Goal: Task Accomplishment & Management: Complete application form

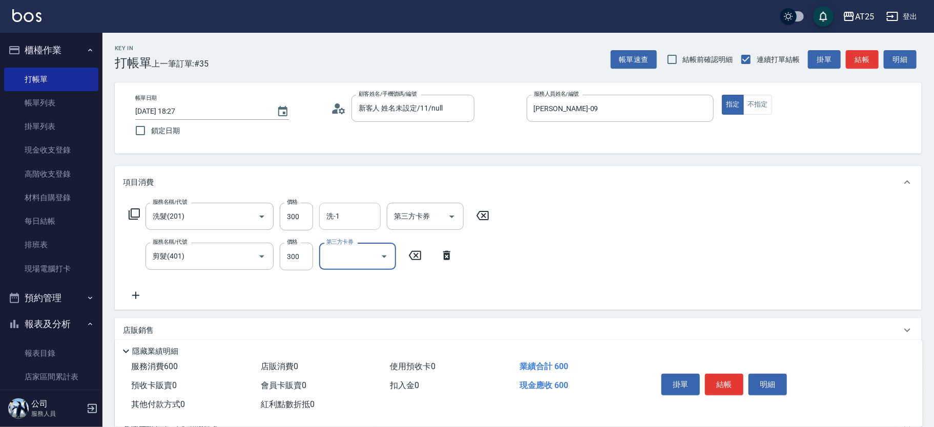
click at [351, 211] on input "洗-1" at bounding box center [350, 216] width 52 height 18
type input "游惠心-68"
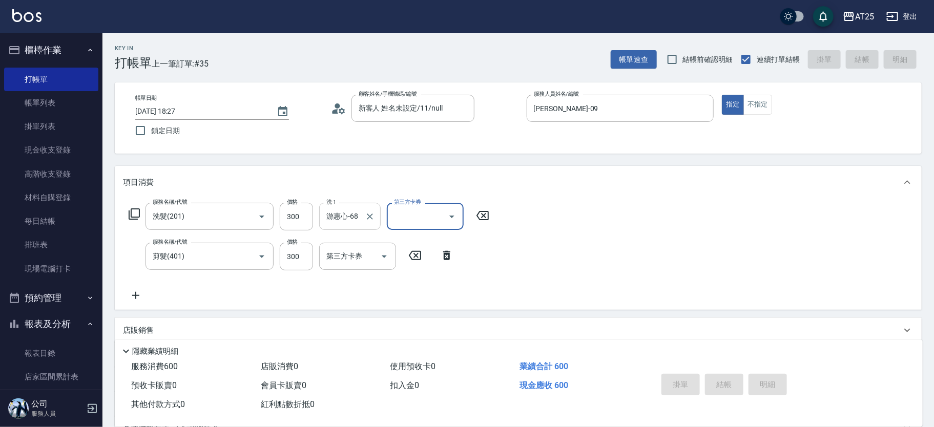
type input "2025/10/11 19:02"
type input "0"
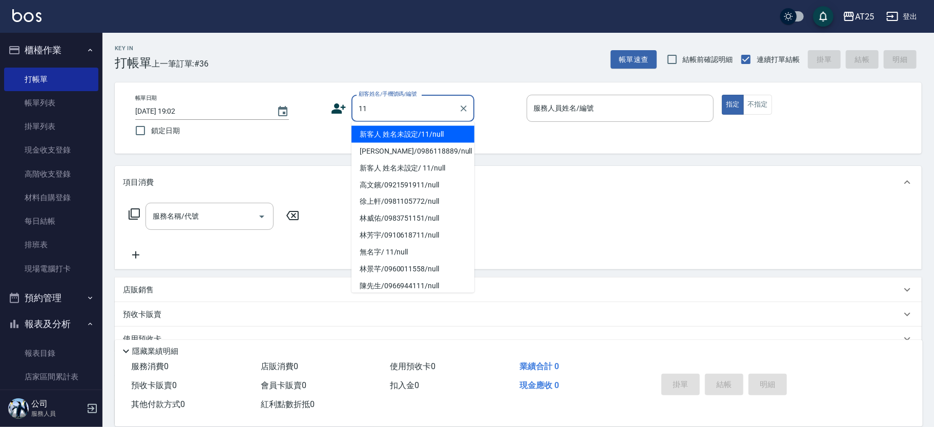
type input "新客人 姓名未設定/11/null"
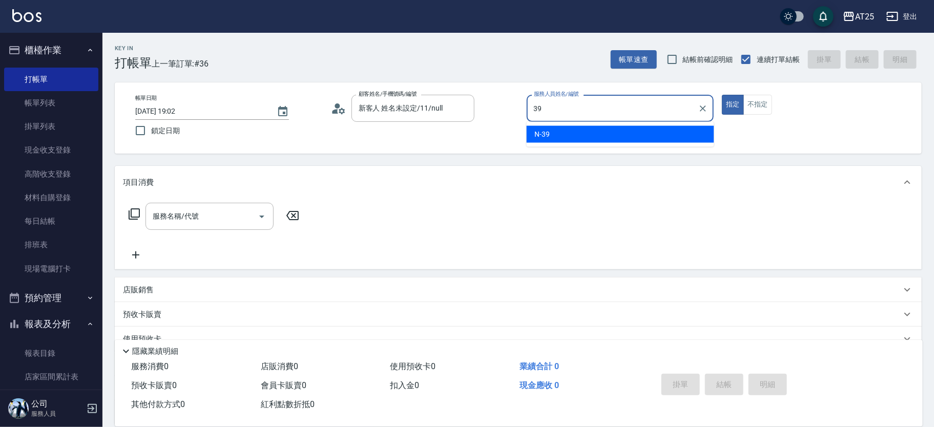
type input "N-39"
type button "true"
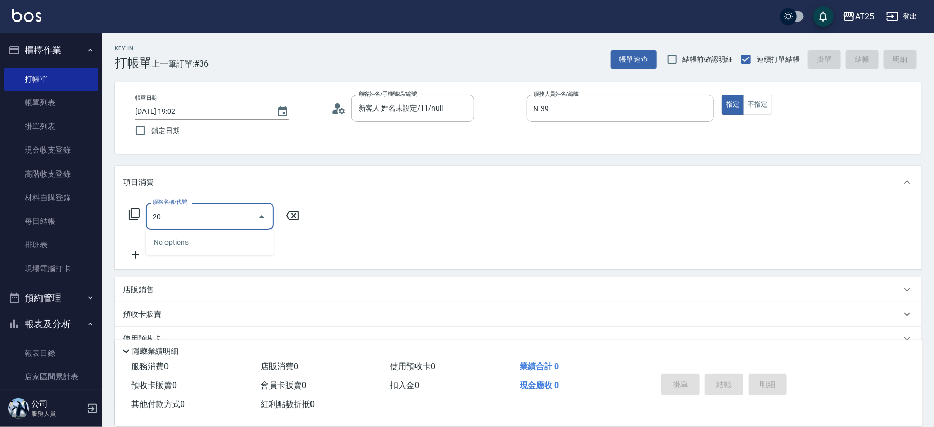
type input "201"
type input "30"
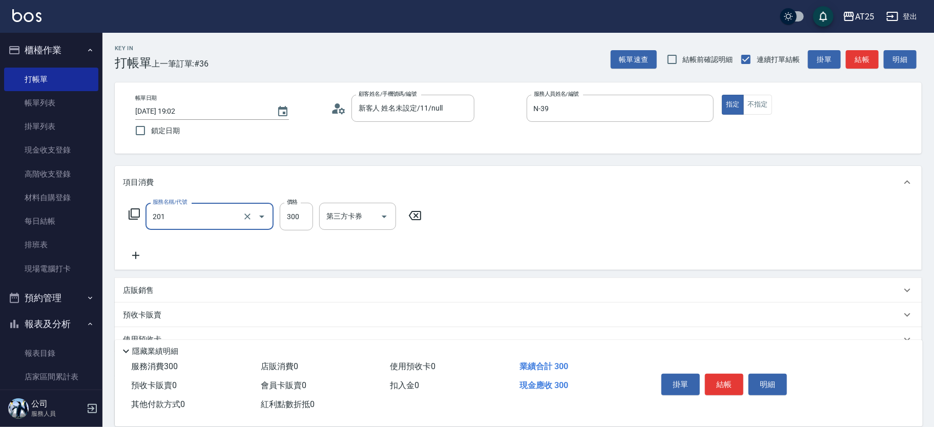
type input "洗髮(201)"
type input "0"
type input "40"
type input "400"
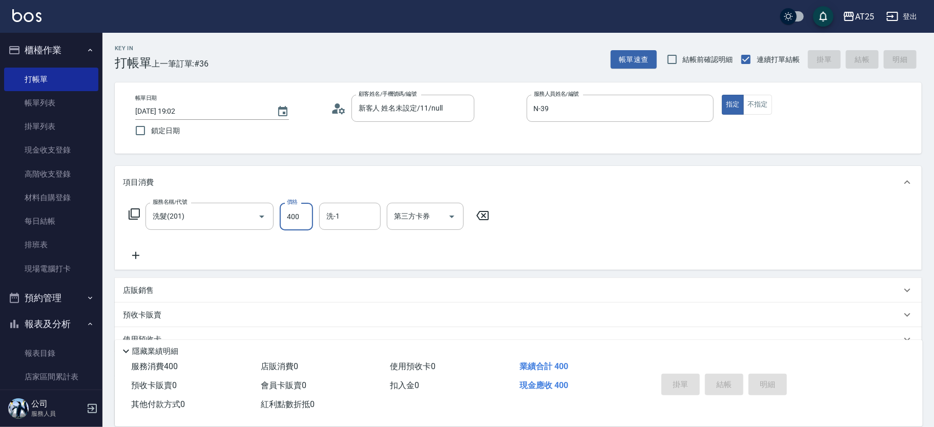
type input "0"
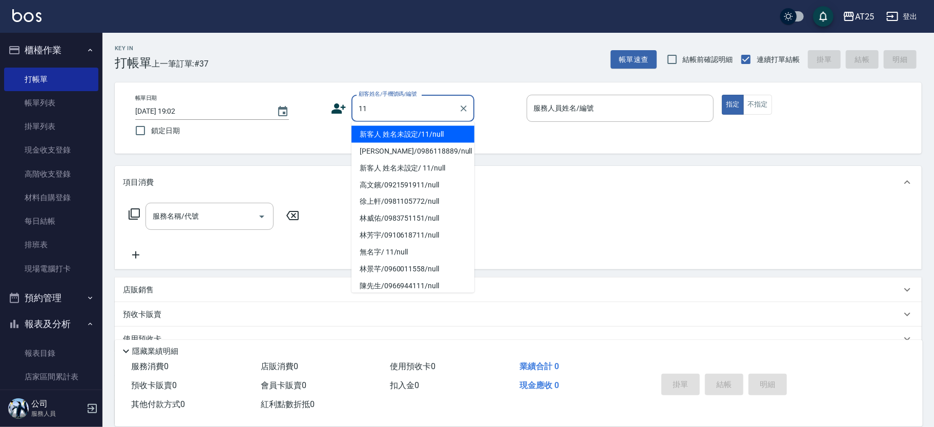
type input "新客人 姓名未設定/11/null"
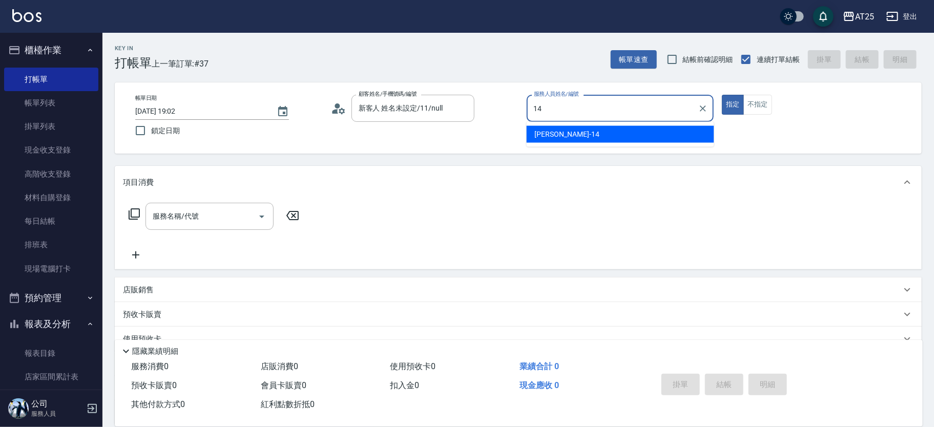
type input "Ken-14"
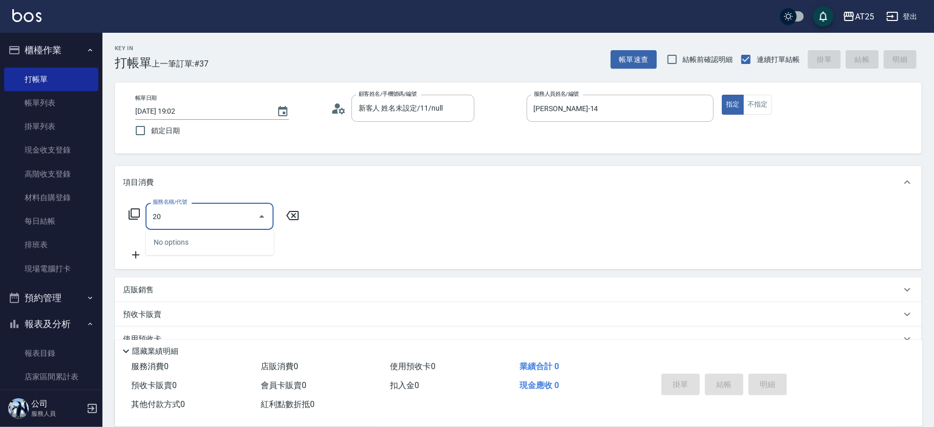
type input "201"
type input "30"
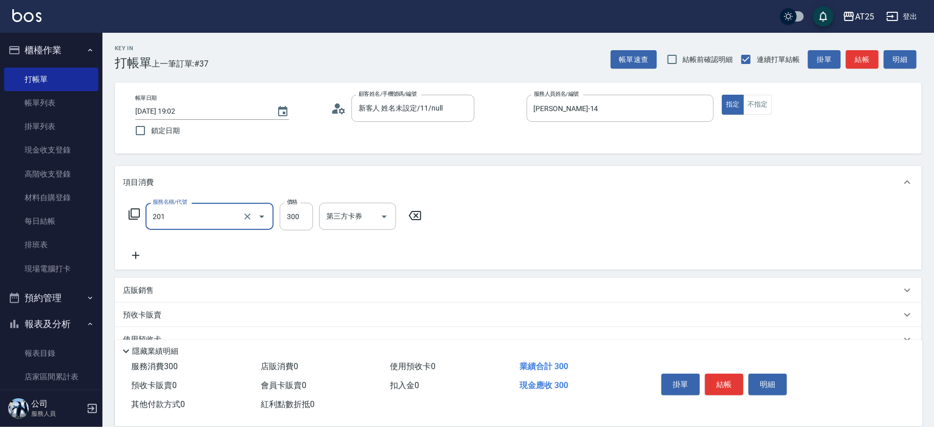
type input "洗髮(201)"
type input "0"
type input "40"
type input "400"
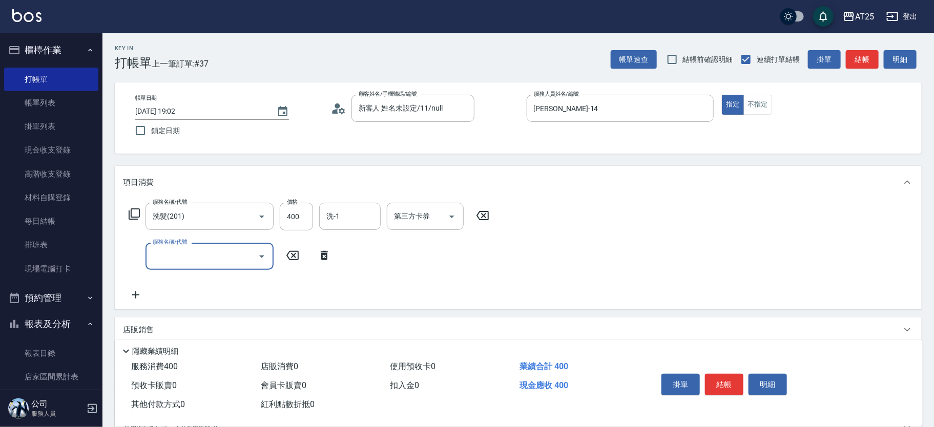
type input "0"
type input "401"
type input "70"
type input "剪髮(401)"
type input "40"
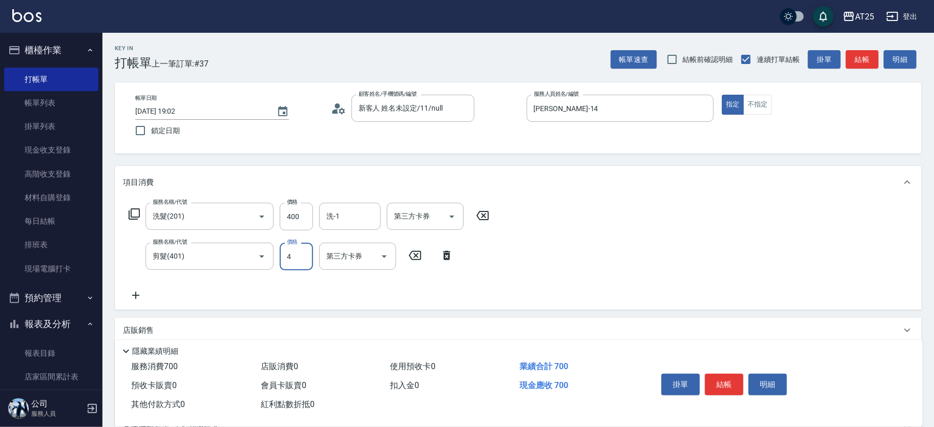
type input "40"
type input "80"
type input "400"
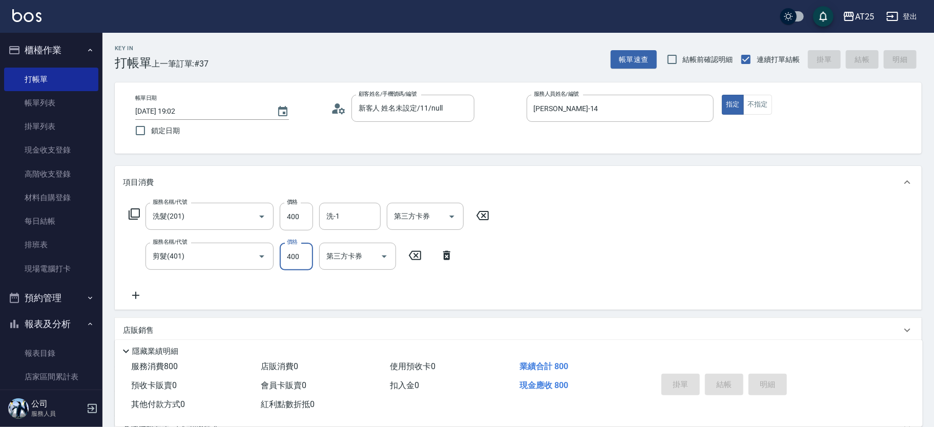
type input "0"
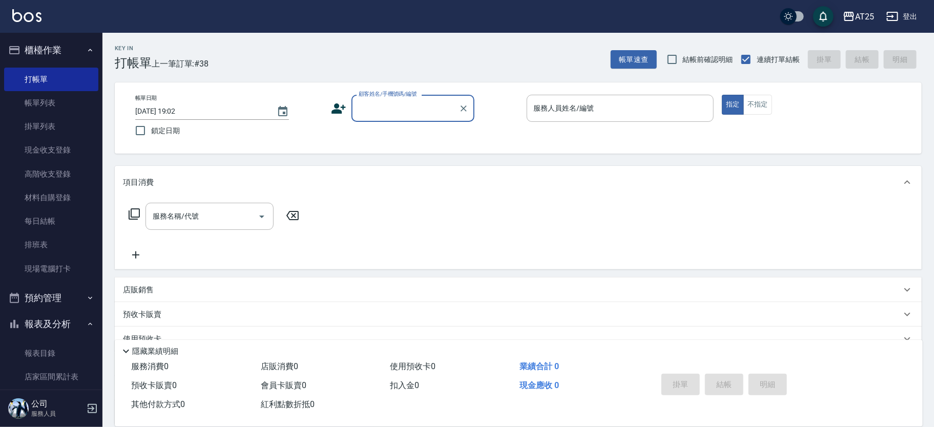
click at [408, 102] on input "顧客姓名/手機號碼/編號" at bounding box center [405, 108] width 98 height 18
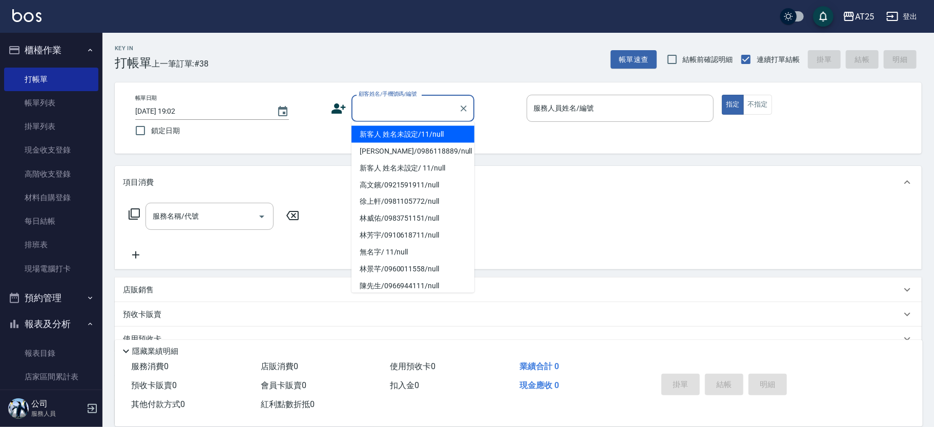
click at [406, 129] on li "新客人 姓名未設定/11/null" at bounding box center [412, 134] width 123 height 17
type input "新客人 姓名未設定/11/null"
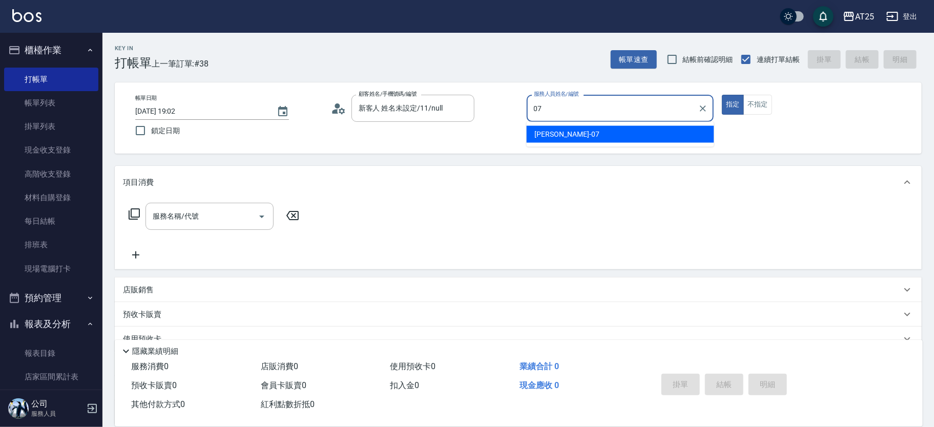
type input "Cooper-07"
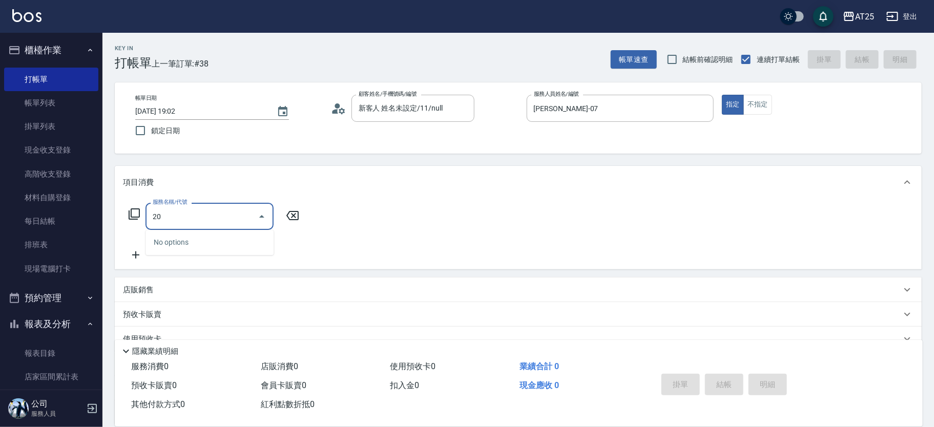
type input "201"
type input "30"
type input "洗髮(201)"
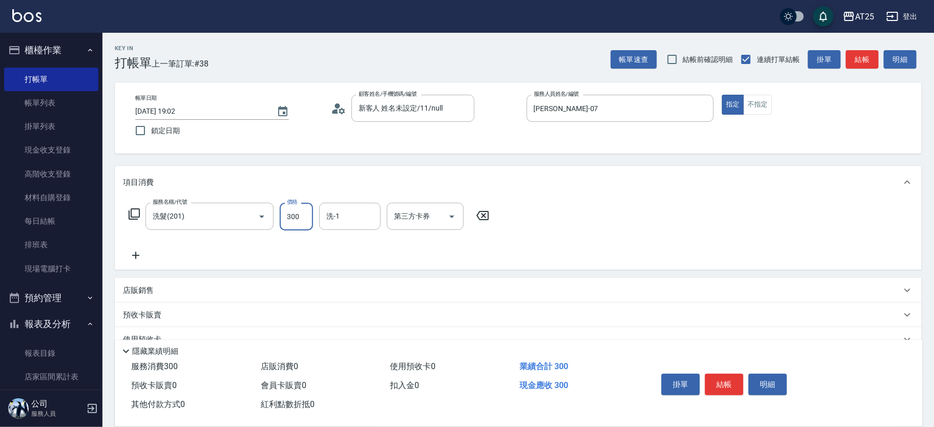
type input "0"
type input "AT25小伶-81"
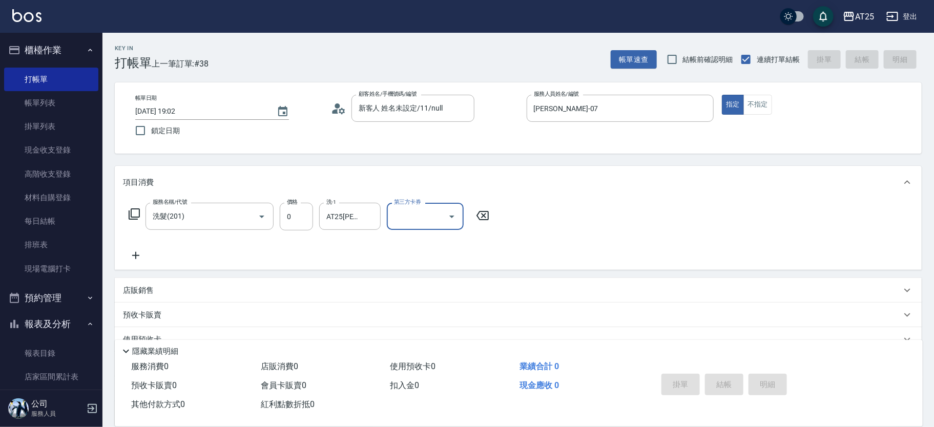
type input "2025/10/11 19:16"
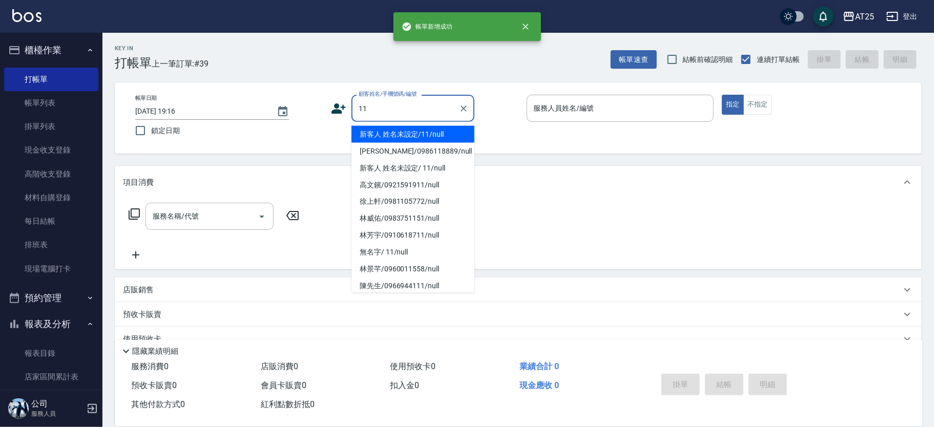
type input "新客人 姓名未設定/11/null"
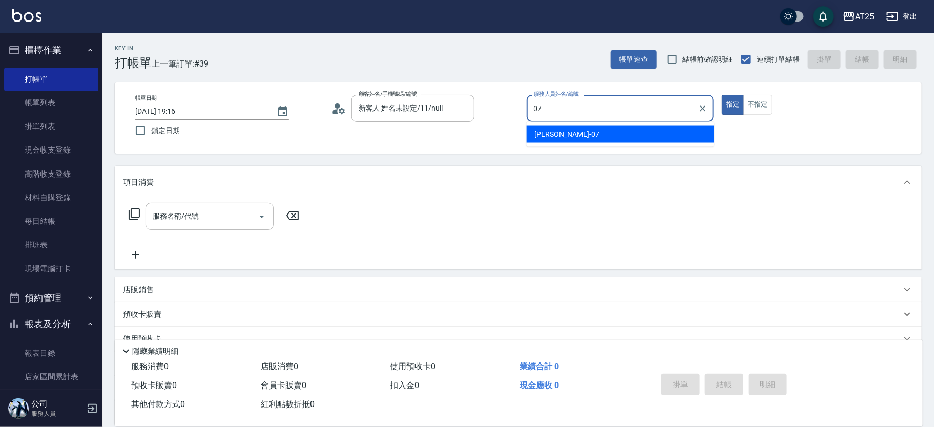
type input "Cooper-07"
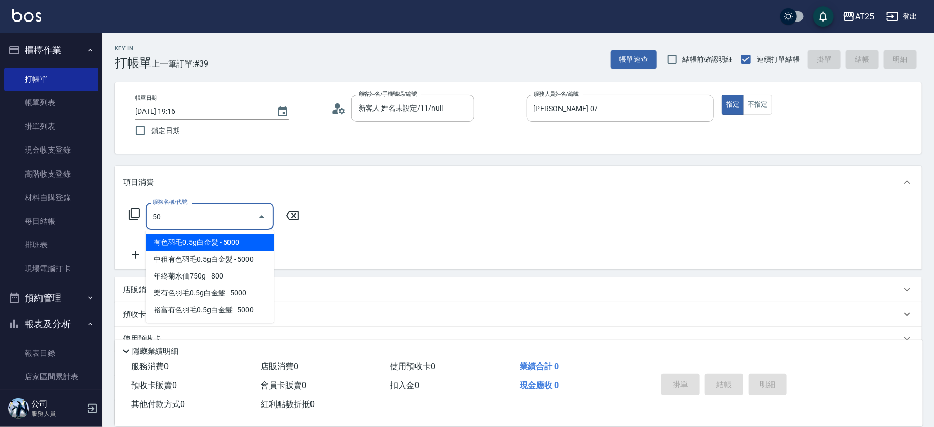
type input "501"
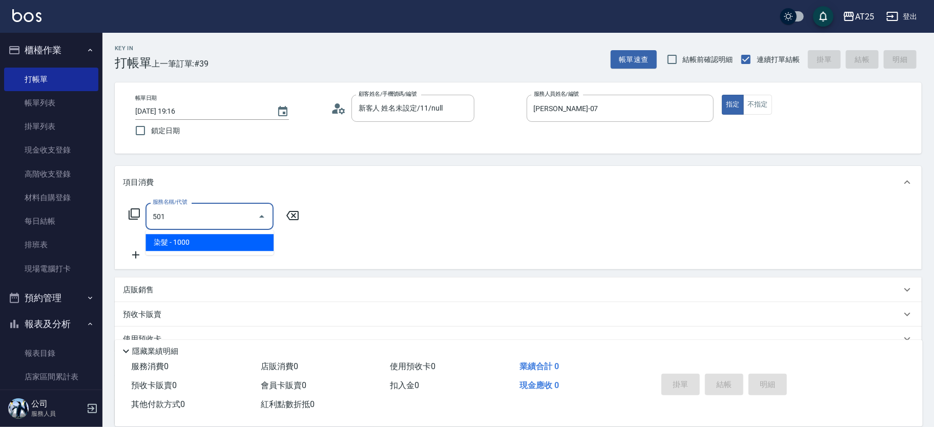
type input "100"
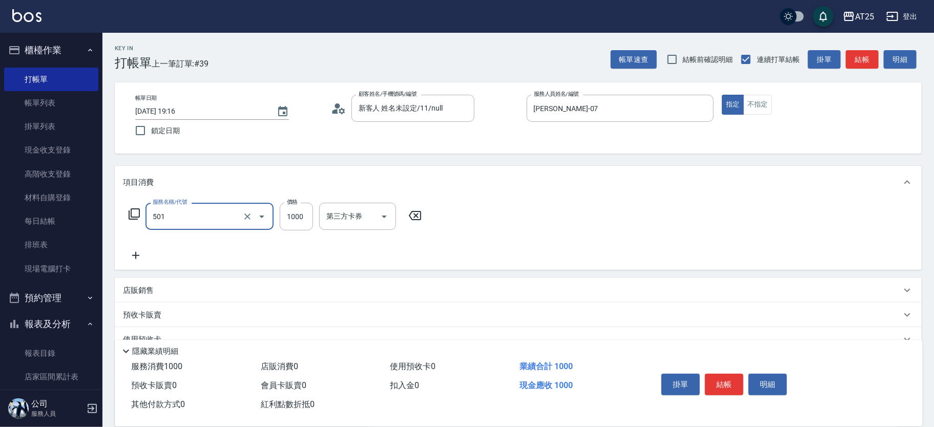
type input "染髮(501)"
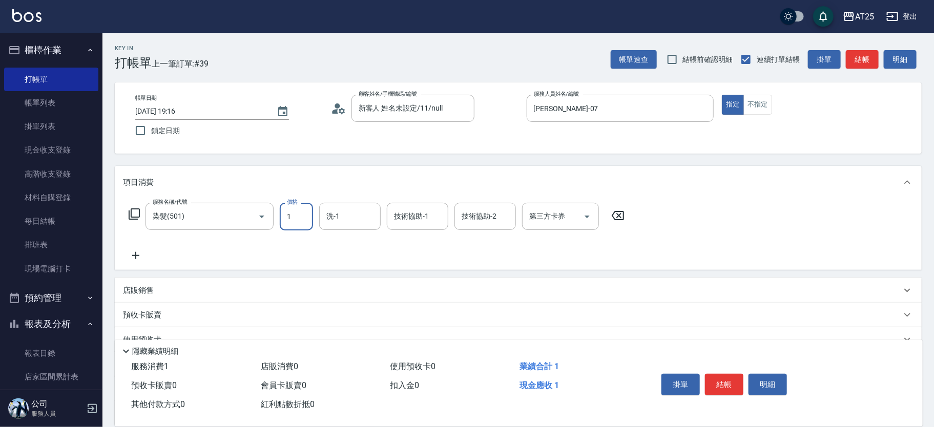
type input "0"
type input "17"
type input "10"
type input "1730"
type input "170"
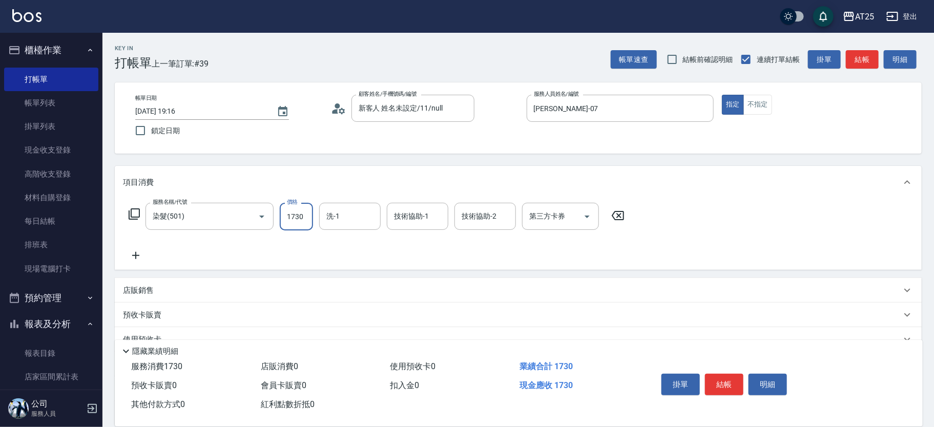
type input "1730"
type input "sandy-83"
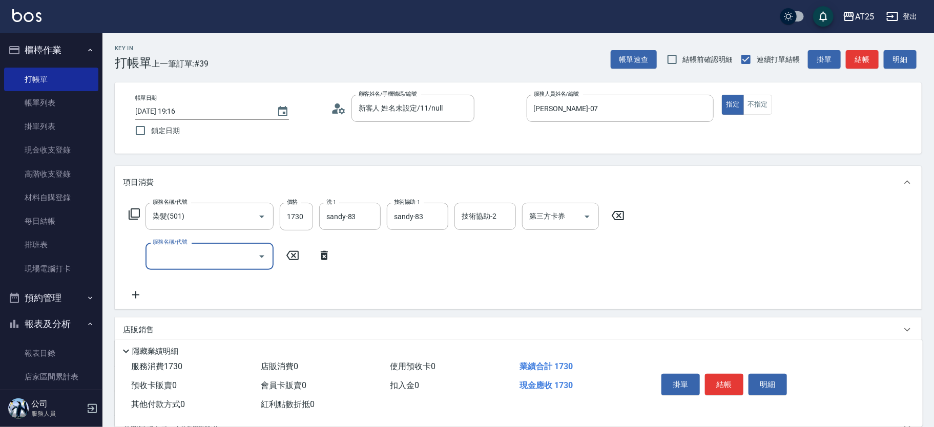
click at [134, 213] on icon at bounding box center [134, 214] width 12 height 12
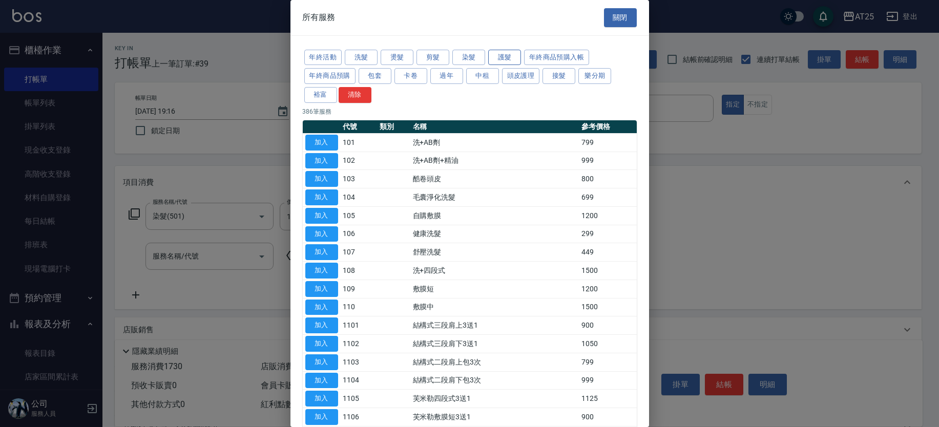
click at [500, 57] on button "護髮" at bounding box center [504, 58] width 33 height 16
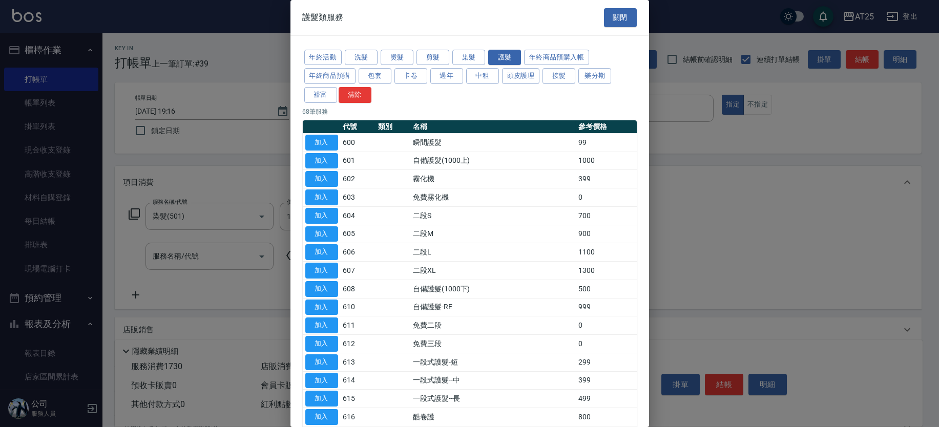
scroll to position [677, 0]
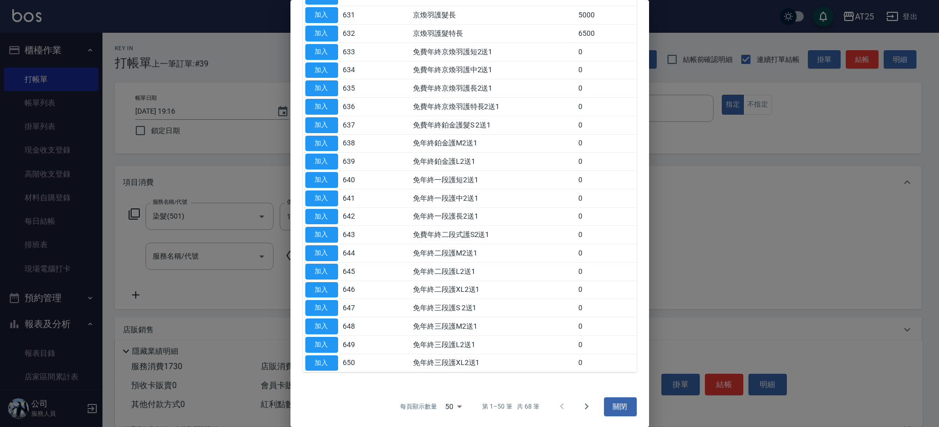
click at [586, 401] on icon "Go to next page" at bounding box center [586, 407] width 12 height 12
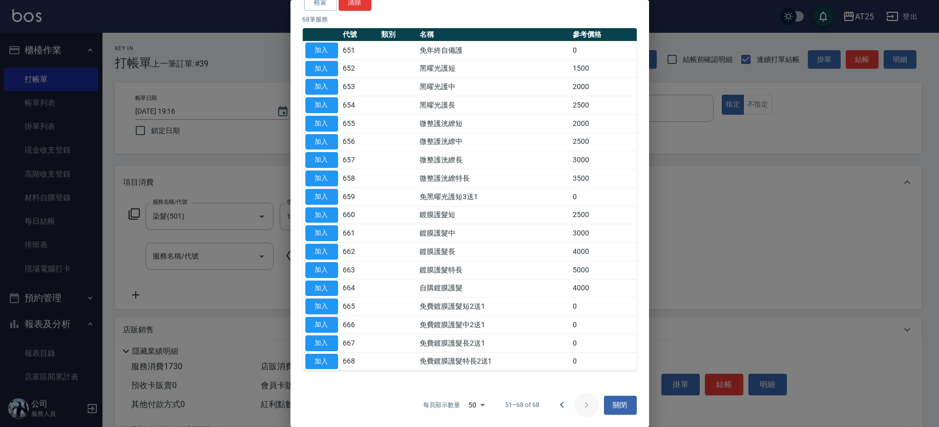
scroll to position [92, 0]
drag, startPoint x: 522, startPoint y: 234, endPoint x: 390, endPoint y: 232, distance: 132.2
click at [390, 232] on tr "加入 661 鍍膜護髮中 3000" at bounding box center [470, 234] width 334 height 18
click at [321, 235] on button "加入" at bounding box center [321, 234] width 33 height 16
type input "470"
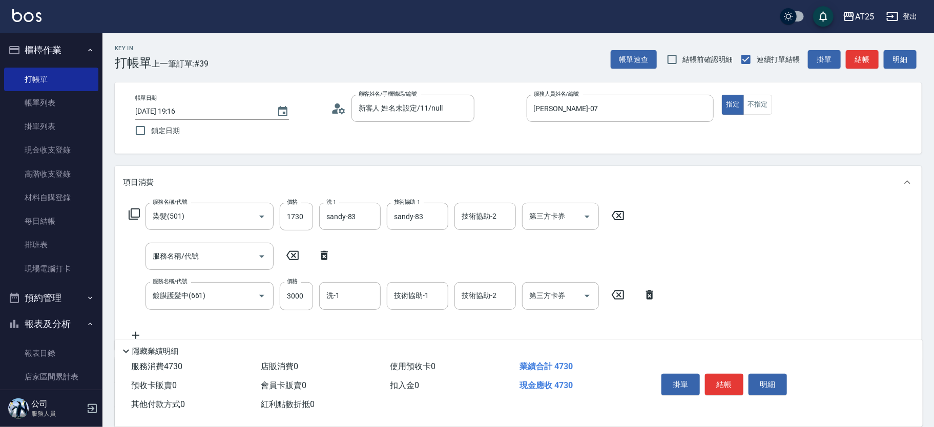
click at [324, 256] on icon at bounding box center [324, 255] width 26 height 12
type input "鍍膜護髮中(661)"
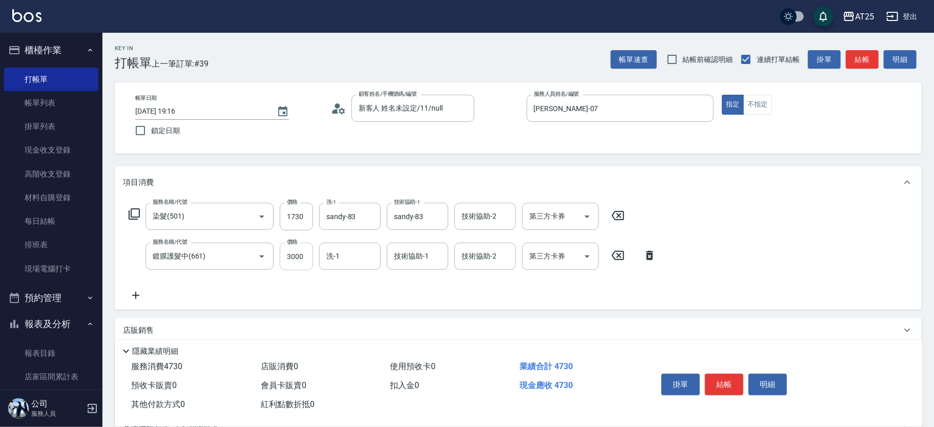
click at [303, 267] on input "3000" at bounding box center [296, 257] width 33 height 28
type input "170"
type input "35"
type input "200"
type input "3500"
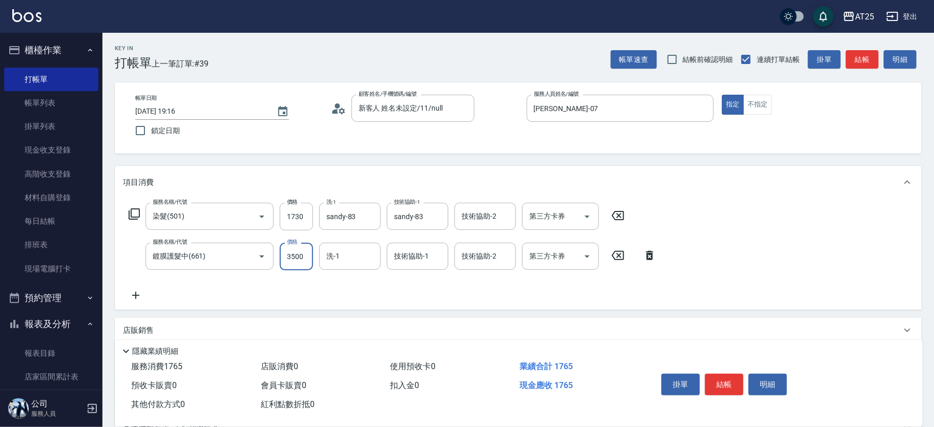
type input "520"
type input "3500"
click at [134, 215] on icon at bounding box center [134, 214] width 12 height 12
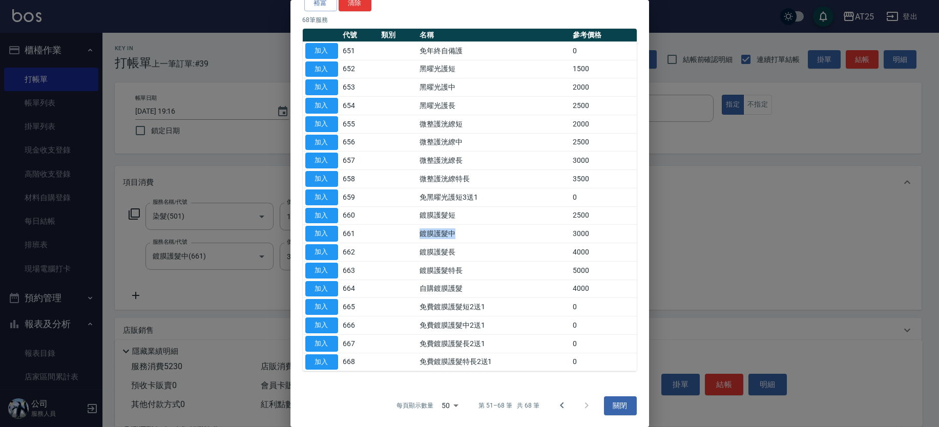
drag, startPoint x: 418, startPoint y: 230, endPoint x: 482, endPoint y: 233, distance: 64.6
click at [482, 233] on td "鍍膜護髮中" at bounding box center [493, 234] width 153 height 18
click at [321, 234] on button "加入" at bounding box center [321, 234] width 33 height 16
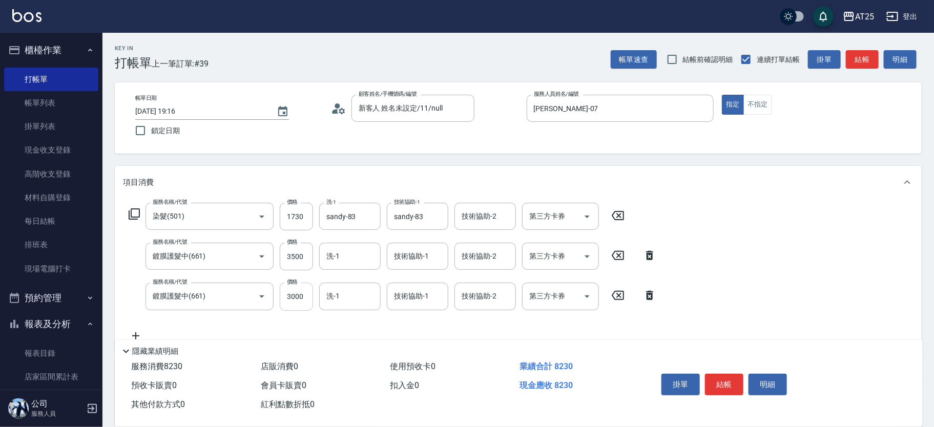
click at [293, 301] on input "3000" at bounding box center [296, 297] width 33 height 28
type input "3550"
type input "30300"
type input "30870"
type input "3035000"
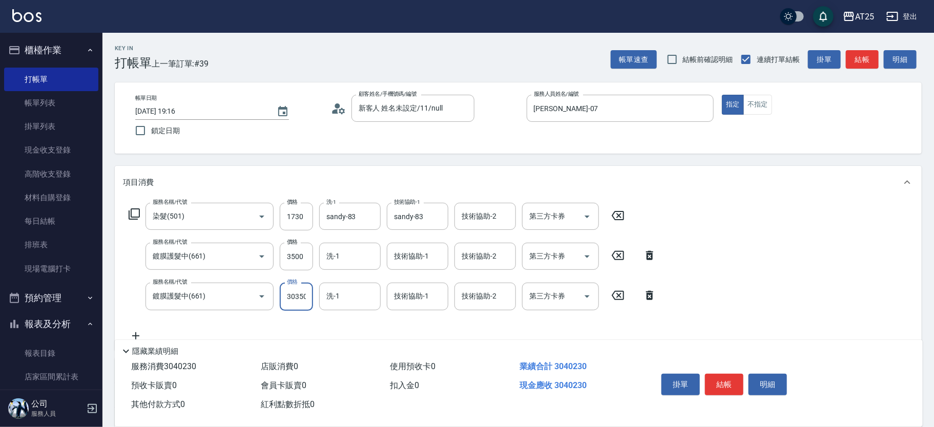
type input "3035520"
type input "30350000"
type input "304020"
type input "3035000"
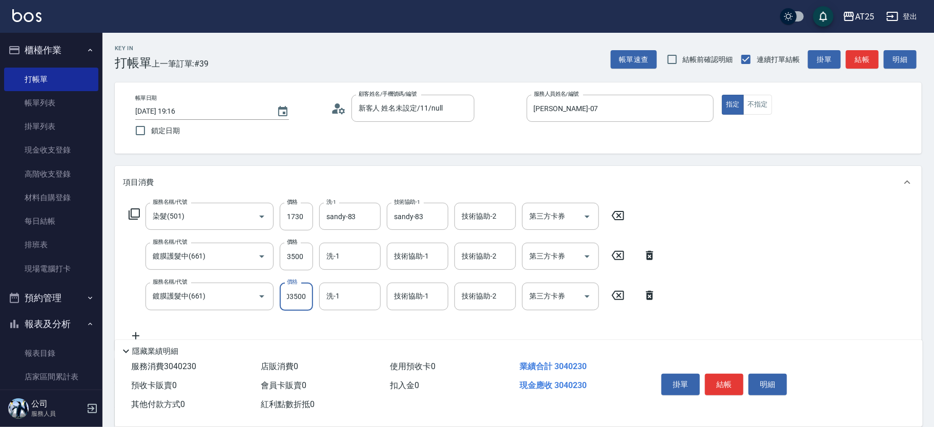
type input "30870"
type input "30300"
type input "3550"
type input "3000"
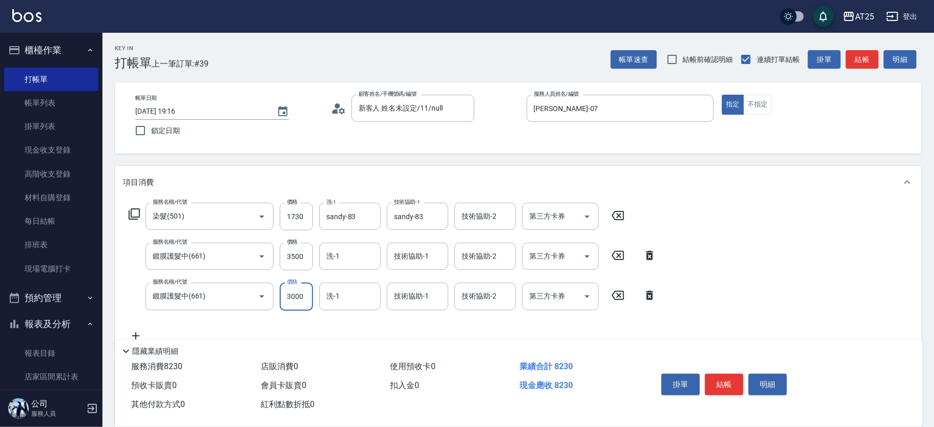
scroll to position [0, 0]
type input "550"
type input "300"
type input "520"
type input "35"
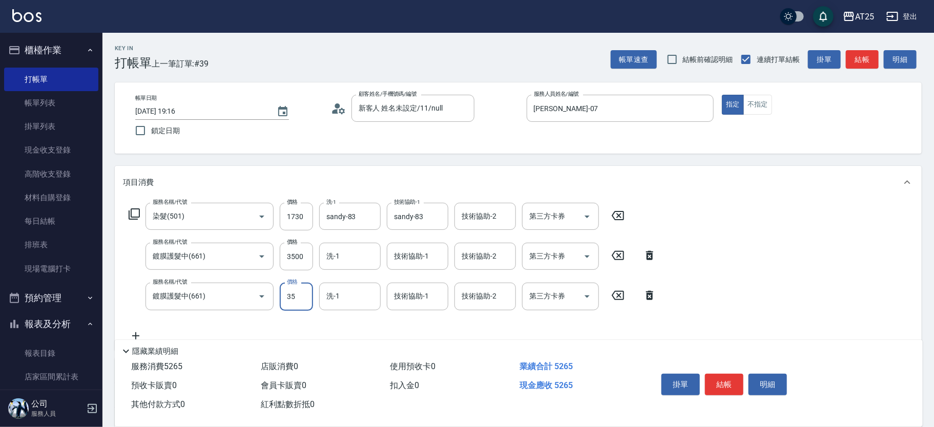
type input "550"
type input "350"
type input "870"
type input "3500"
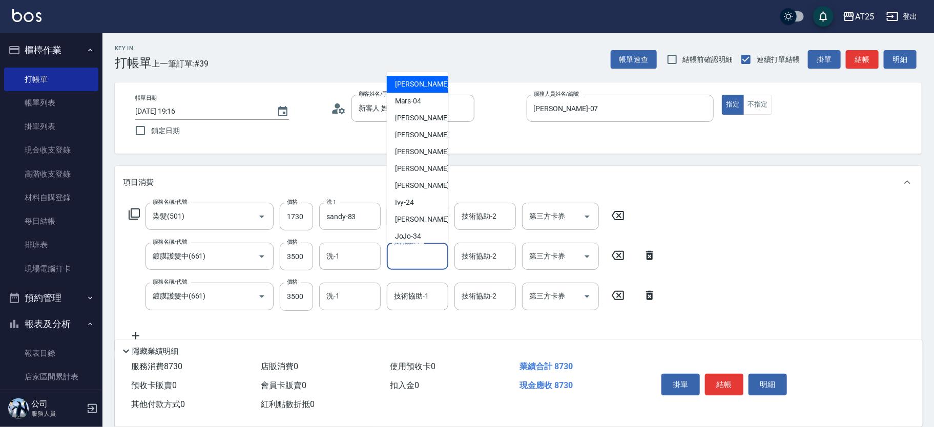
click at [418, 255] on div "技術協助-1 技術協助-1" at bounding box center [417, 256] width 61 height 27
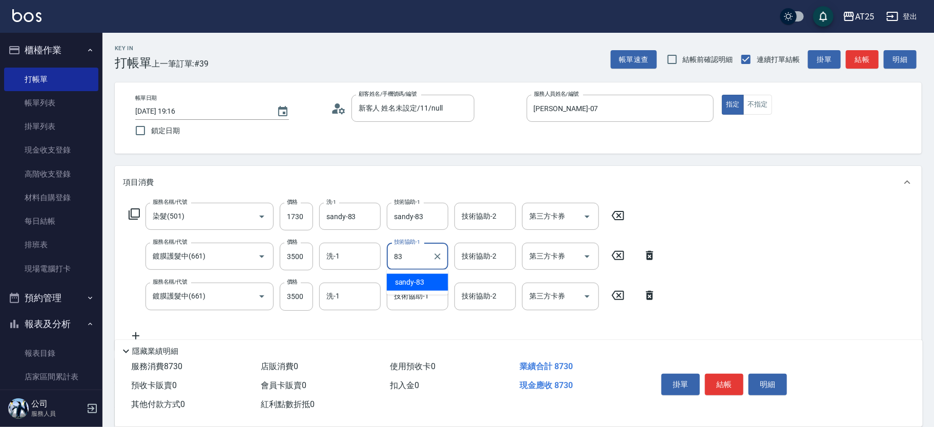
type input "sandy-83"
click at [421, 290] on div "技術協助-1 技術協助-1" at bounding box center [417, 296] width 61 height 27
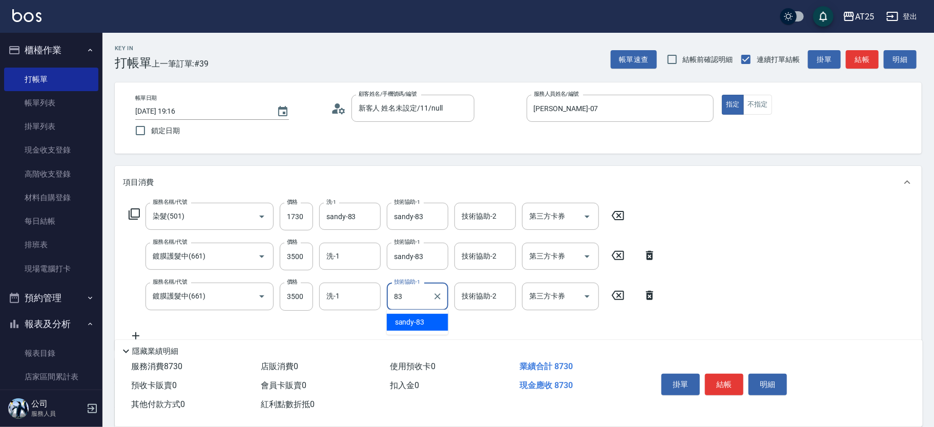
type input "sandy-83"
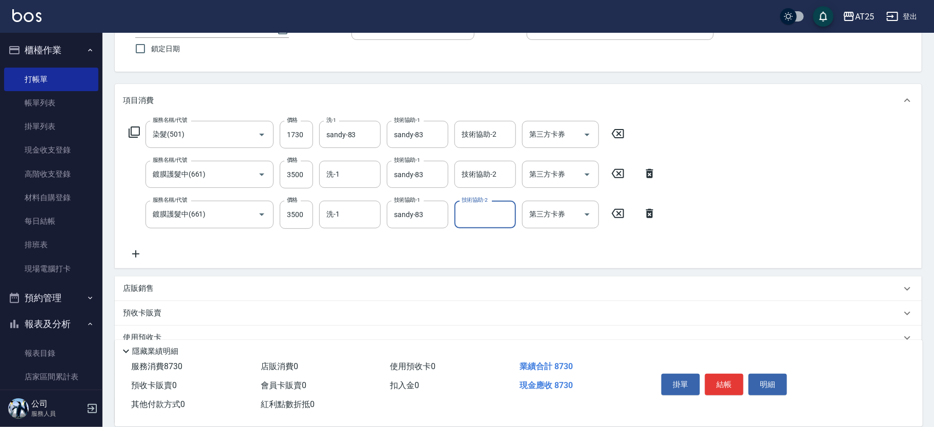
scroll to position [175, 0]
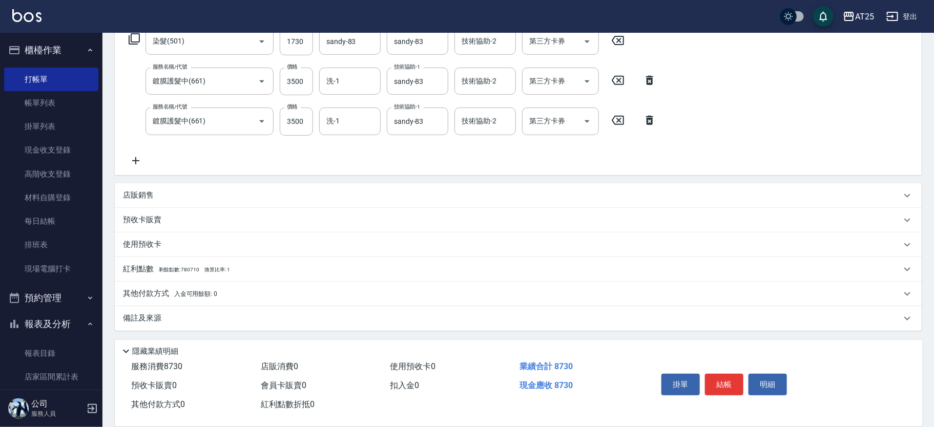
click at [246, 302] on div "其他付款方式 入金可用餘額: 0" at bounding box center [518, 294] width 807 height 25
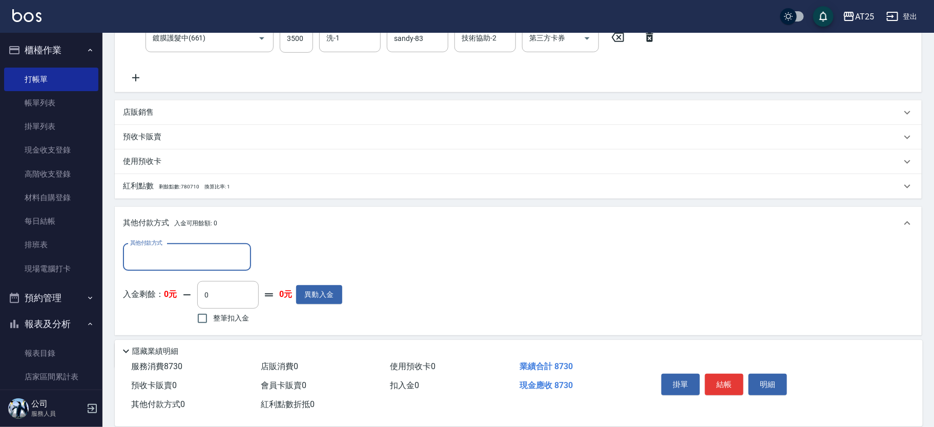
scroll to position [276, 0]
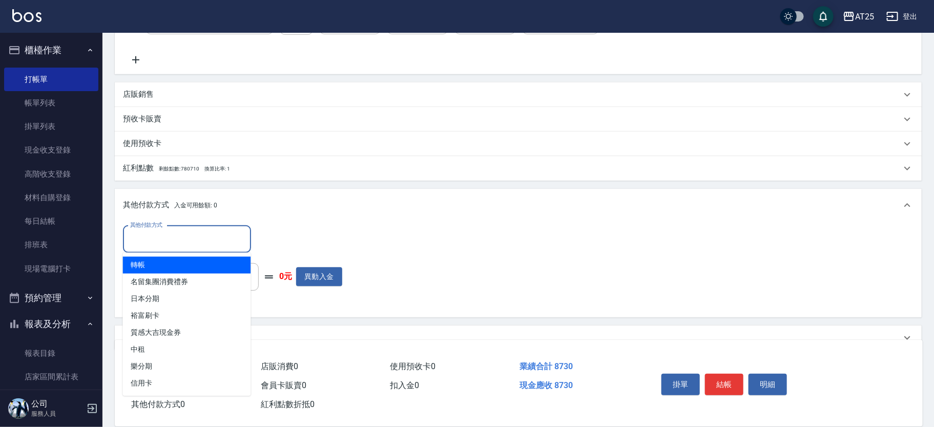
click at [173, 236] on input "其他付款方式" at bounding box center [187, 239] width 119 height 18
click at [187, 267] on span "轉帳" at bounding box center [187, 265] width 128 height 17
type input "轉帳"
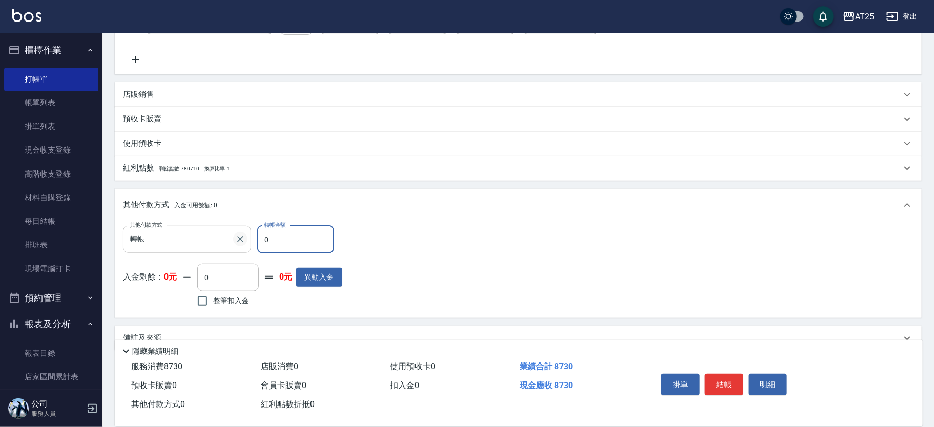
drag, startPoint x: 274, startPoint y: 246, endPoint x: 236, endPoint y: 240, distance: 38.4
click at [236, 240] on div "其他付款方式 轉帳 其他付款方式 轉帳金額 0 轉帳金額" at bounding box center [232, 240] width 219 height 28
type input "87"
type input "780"
type input "8730"
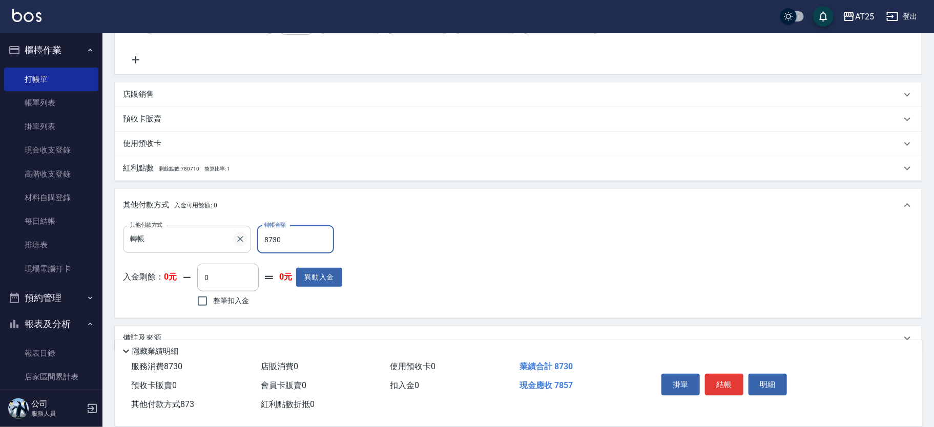
type input "0"
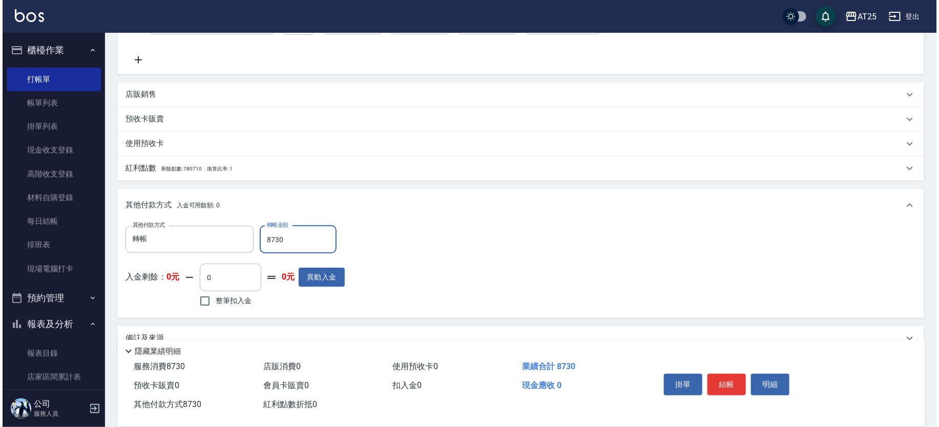
scroll to position [7, 0]
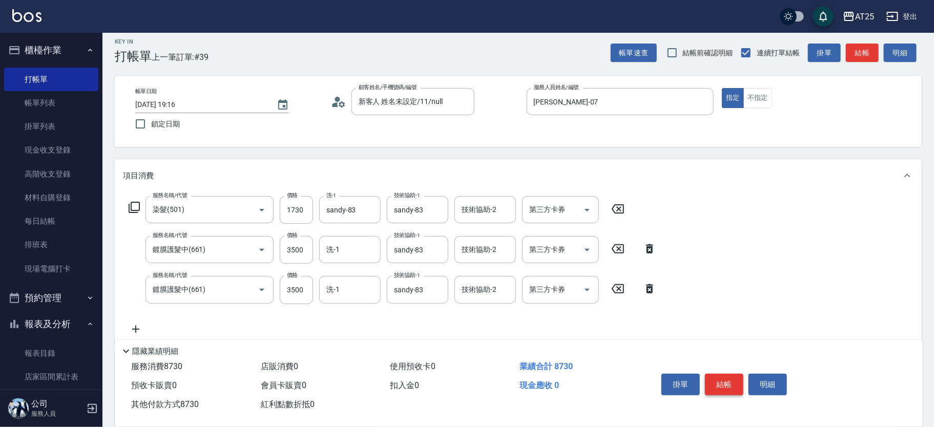
type input "8730"
click at [732, 384] on button "結帳" at bounding box center [724, 385] width 38 height 22
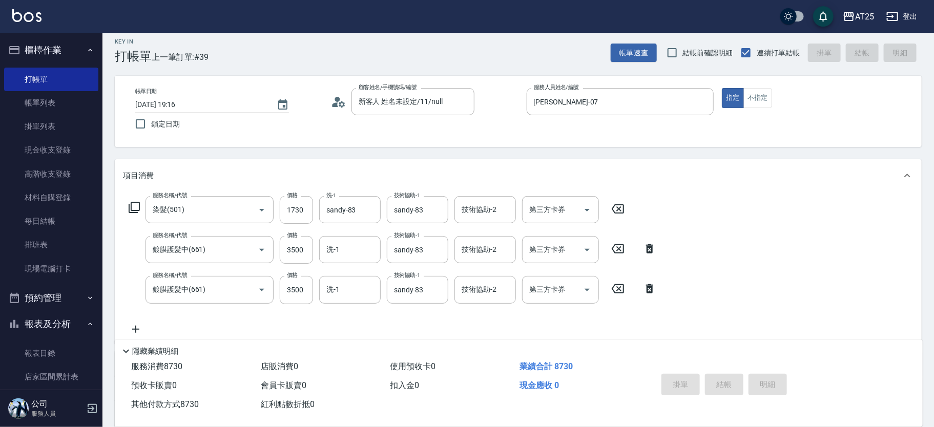
type input "2025/10/11 19:17"
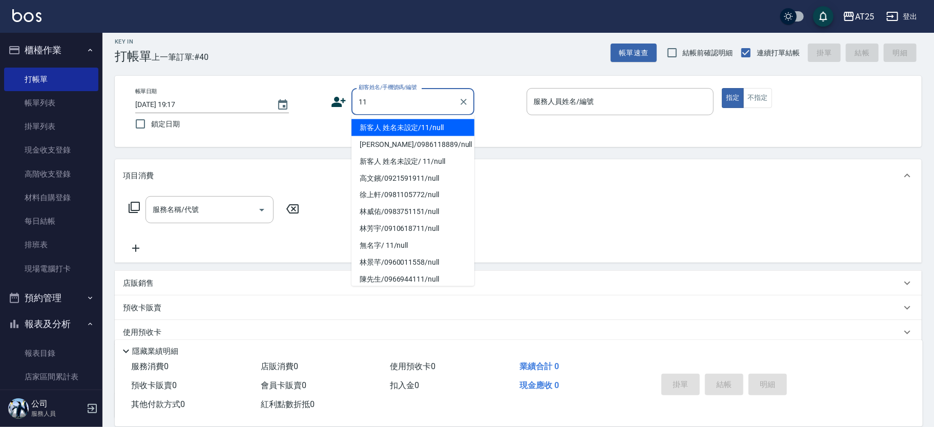
type input "新客人 姓名未設定/11/null"
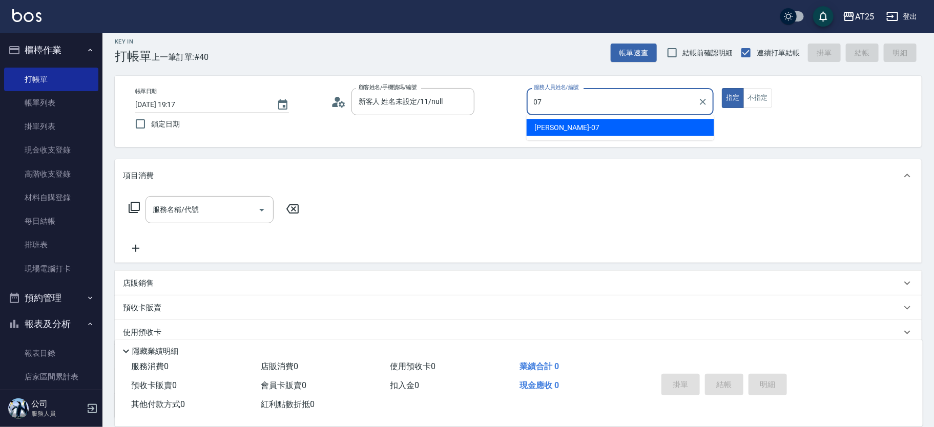
type input "Cooper-07"
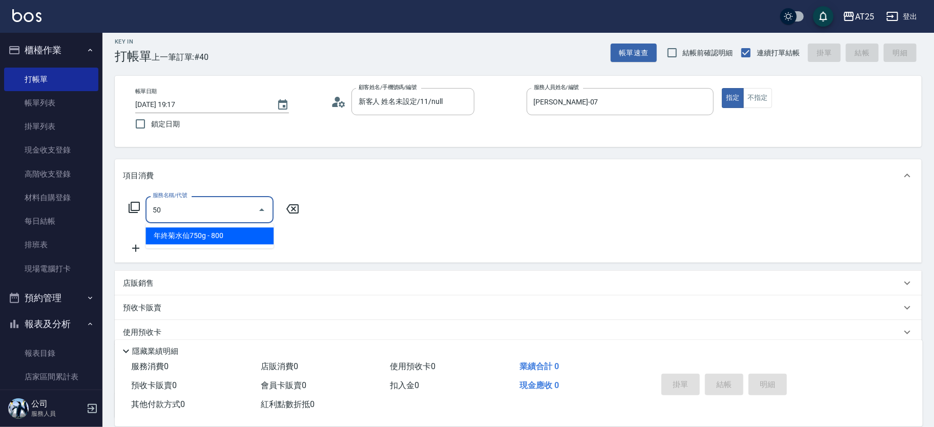
type input "501"
type input "100"
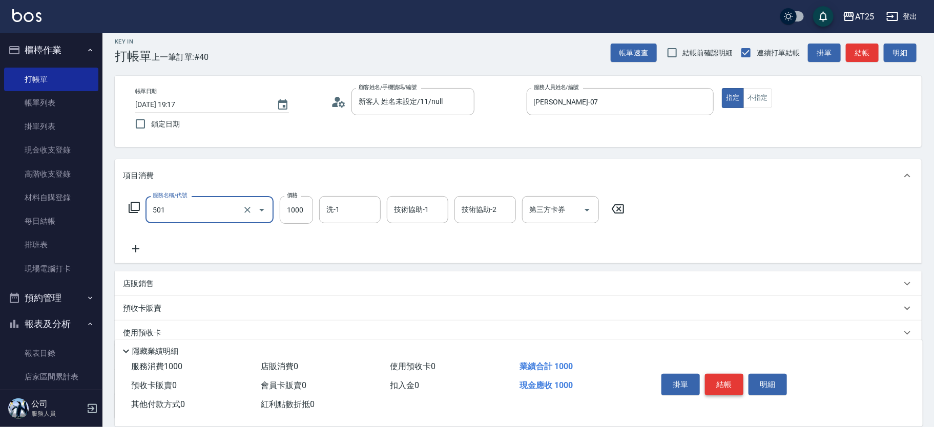
type input "染髮(501)"
type input "0"
type input "83"
type input "80"
type input "830"
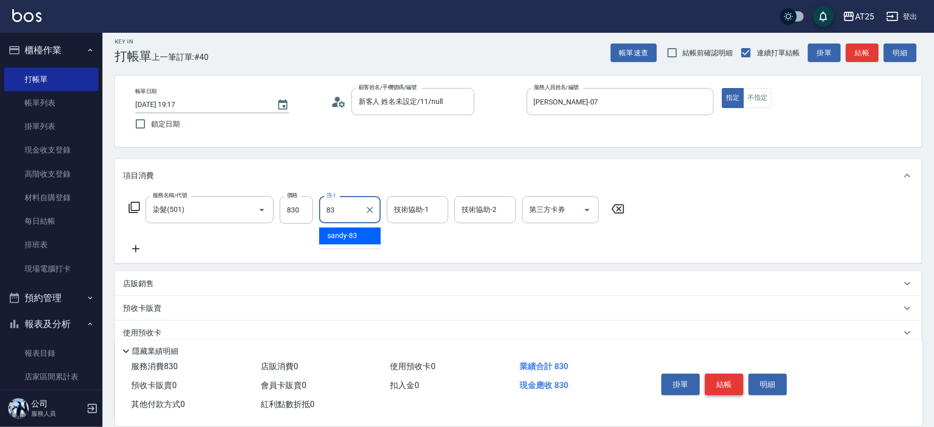
type input "sandy-83"
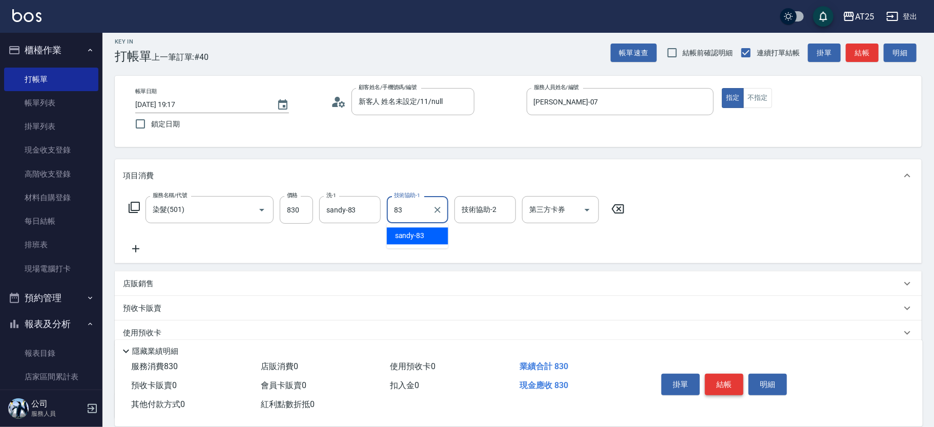
type input "sandy-83"
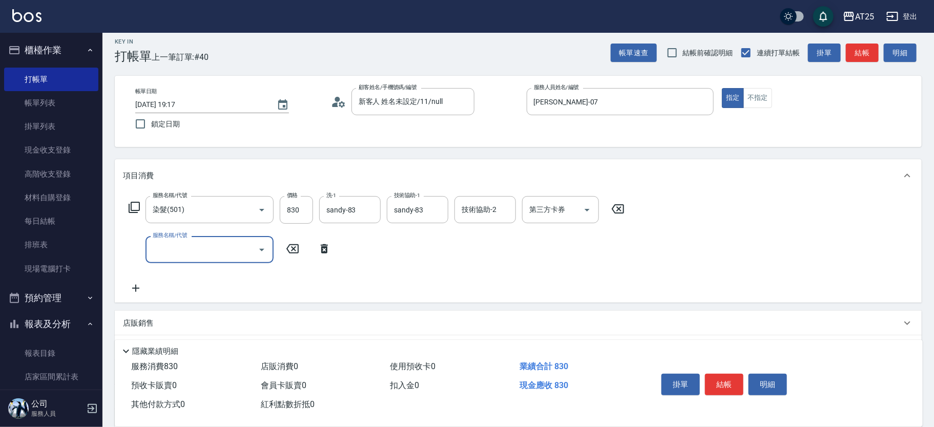
click at [131, 208] on icon at bounding box center [134, 207] width 11 height 11
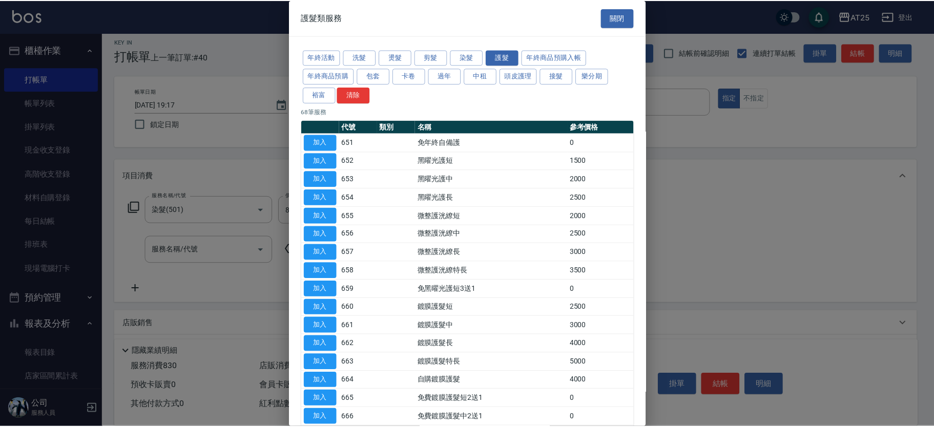
scroll to position [92, 0]
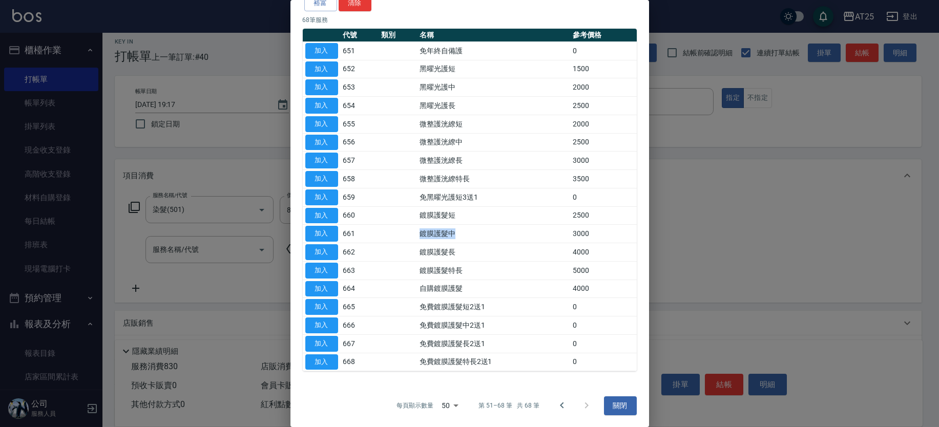
drag, startPoint x: 465, startPoint y: 229, endPoint x: 395, endPoint y: 232, distance: 69.7
click at [395, 232] on tr "加入 661 鍍膜護髮中 3000" at bounding box center [470, 234] width 334 height 18
click at [315, 230] on button "加入" at bounding box center [321, 234] width 33 height 16
type input "380"
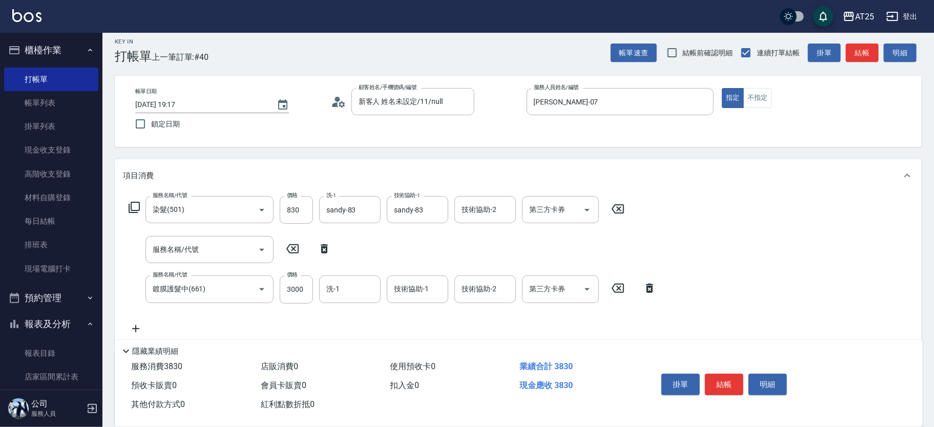
click at [320, 250] on icon at bounding box center [324, 249] width 26 height 12
type input "鍍膜護髮中(661)"
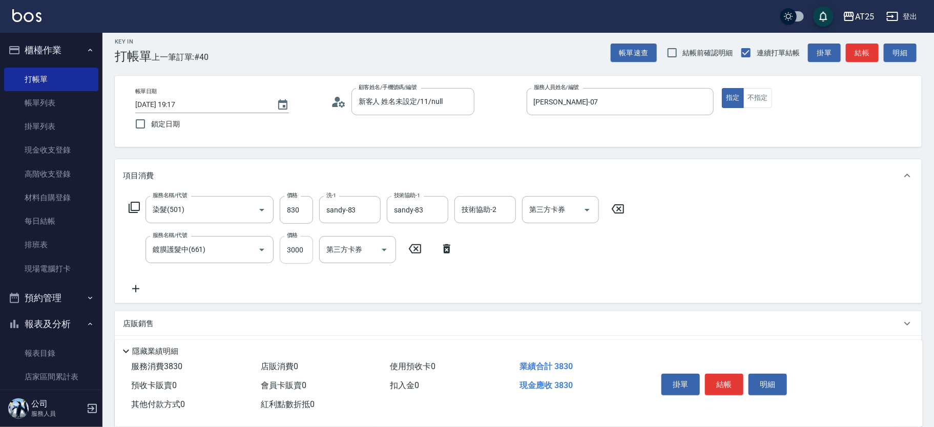
click at [298, 254] on input "3000" at bounding box center [296, 250] width 33 height 28
type input "80"
type input "35"
type input "110"
type input "350"
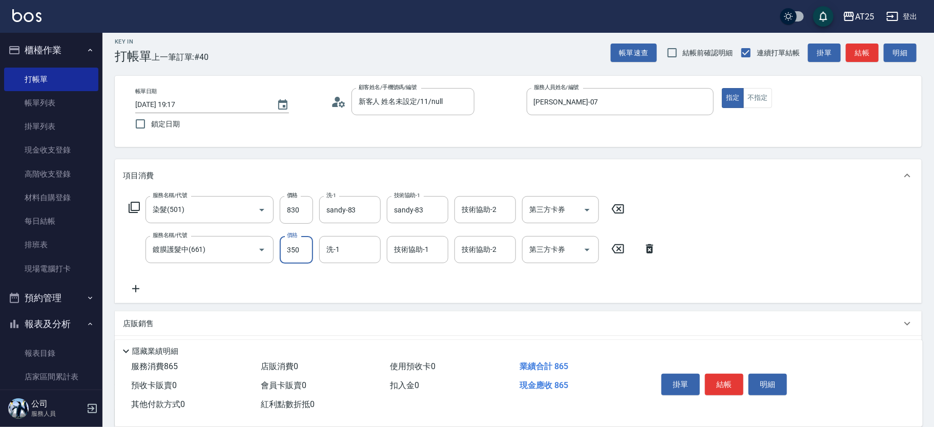
type input "430"
type input "3500"
type input "sandy-83"
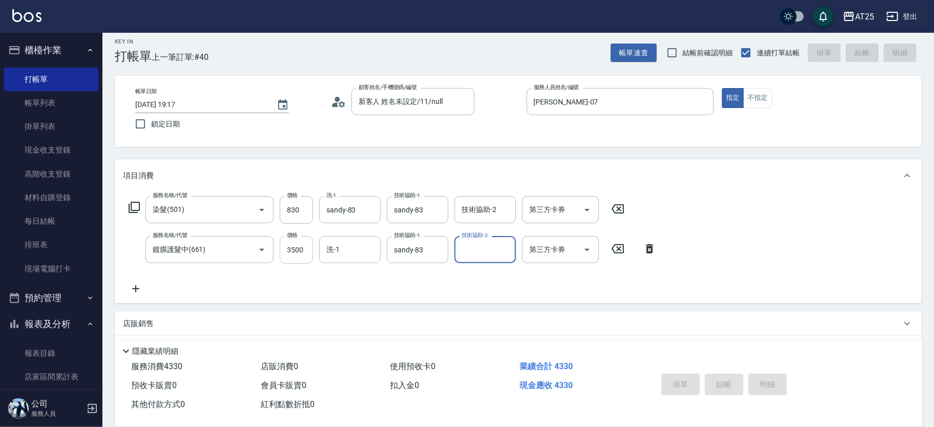
type input "2025/10/11 19:18"
type input "0"
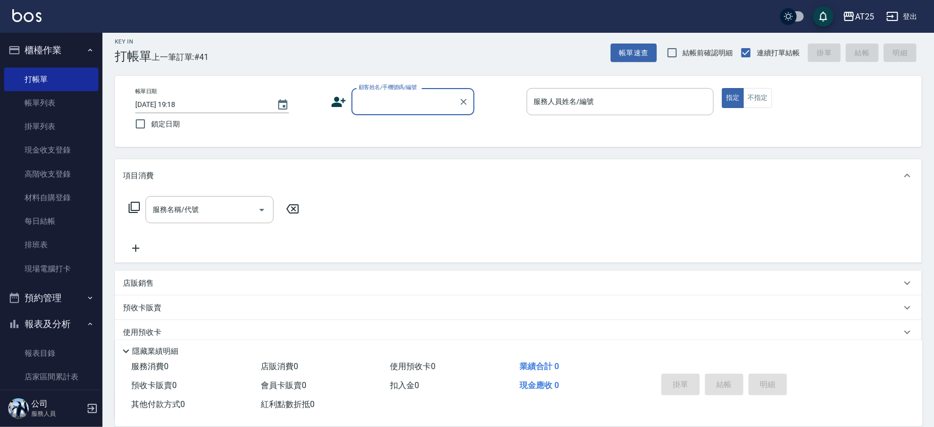
click at [364, 103] on input "顧客姓名/手機號碼/編號" at bounding box center [405, 102] width 98 height 18
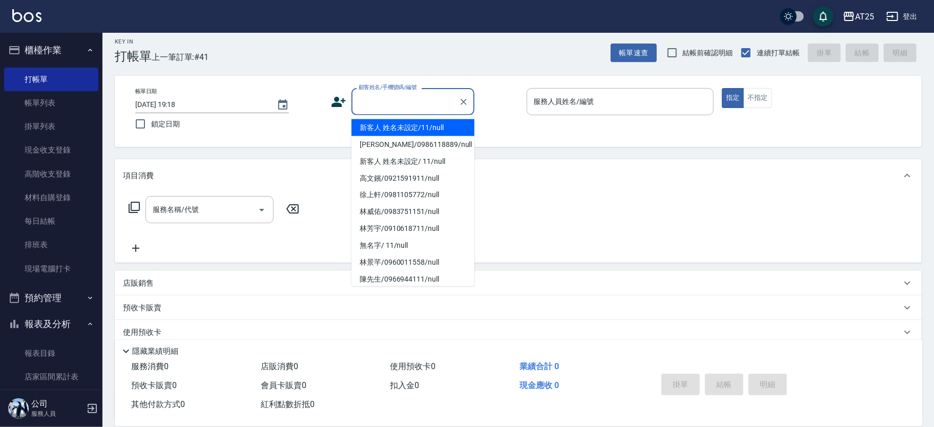
click at [397, 123] on li "新客人 姓名未設定/11/null" at bounding box center [412, 127] width 123 height 17
type input "新客人 姓名未設定/11/null"
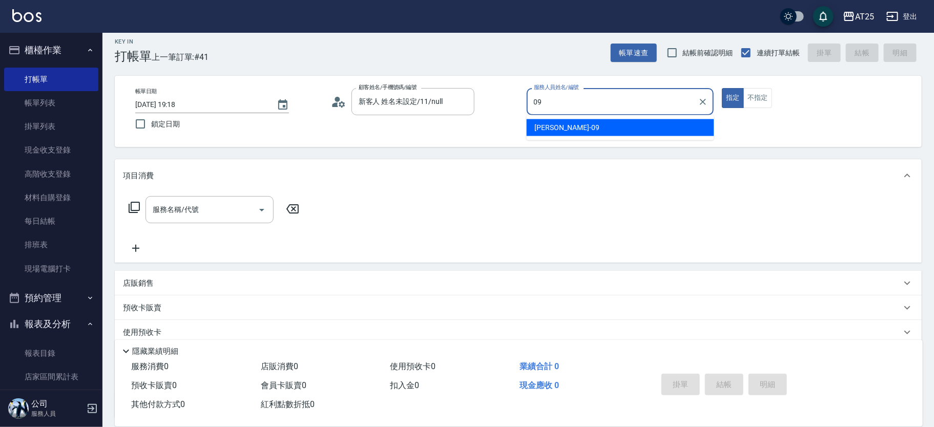
type input "Kevin-09"
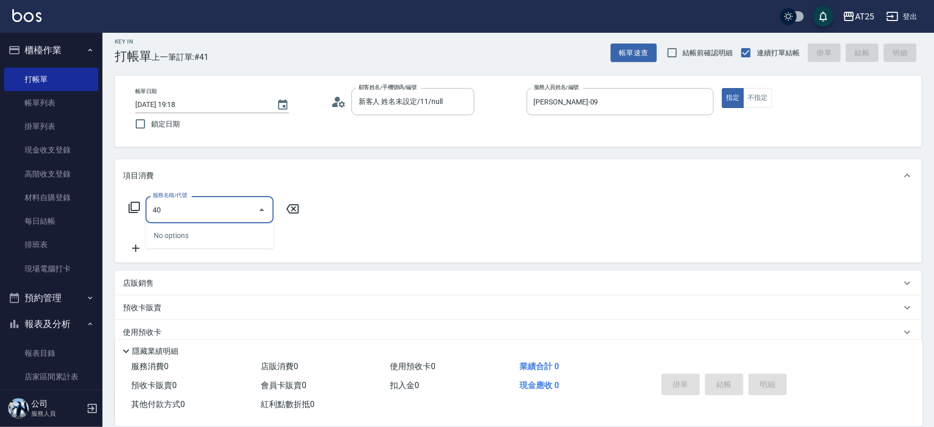
type input "401"
type input "30"
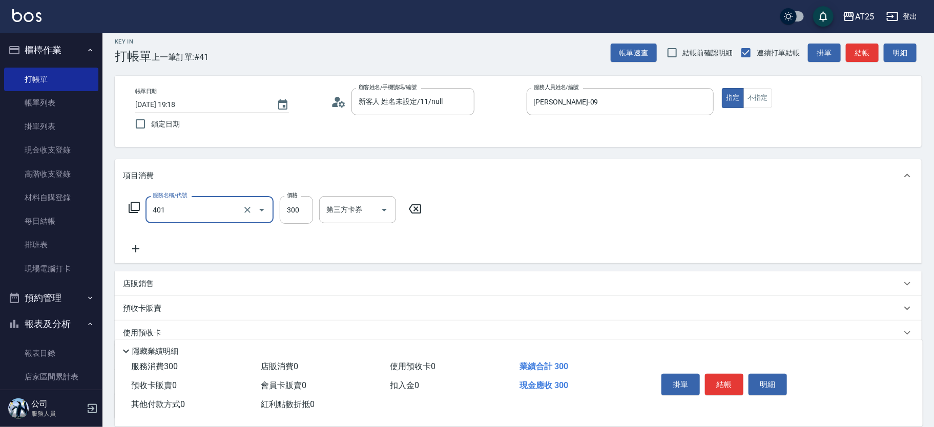
type input "剪髮(401)"
type input "0"
type input "50"
type input "500"
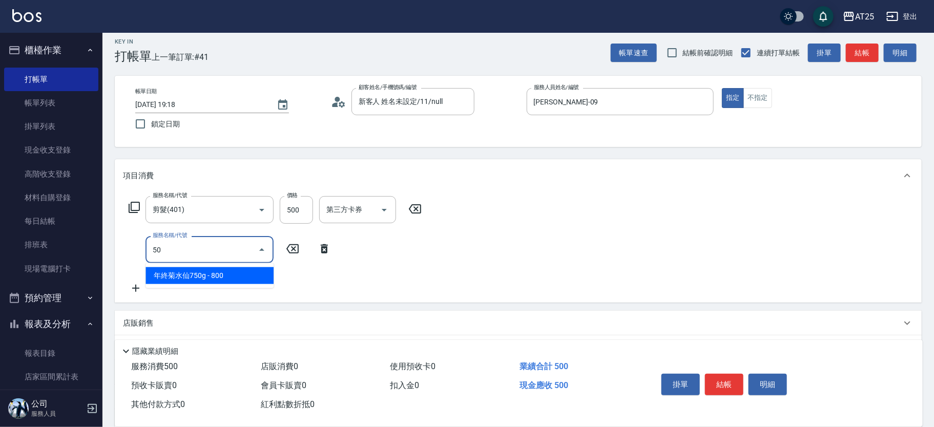
type input "501"
type input "150"
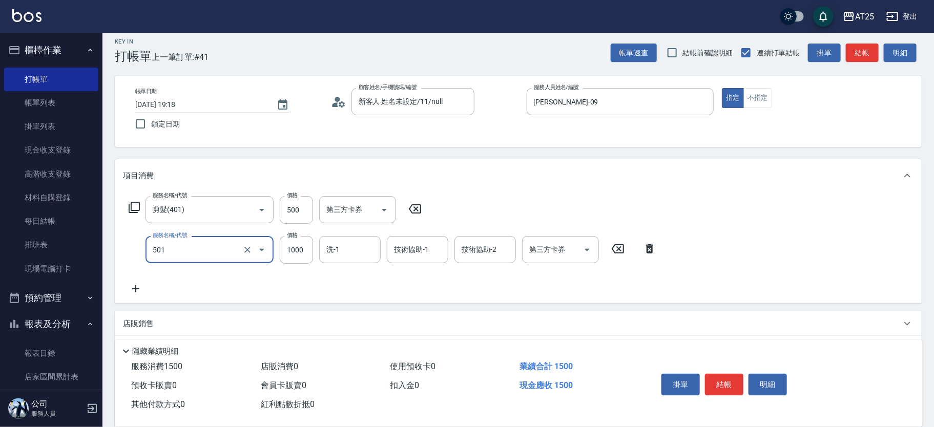
type input "染髮(501)"
type input "50"
type input "20"
type input "70"
type input "200"
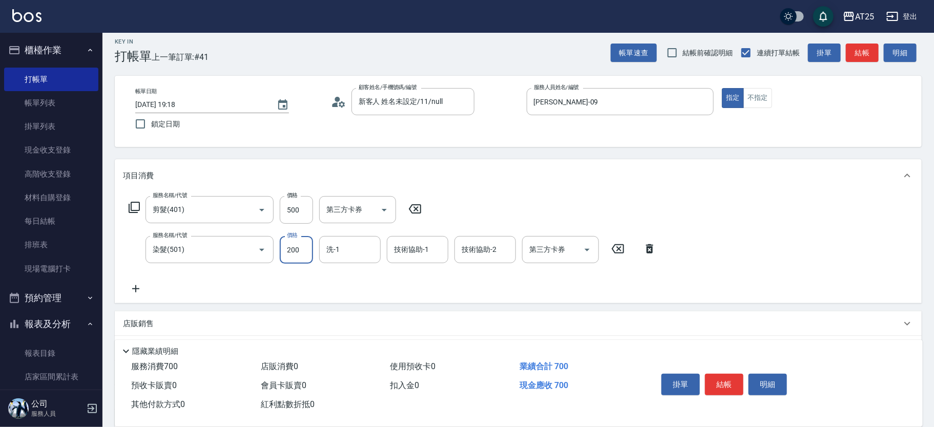
type input "250"
type input "2000"
type input "游惠心-68"
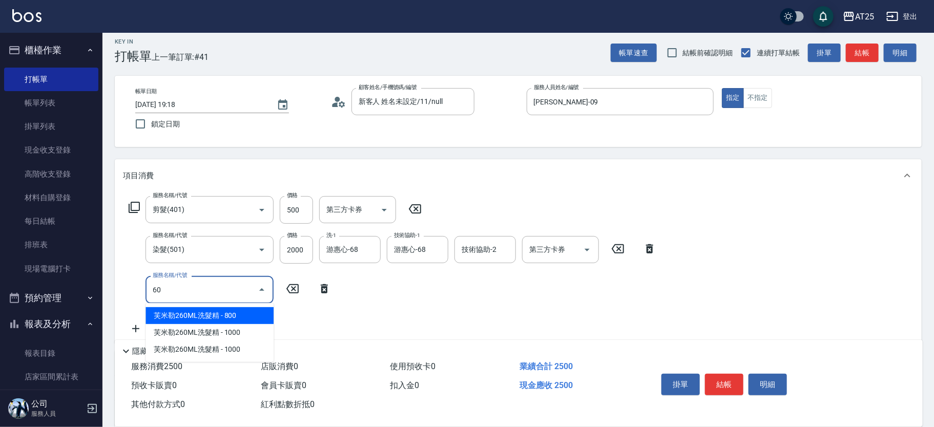
type input "601"
type input "350"
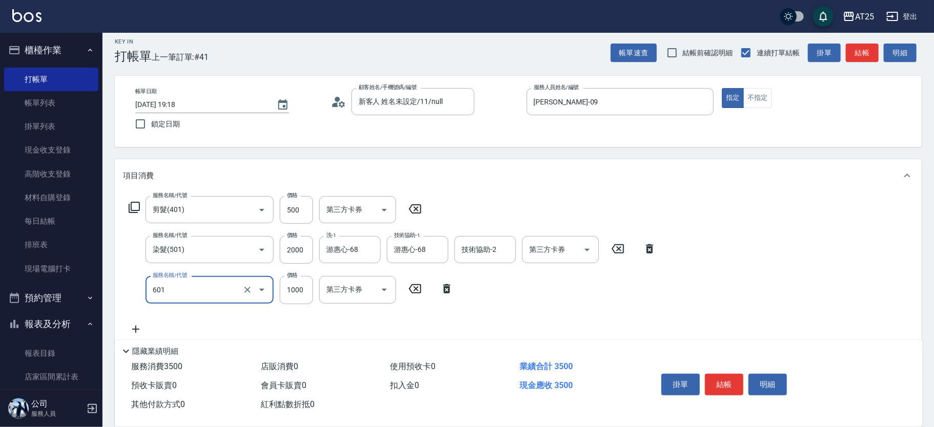
type input "自備護髮(1000上)(601)"
type input "250"
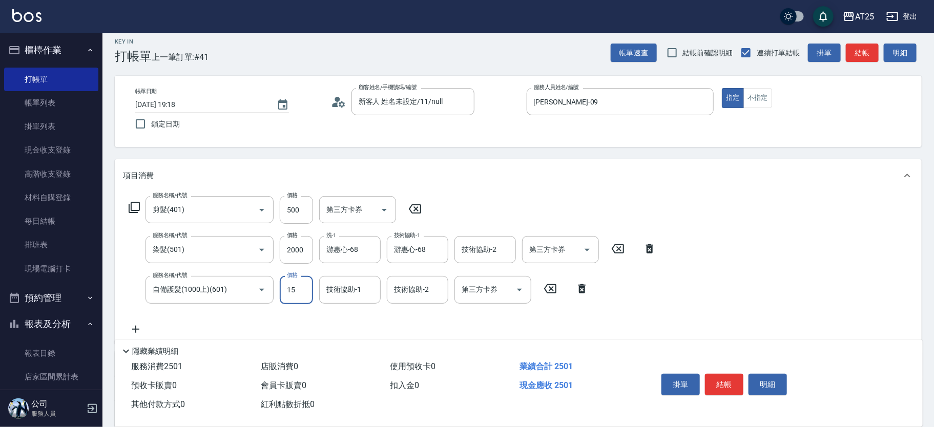
type input "150"
type input "400"
type input "1500"
type input "游惠心-68"
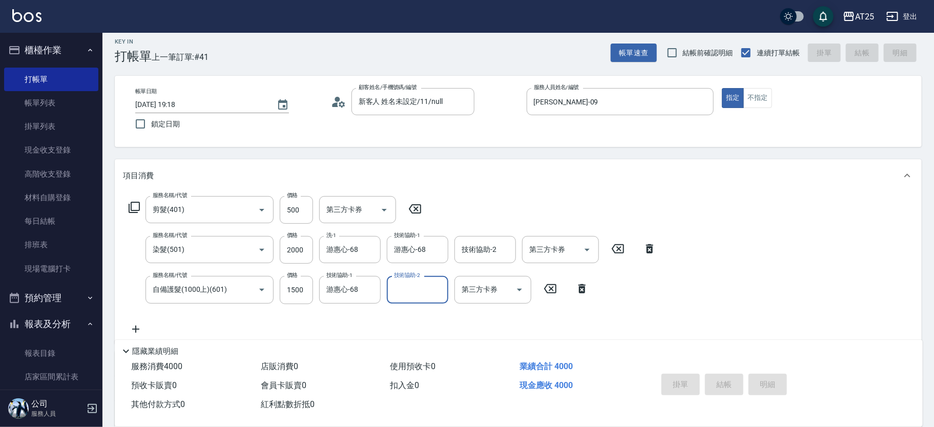
type input "2025/10/11 19:24"
type input "0"
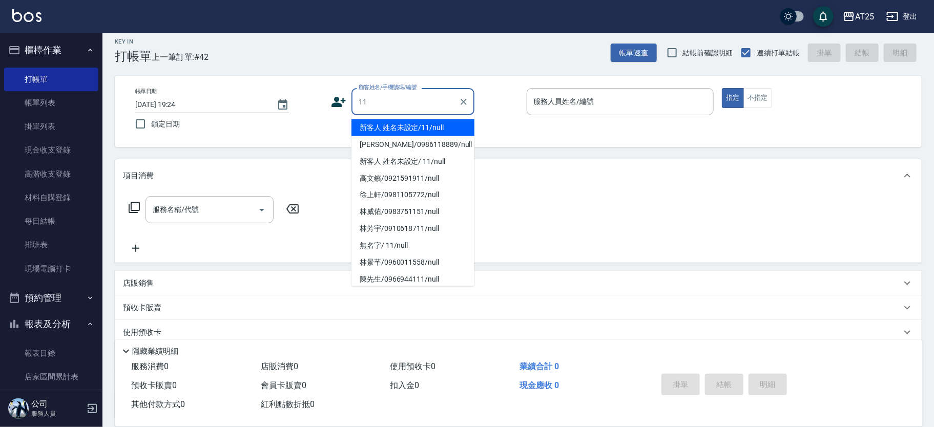
type input "新客人 姓名未設定/11/null"
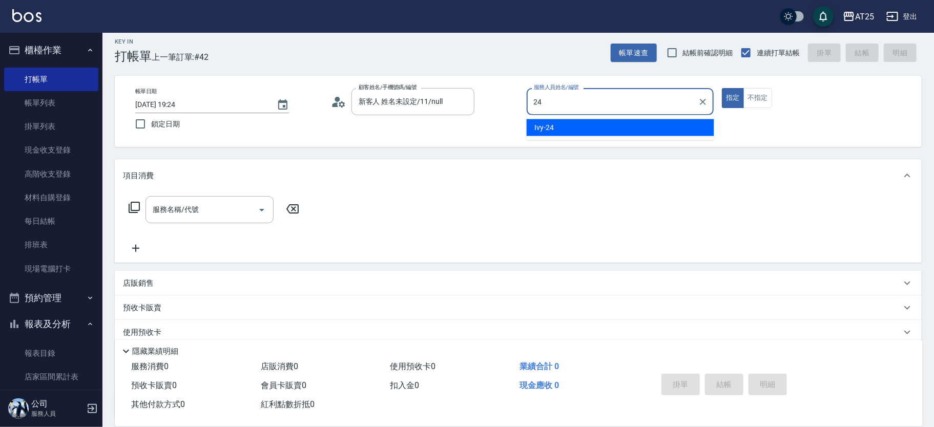
type input "Ivy-24"
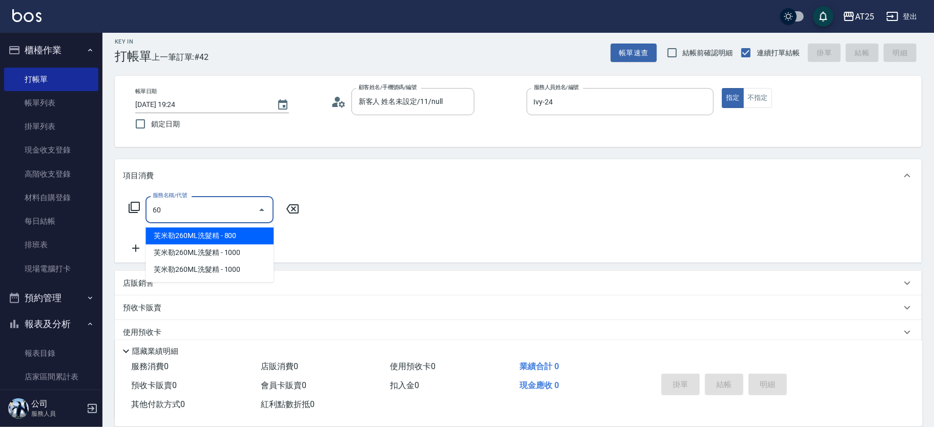
type input "601"
type input "100"
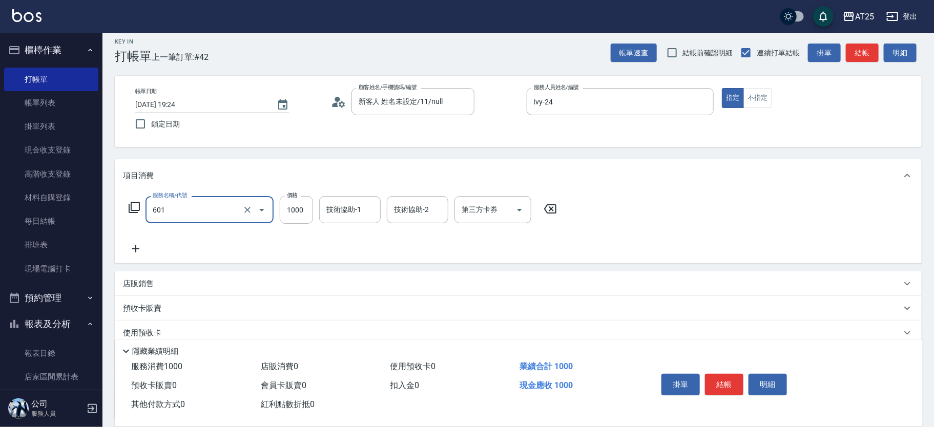
type input "自備護髮(1000上)(601)"
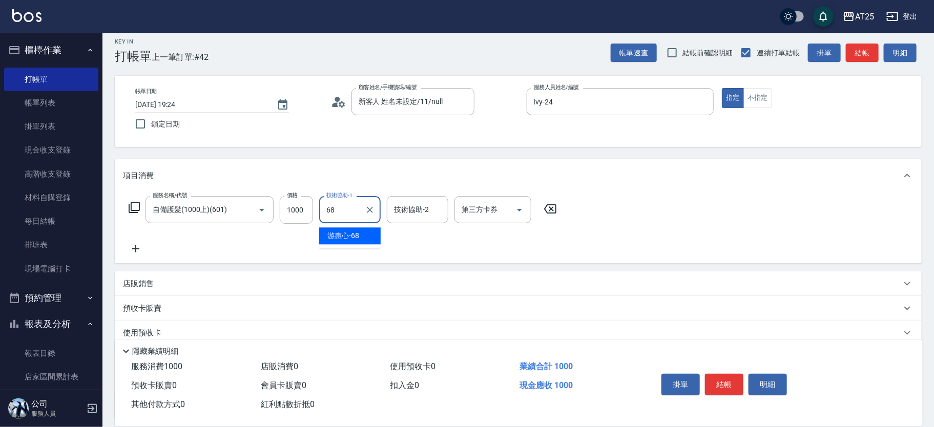
type input "游惠心-68"
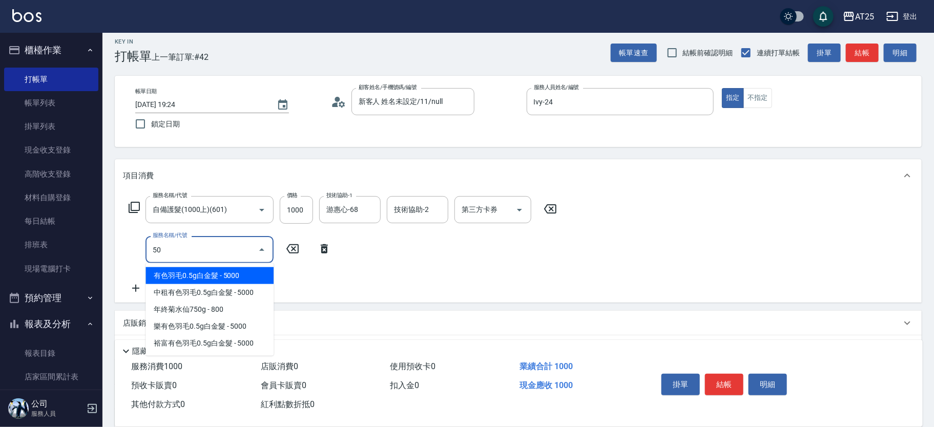
type input "501"
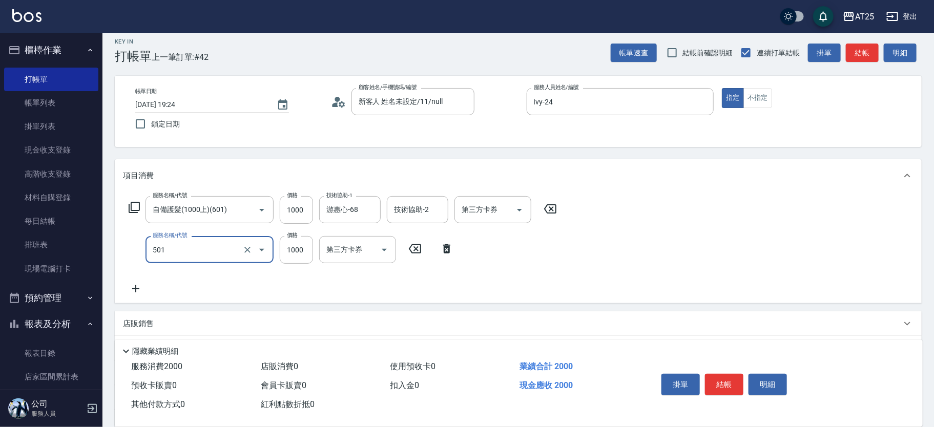
type input "200"
type input "染髮(501)"
type input "100"
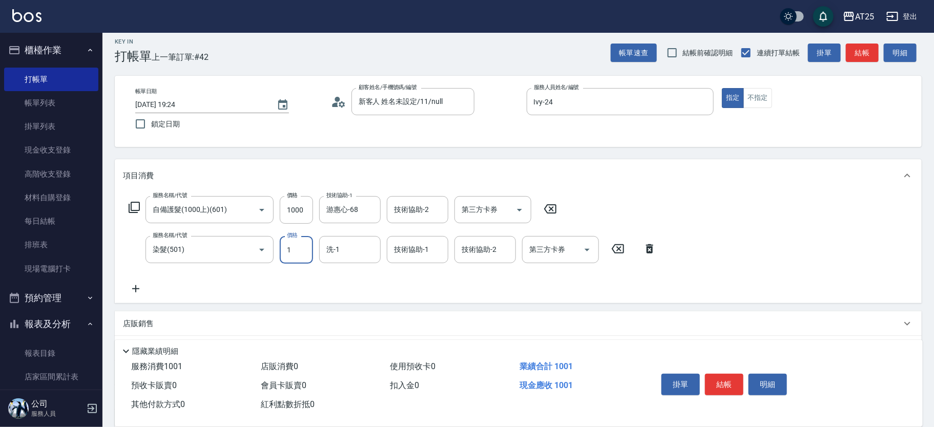
type input "17"
type input "110"
type input "1799"
type input "1890"
type input "17999"
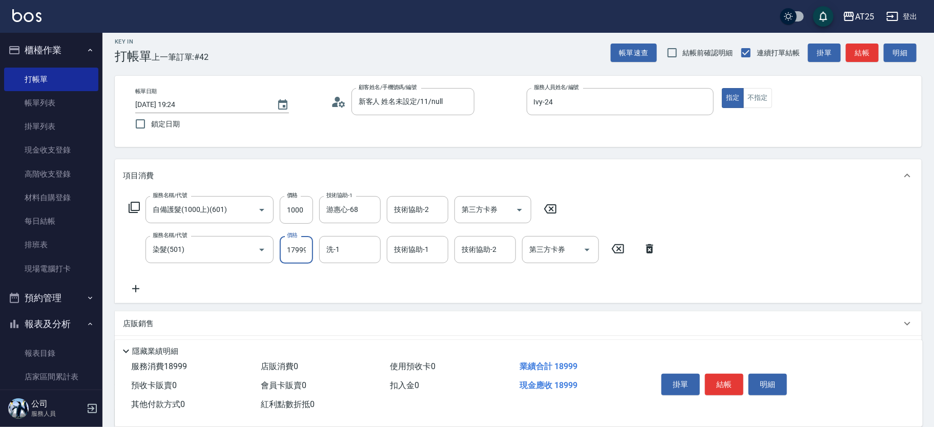
scroll to position [0, 1]
type input "270"
type input "1799"
type input "游惠心-68"
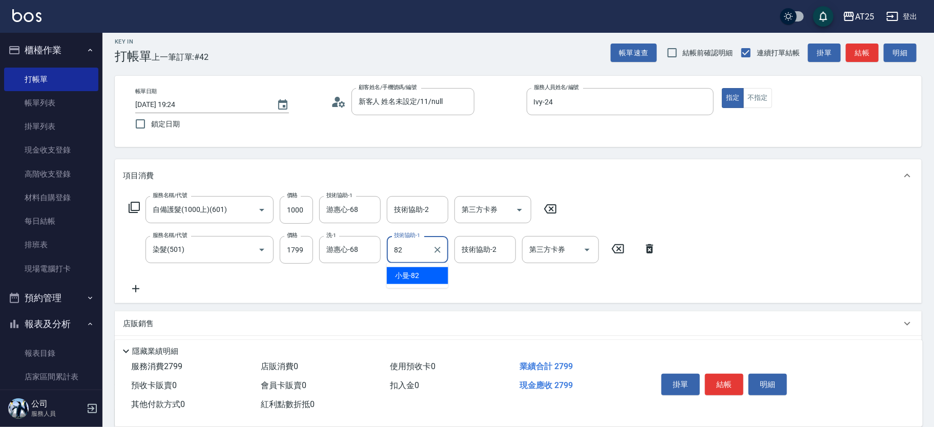
type input "小曼-82"
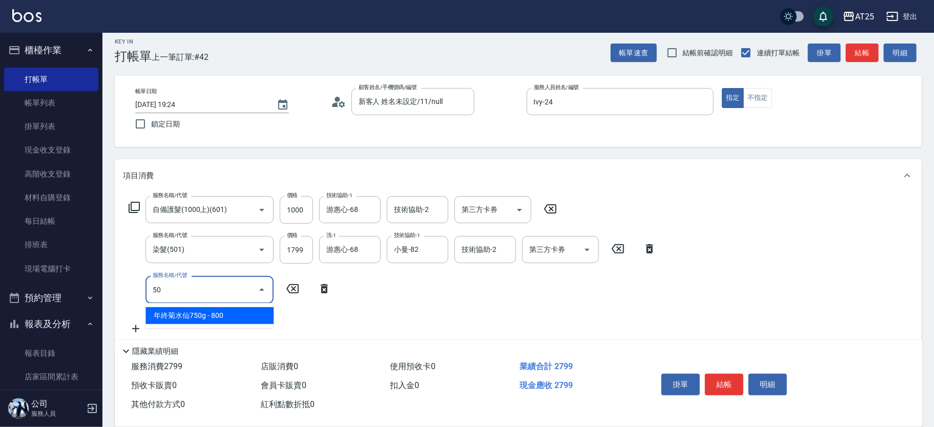
type input "5"
type input "301"
type input "420"
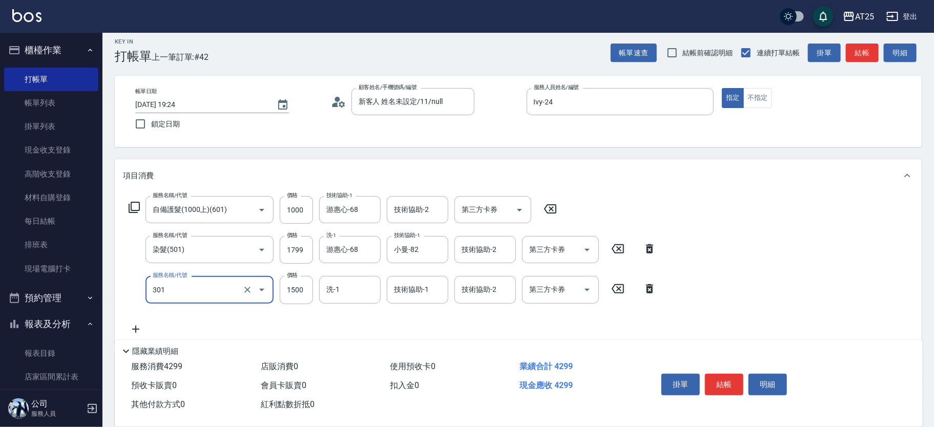
type input "燙髮(301)"
type input "280"
type input "100"
type input "370"
type input "1000"
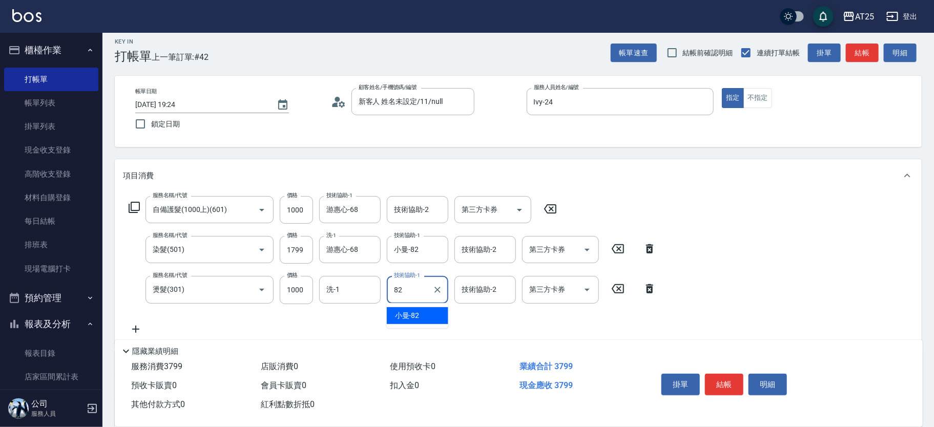
type input "小曼-82"
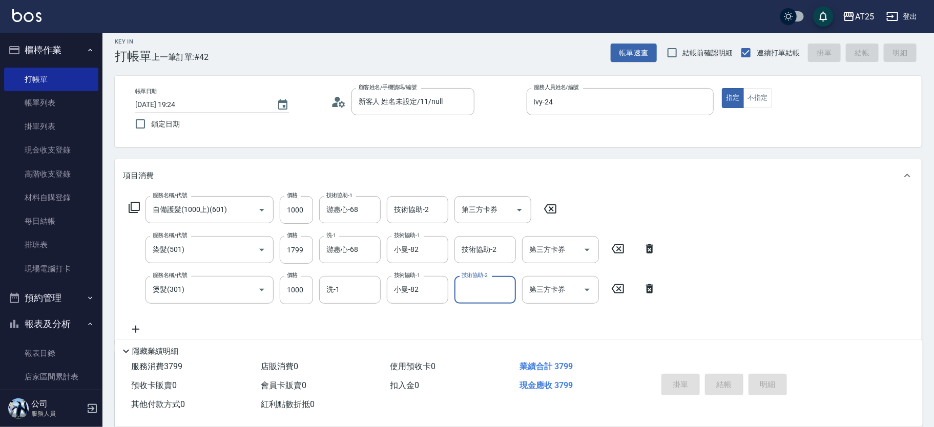
type input "2025/10/11 19:25"
type input "0"
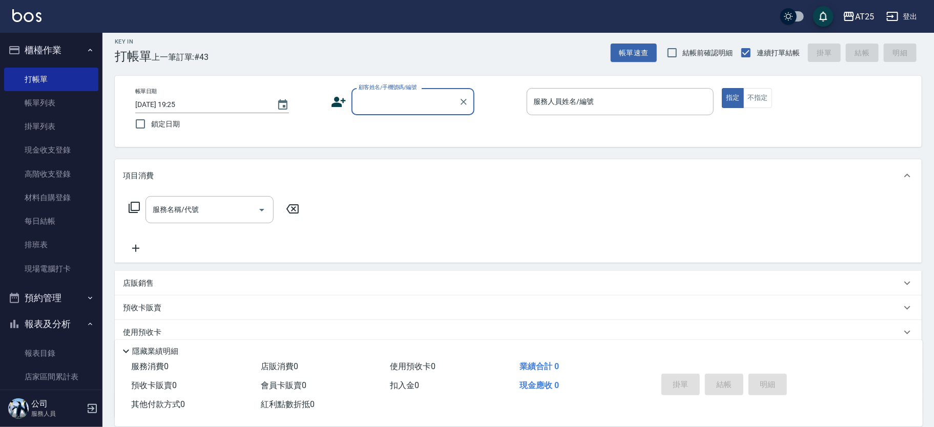
click at [491, 162] on div "Key In 打帳單 上一筆訂單:#43 帳單速查 結帳前確認明細 連續打單結帳 掛單 結帳 明細 帳單日期 2025/10/11 19:25 鎖定日期 顧客…" at bounding box center [517, 270] width 831 height 489
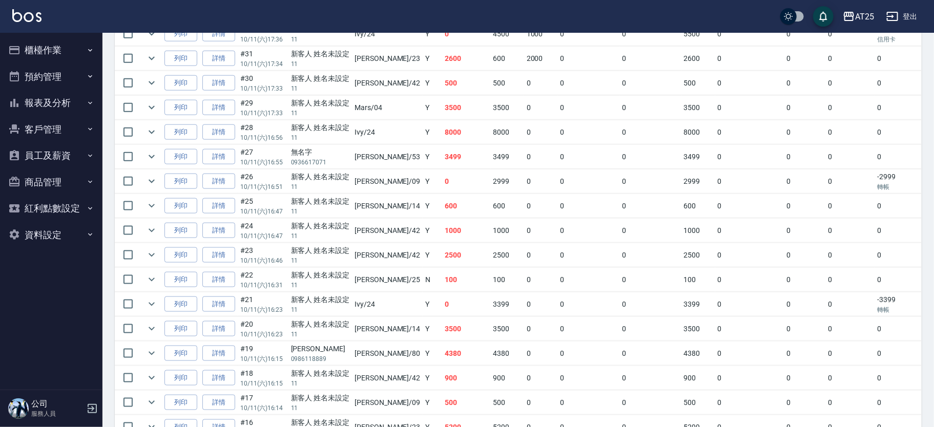
scroll to position [547, 0]
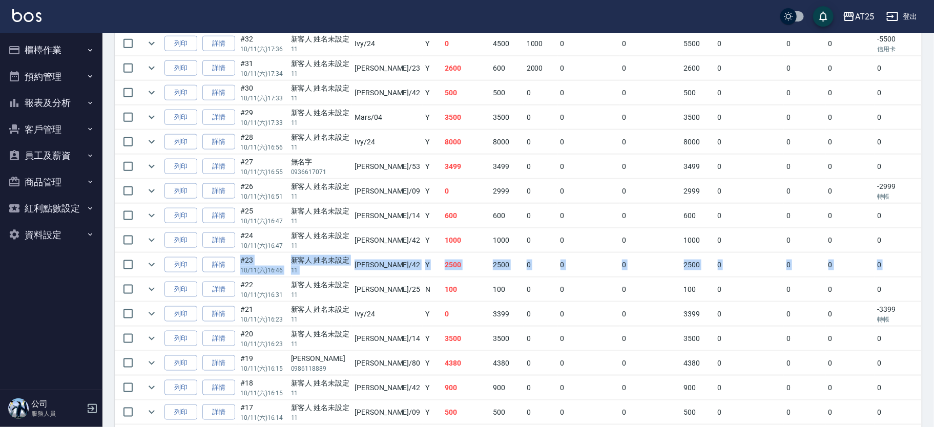
drag, startPoint x: 932, startPoint y: 257, endPoint x: 937, endPoint y: 243, distance: 14.9
click at [934, 243] on html "AT25 登出 櫃檯作業 打帳單 帳單列表 掛單列表 現金收支登錄 高階收支登錄 材料自購登錄 每日結帳 排班表 現場電腦打卡 預約管理 預約管理 單日預約紀…" at bounding box center [467, 155] width 934 height 1405
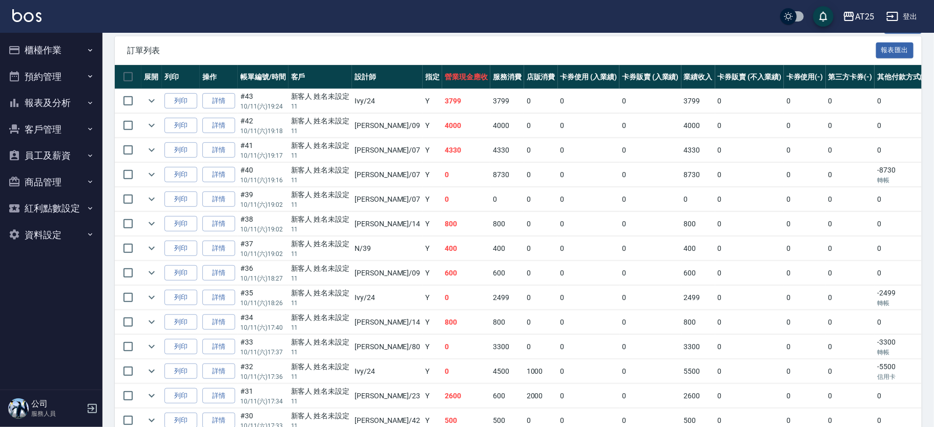
scroll to position [0, 0]
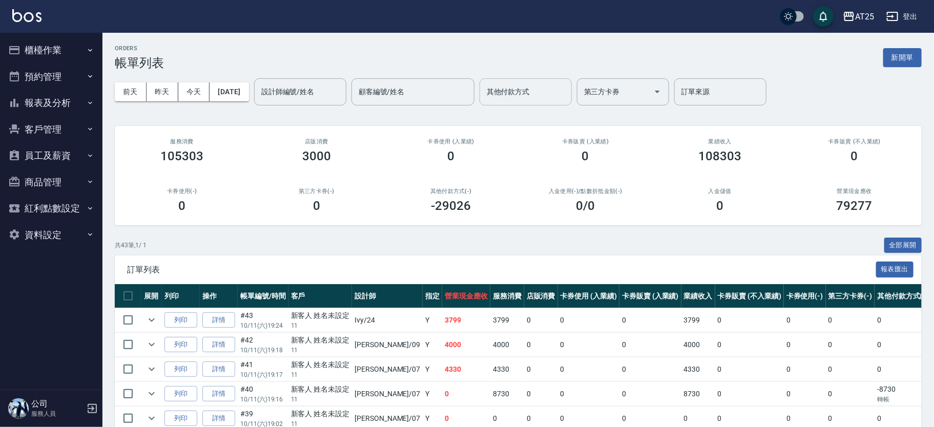
click at [532, 91] on div "其他付款方式 其他付款方式" at bounding box center [525, 91] width 92 height 27
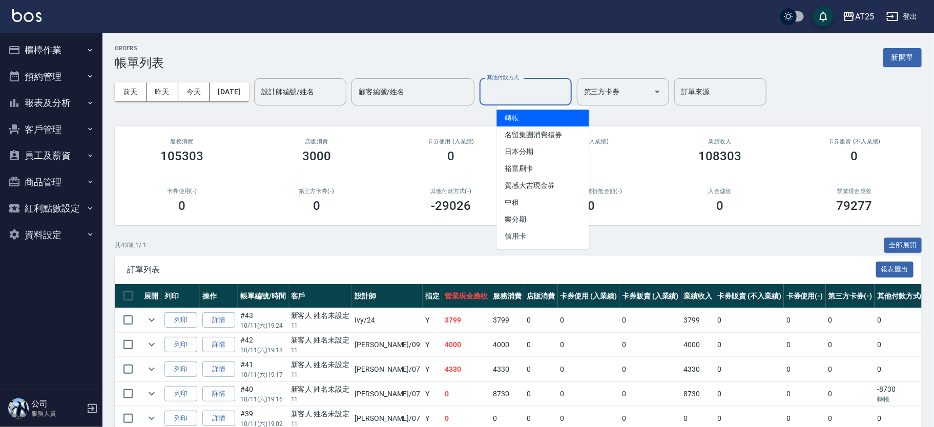
click at [536, 122] on span "轉帳" at bounding box center [542, 118] width 92 height 17
type input "轉帳"
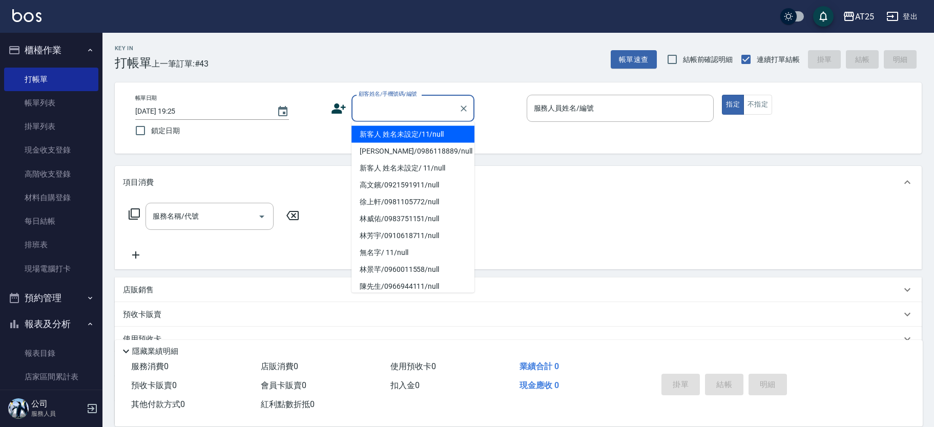
scroll to position [7, 0]
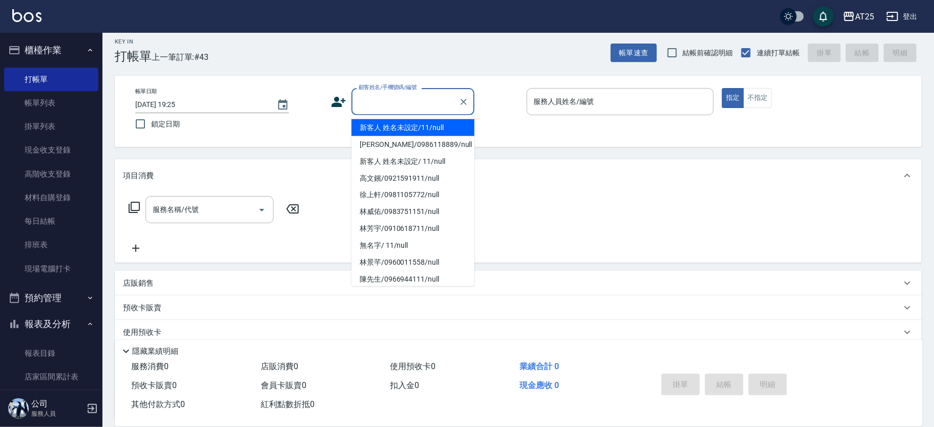
click at [434, 132] on li "新客人 姓名未設定/11/null" at bounding box center [412, 127] width 123 height 17
type input "新客人 姓名未設定/11/null"
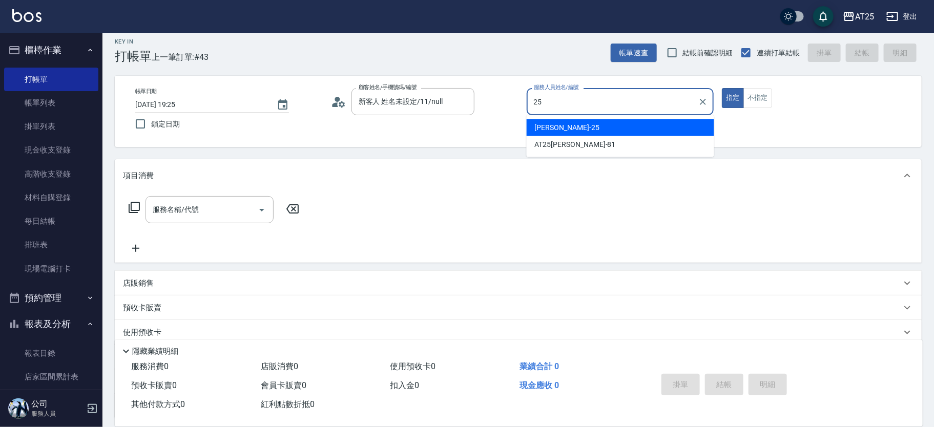
type input "Evan-25"
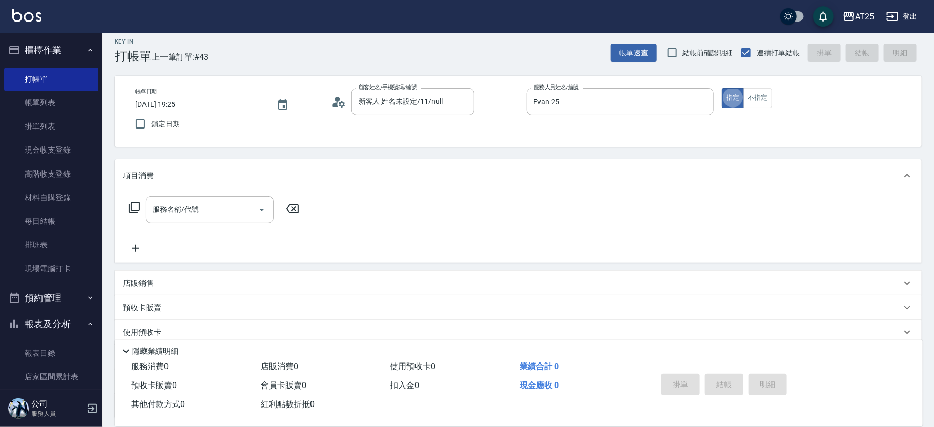
type button "true"
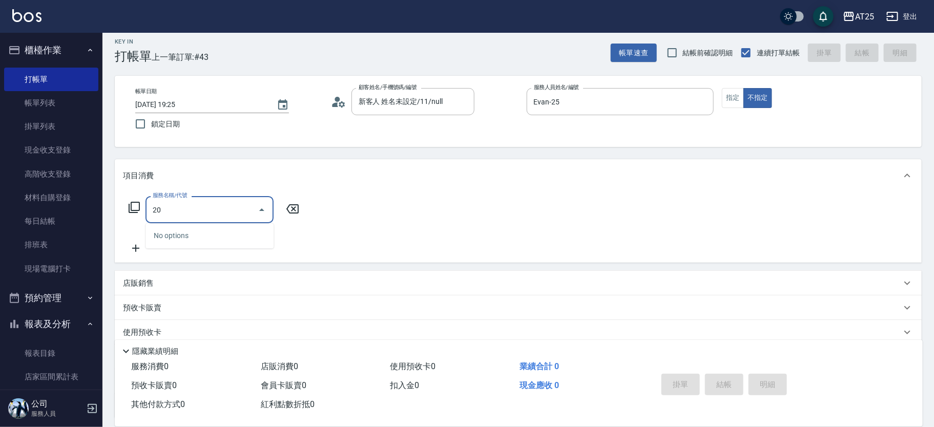
type input "201"
type input "30"
type input "洗髮(201)"
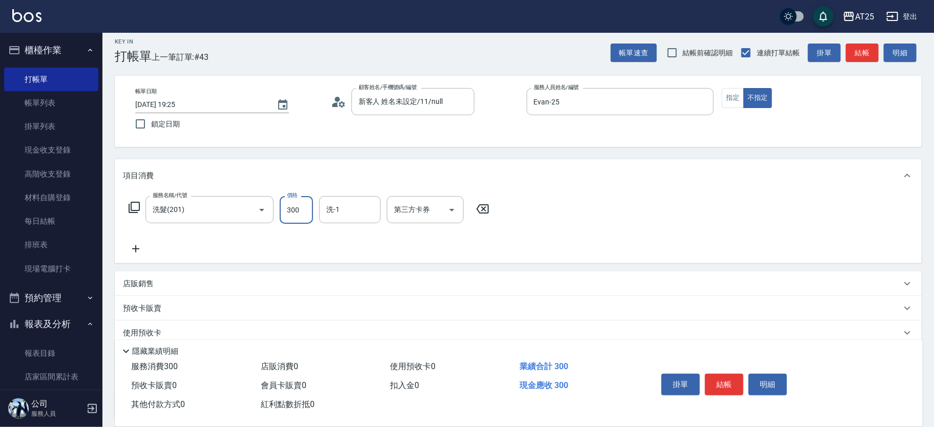
type input "4"
type input "0"
type input "40"
type input "400"
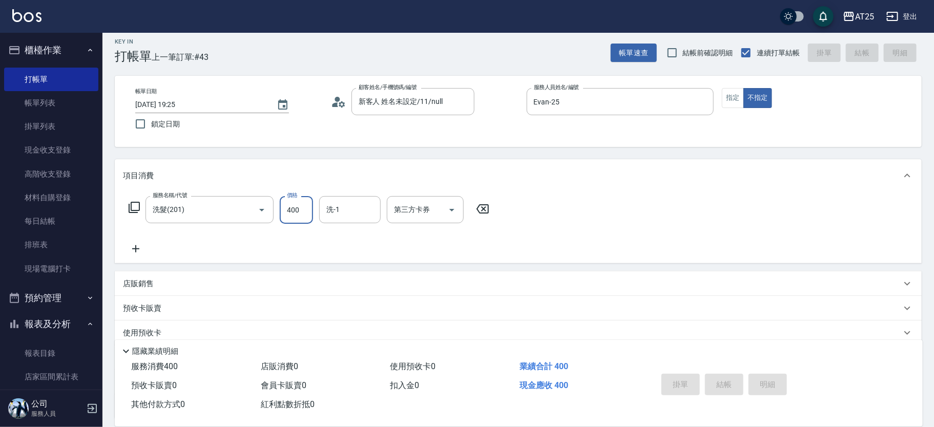
type input "2025/10/11 20:00"
type input "0"
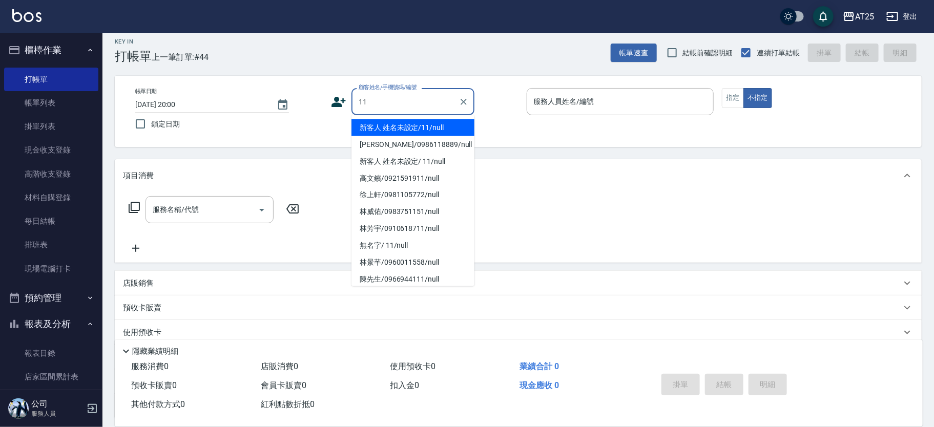
type input "新客人 姓名未設定/11/null"
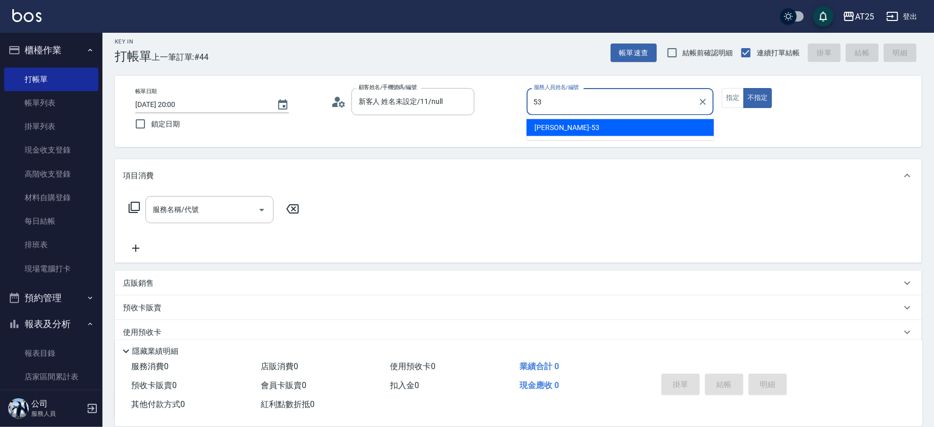
type input "Jerry-53"
type button "false"
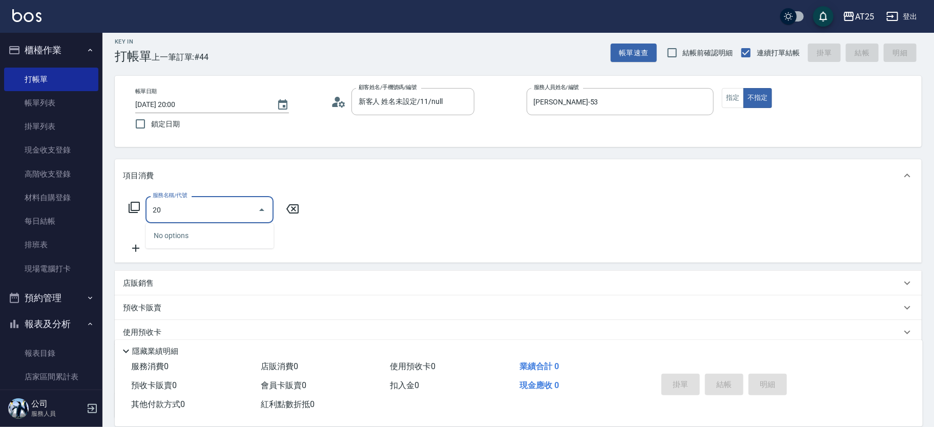
type input "201"
type input "30"
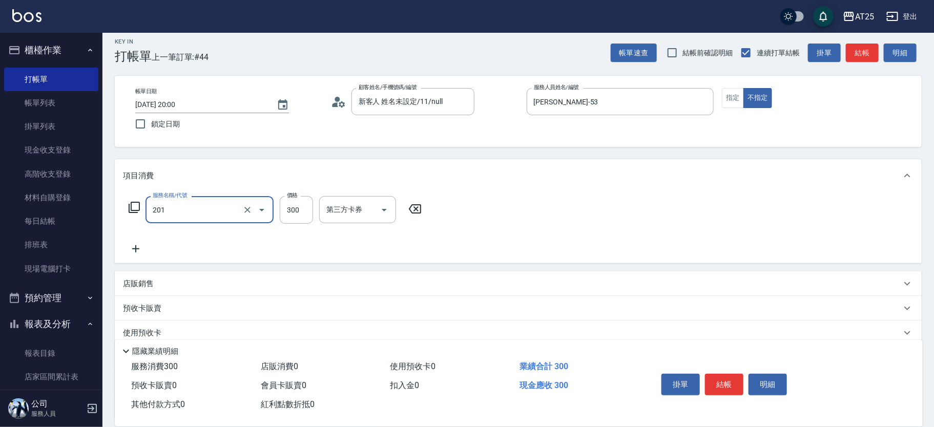
type input "洗髮(201)"
type input "0"
type input "40"
type input "400"
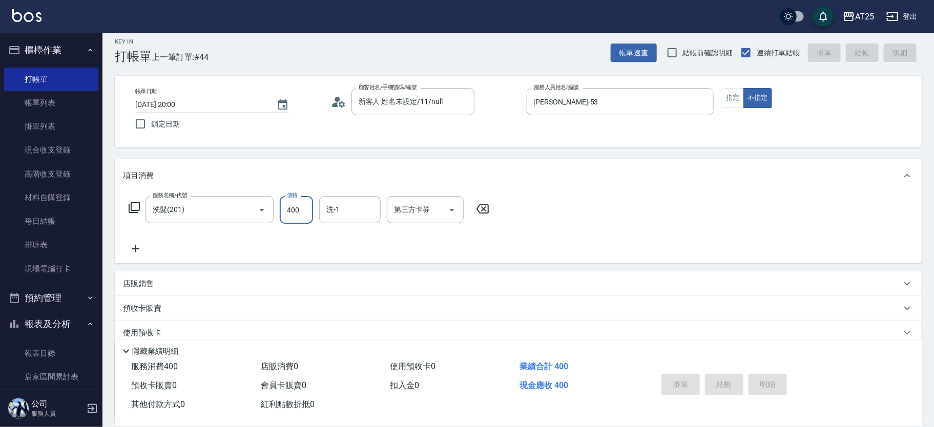
type input "0"
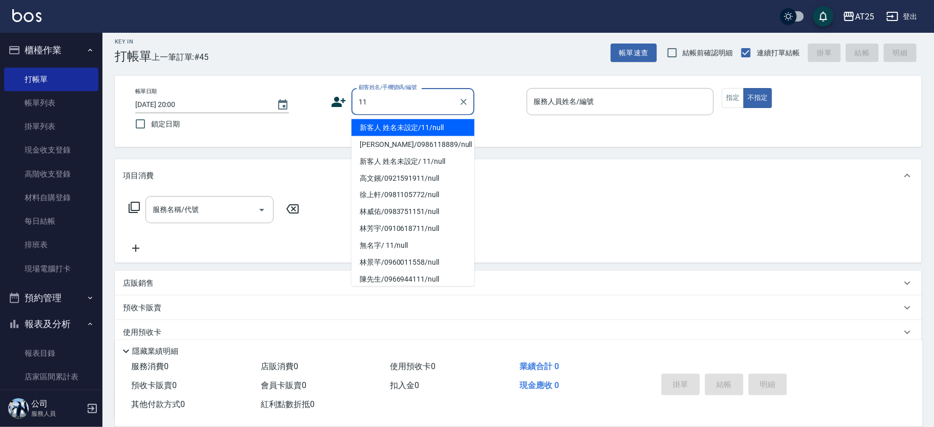
type input "新客人 姓名未設定/11/null"
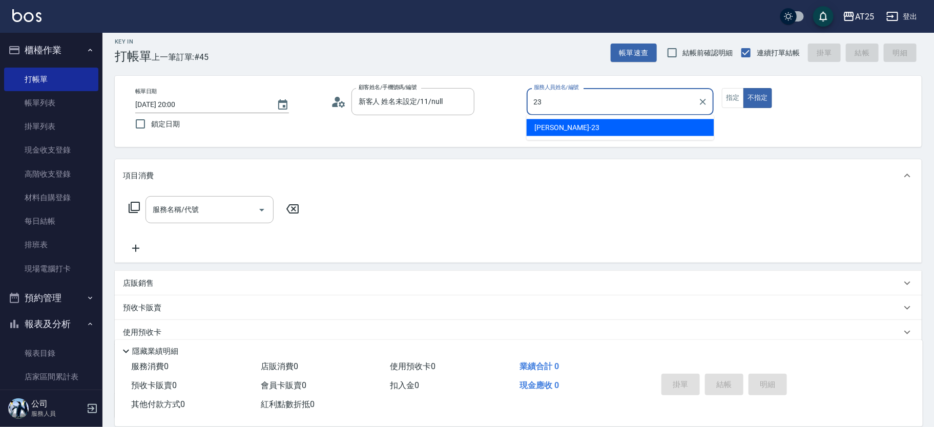
type input "Emma-23"
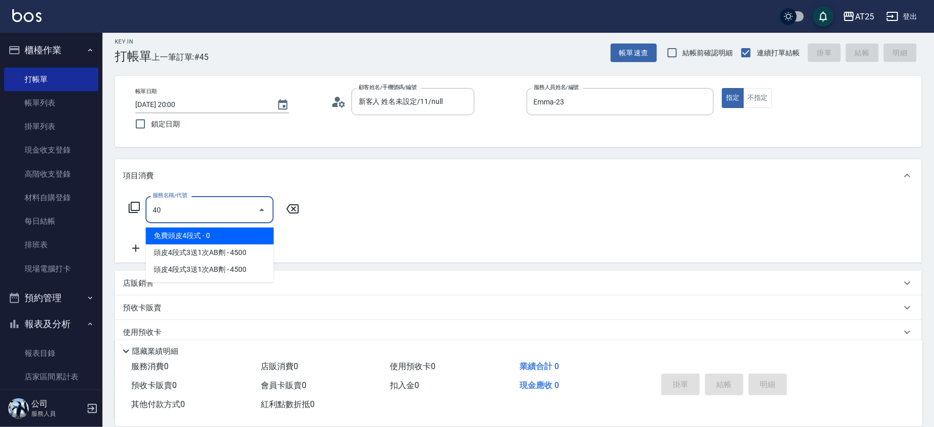
type input "401"
type input "30"
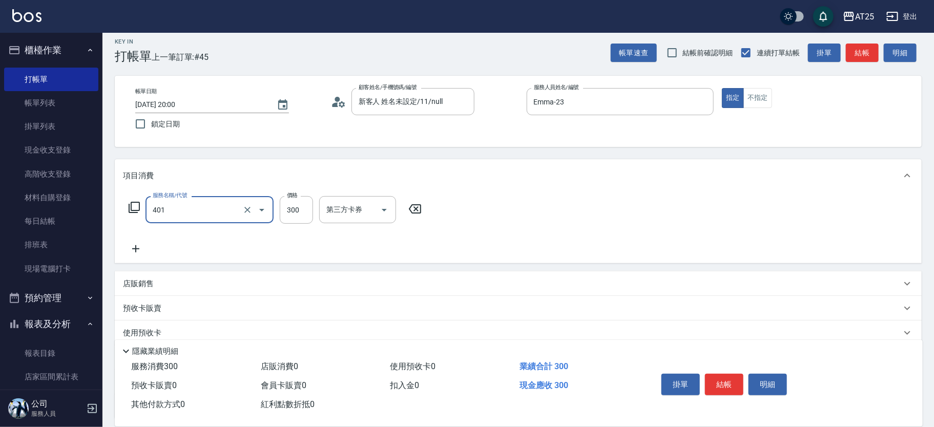
type input "剪髮(401)"
type input "0"
type input "40"
type input "400"
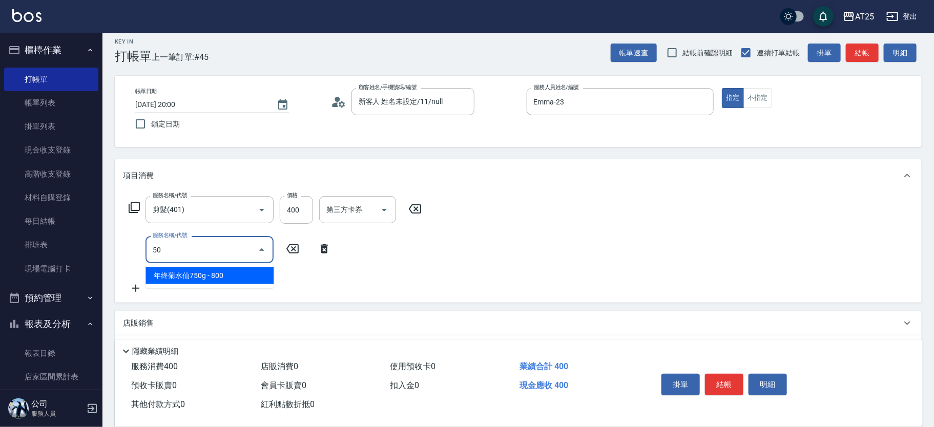
type input "501"
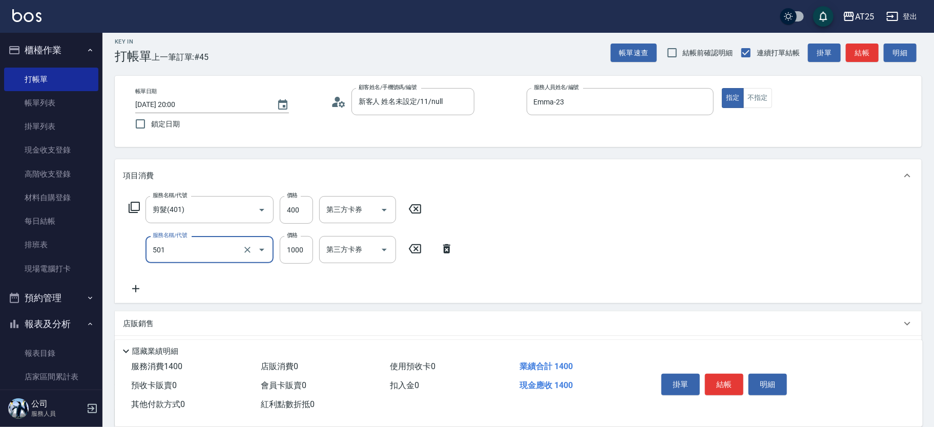
type input "140"
type input "染髮(501)"
type input "40"
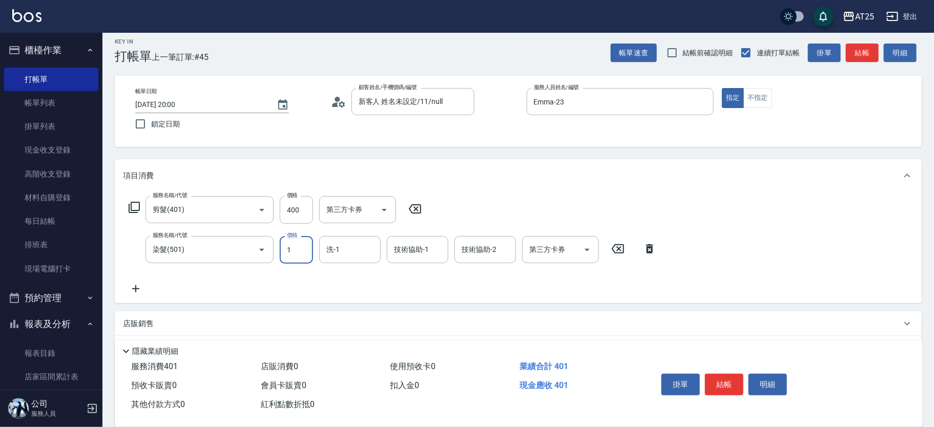
type input "18"
type input "50"
type input "180"
type input "220"
type input "1800"
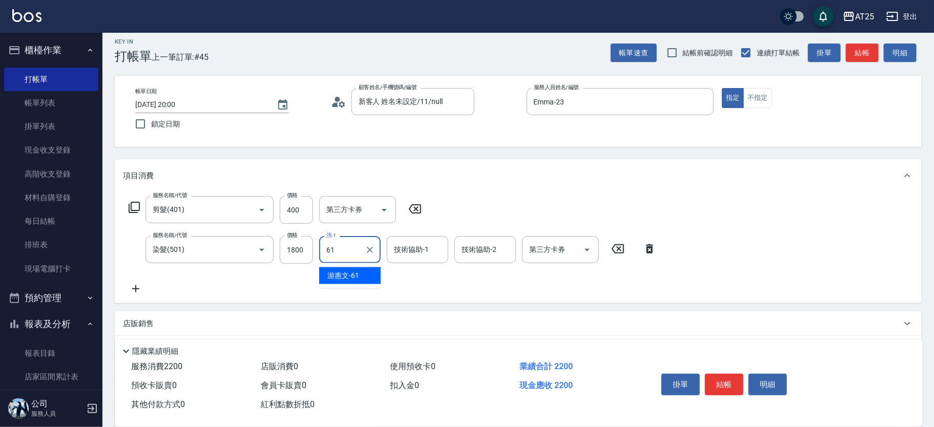
type input "游惠文-61"
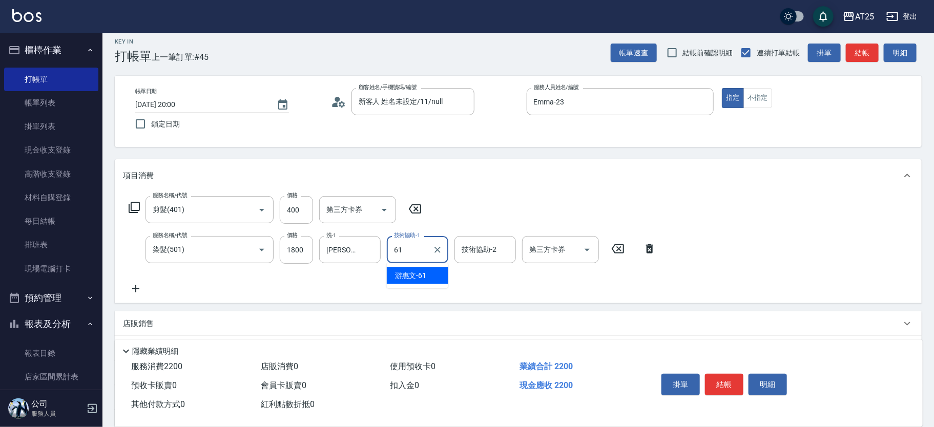
type input "游惠文-61"
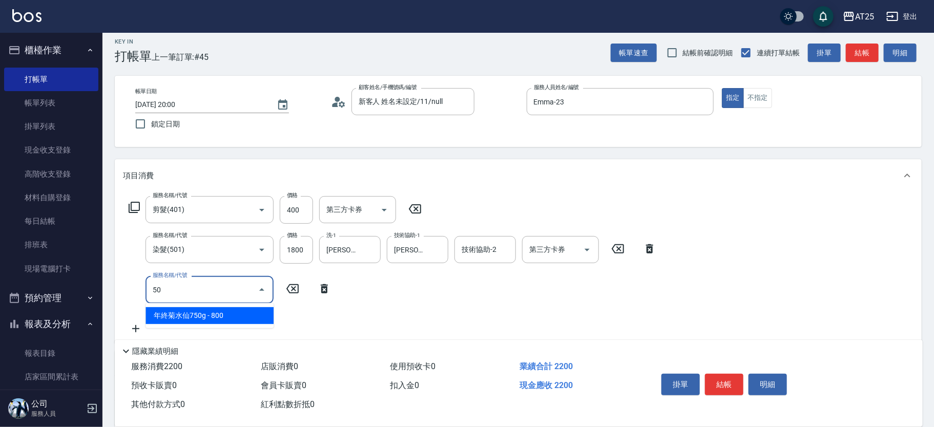
type input "502"
type input "270"
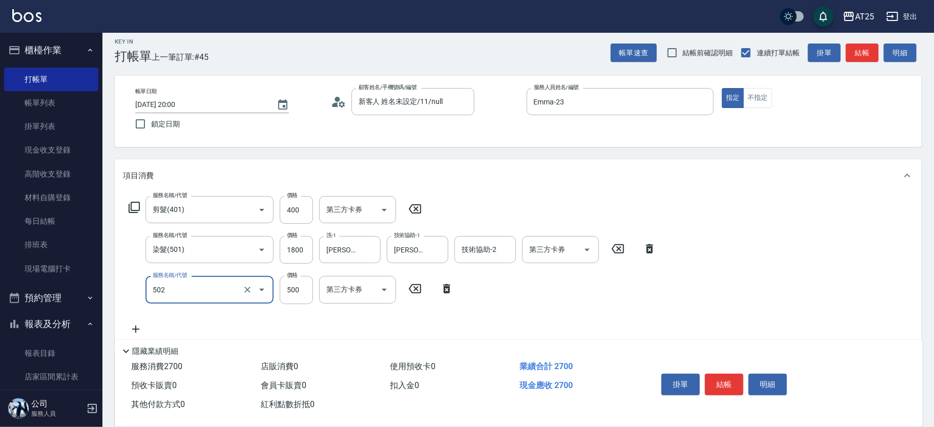
type input "漂髮(502)"
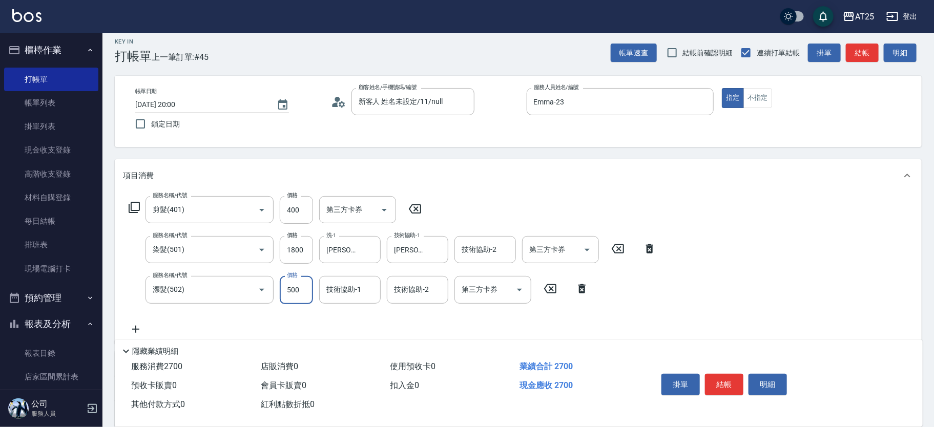
type input "220"
type input "22"
type input "240"
type input "220"
type input "440"
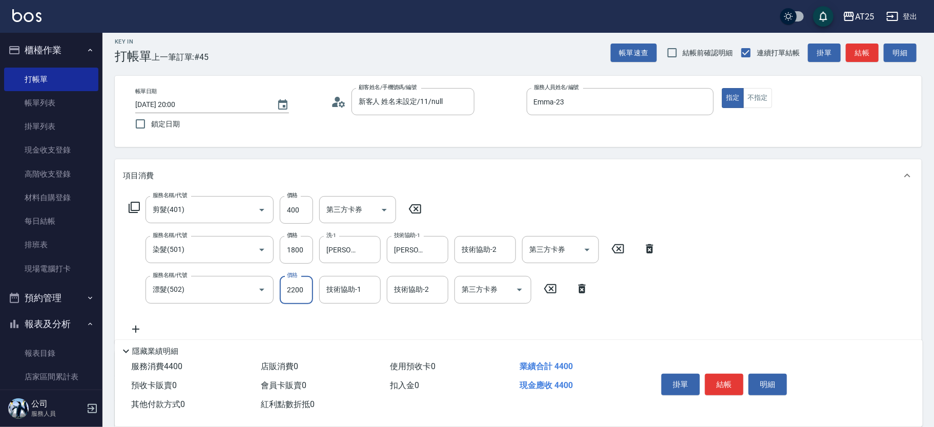
type input "2200"
type input "游惠文-61"
click at [753, 91] on button "不指定" at bounding box center [757, 98] width 29 height 20
drag, startPoint x: 857, startPoint y: 129, endPoint x: 881, endPoint y: 144, distance: 28.1
click at [871, 154] on div "Key In 打帳單 上一筆訂單:#45 帳單速查 結帳前確認明細 連續打單結帳 掛單 結帳 明細 帳單日期 2025/10/11 20:00 鎖定日期 顧客…" at bounding box center [517, 311] width 831 height 570
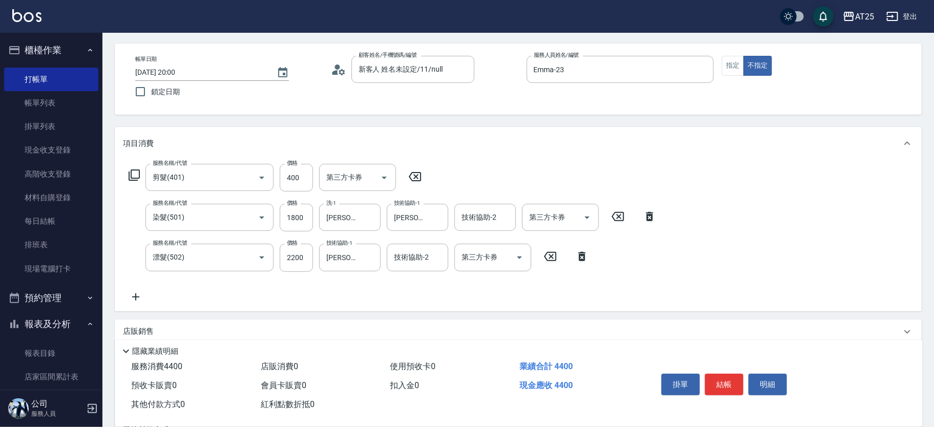
scroll to position [48, 0]
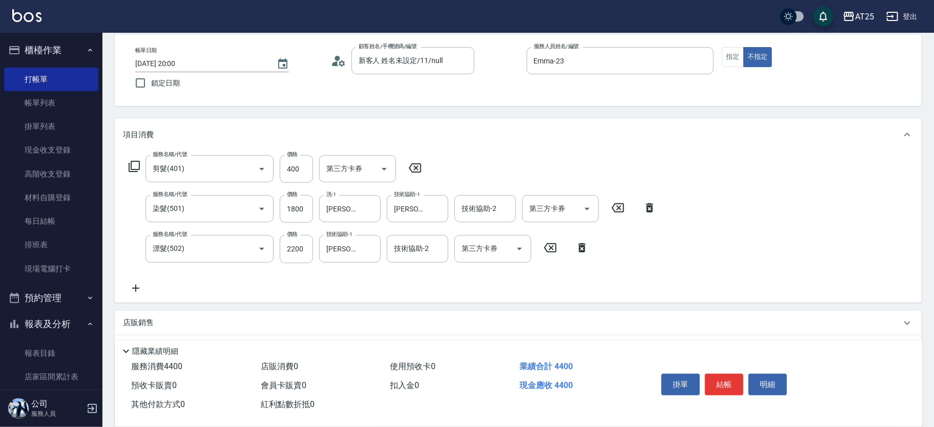
click at [139, 287] on icon at bounding box center [136, 288] width 26 height 12
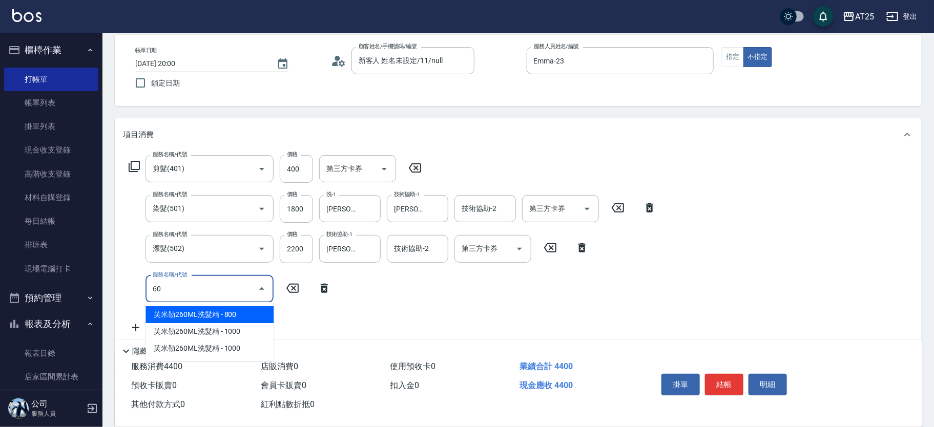
type input "601"
type input "540"
type input "自備護髮(1000上)(601)"
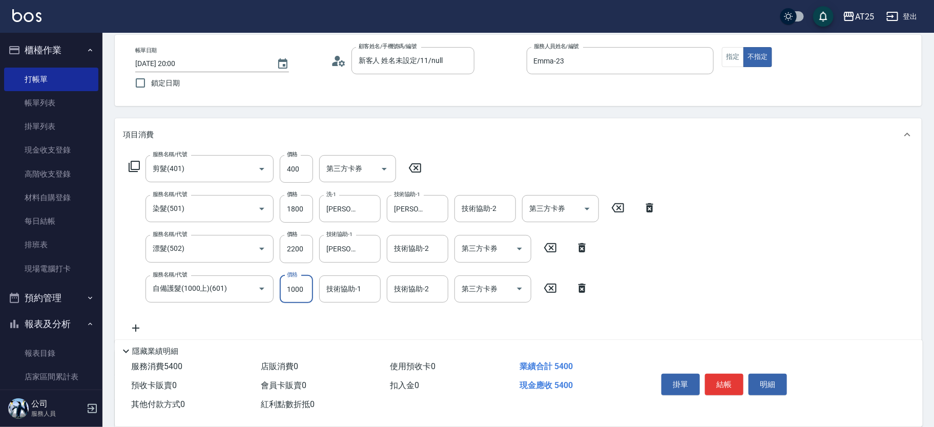
type input "1"
type input "440"
type input "130"
type input "450"
type input "1300"
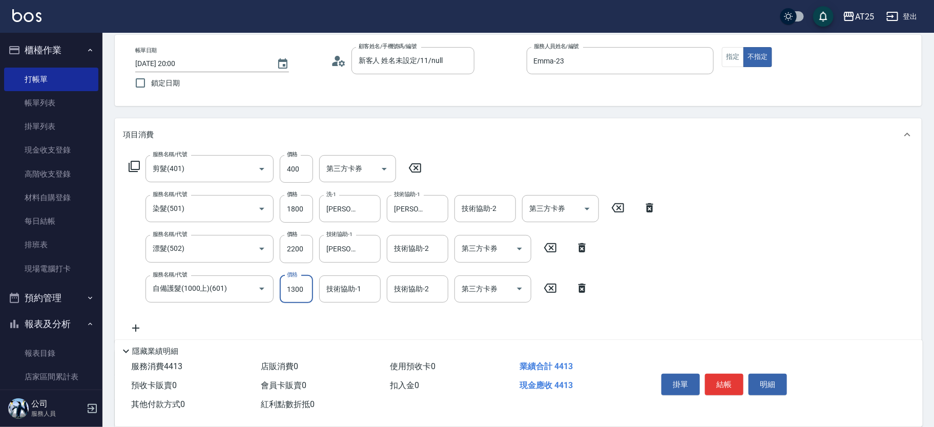
type input "570"
type input "1300"
type input "游惠文-61"
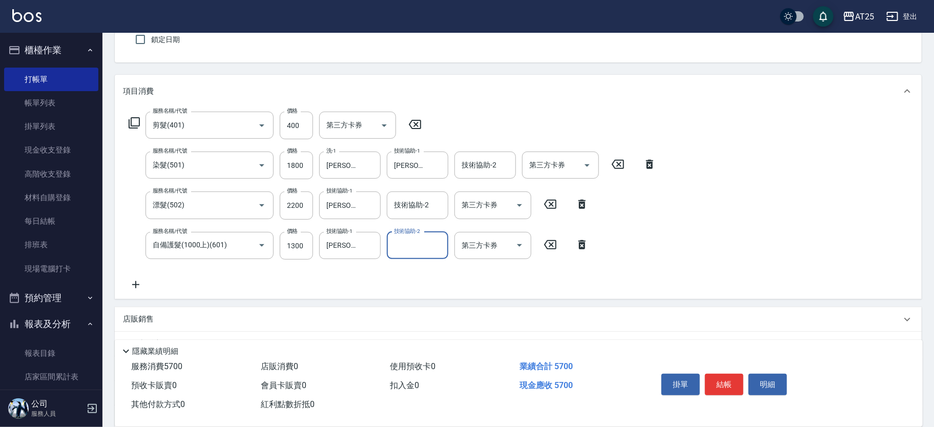
scroll to position [94, 0]
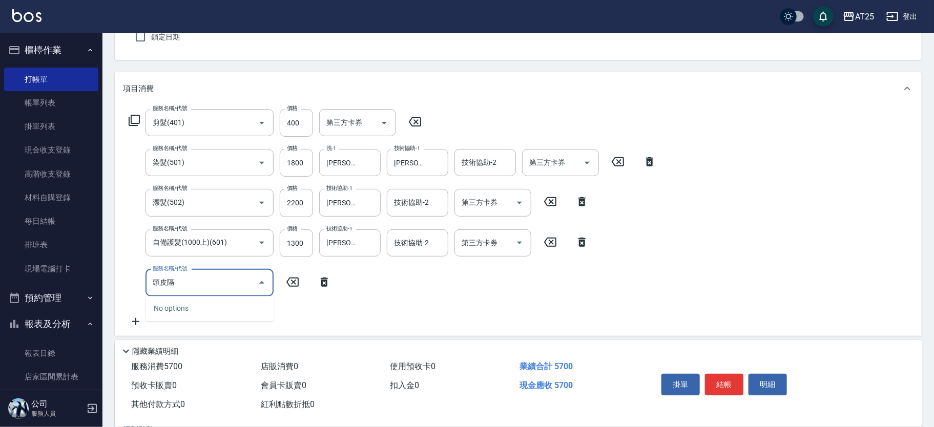
type input "頭皮"
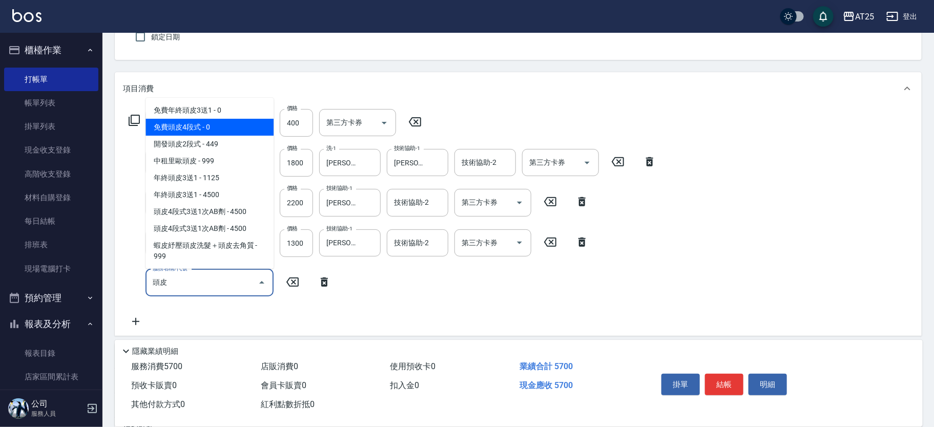
scroll to position [0, 0]
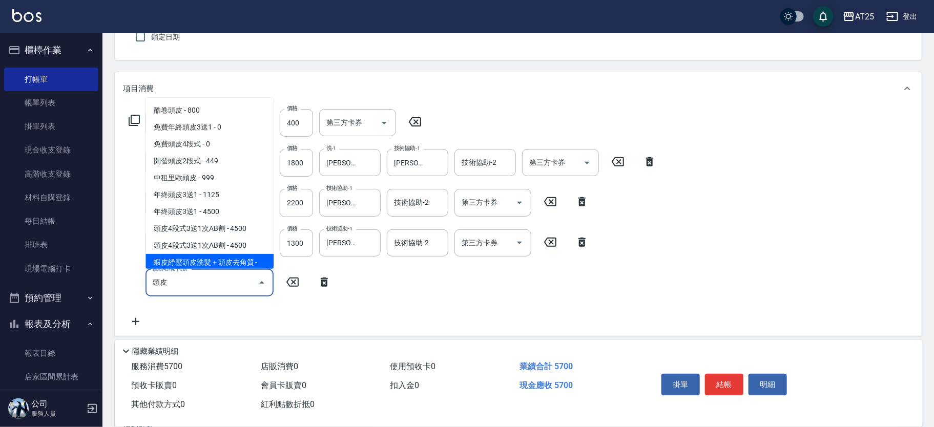
drag, startPoint x: 222, startPoint y: 290, endPoint x: 121, endPoint y: 293, distance: 100.9
click at [121, 293] on div "服務名稱/代號 剪髮(401) 服務名稱/代號 價格 400 價格 第三方卡券 第三方卡券 服務名稱/代號 染髮(501) 服務名稱/代號 價格 1800 價…" at bounding box center [518, 220] width 807 height 231
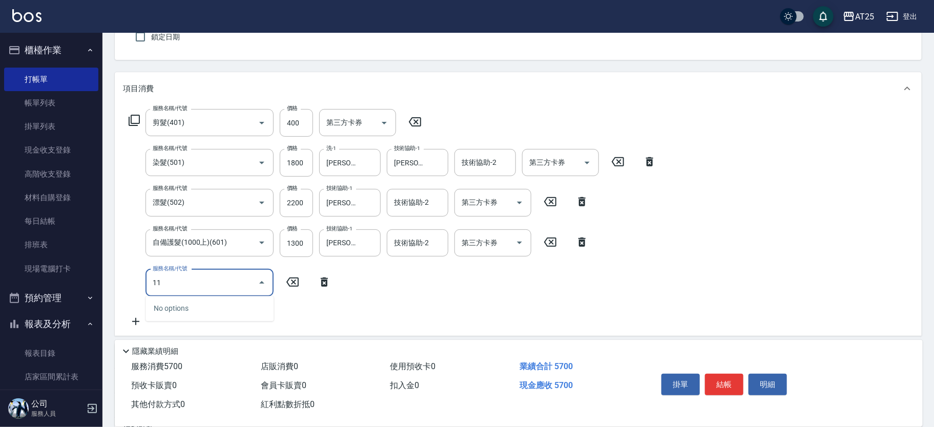
type input "114"
type input "870"
type input "自備敷膜(114)"
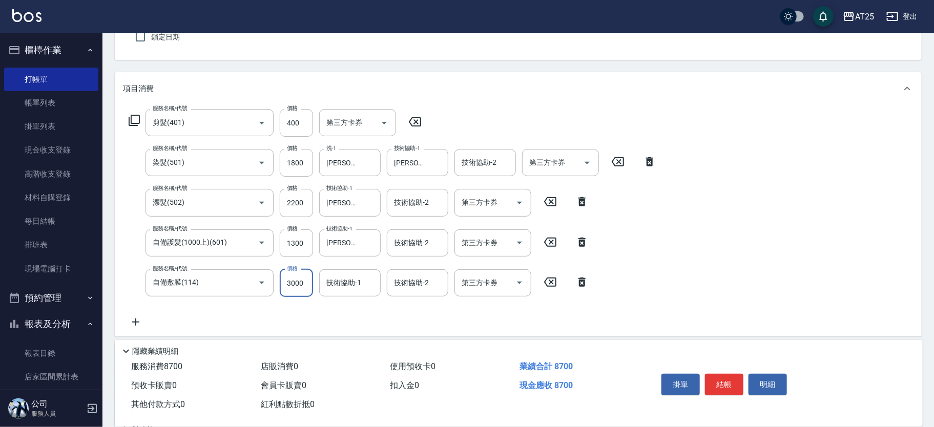
type input "570"
type input "300"
type input "600"
type input "300"
type input "游惠文-61"
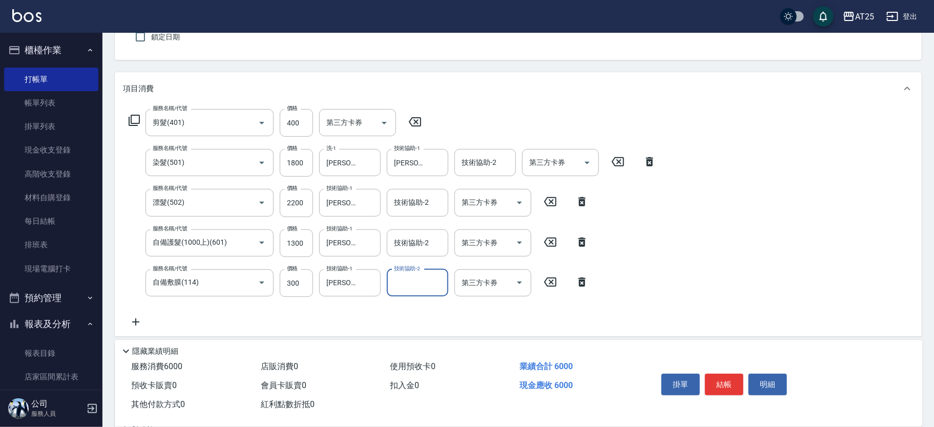
scroll to position [255, 0]
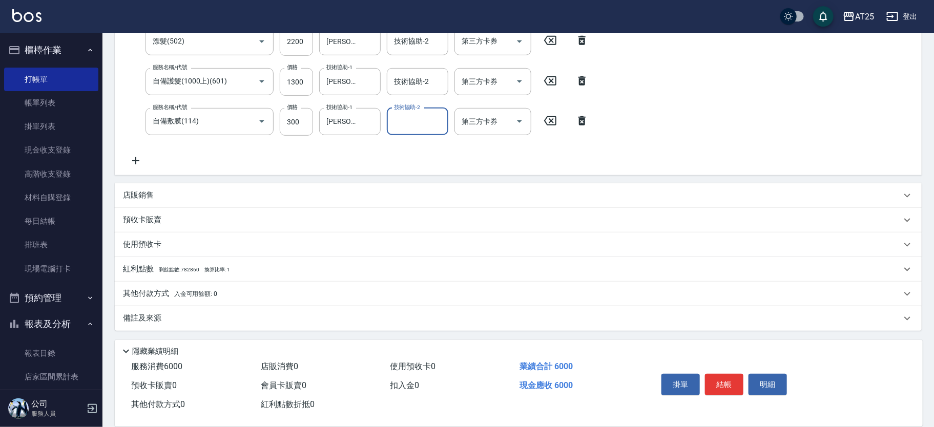
click at [321, 295] on div "其他付款方式 入金可用餘額: 0" at bounding box center [512, 293] width 778 height 11
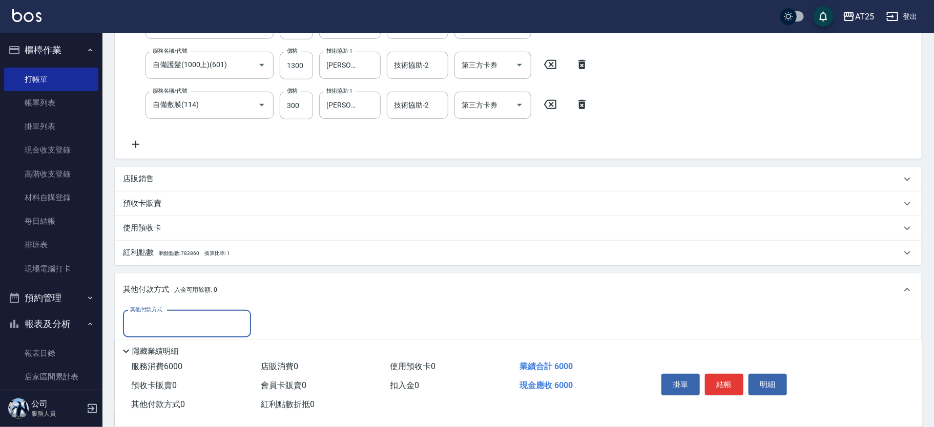
scroll to position [375, 0]
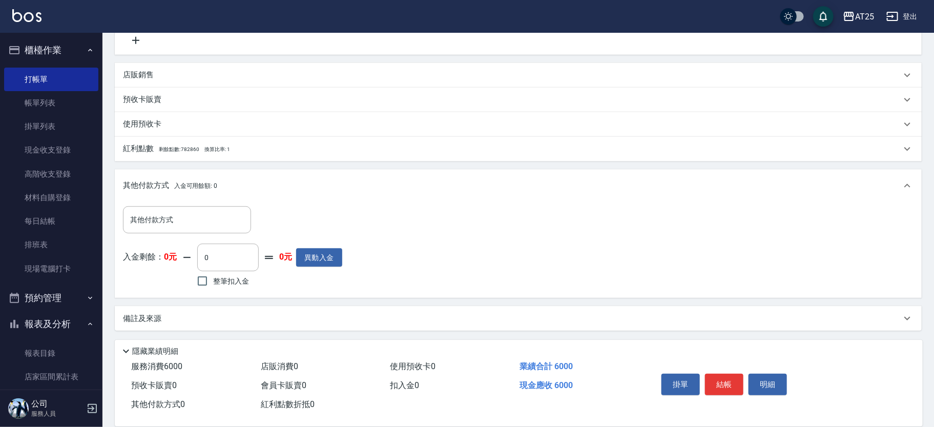
click at [167, 236] on div "其他付款方式 其他付款方式 入金剩餘： 0元 0 ​ 整筆扣入金 0元 異動入金" at bounding box center [232, 247] width 219 height 83
click at [174, 227] on input "其他付款方式" at bounding box center [187, 220] width 119 height 18
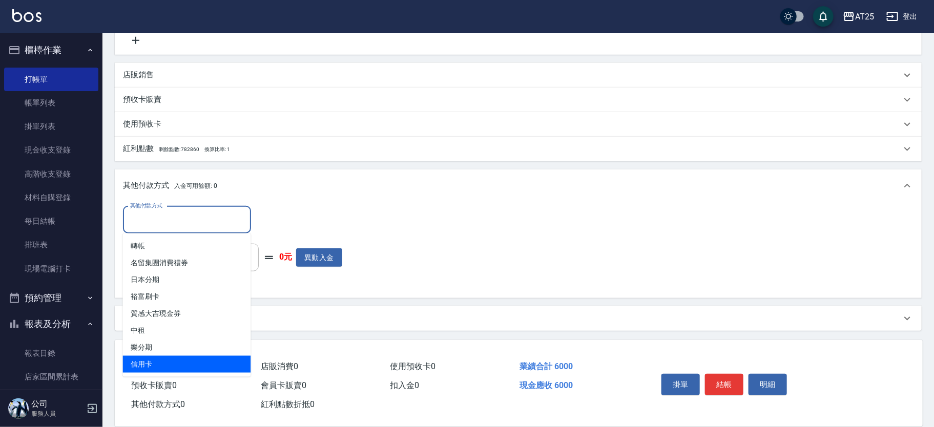
click at [169, 357] on span "信用卡" at bounding box center [187, 364] width 128 height 17
type input "信用卡"
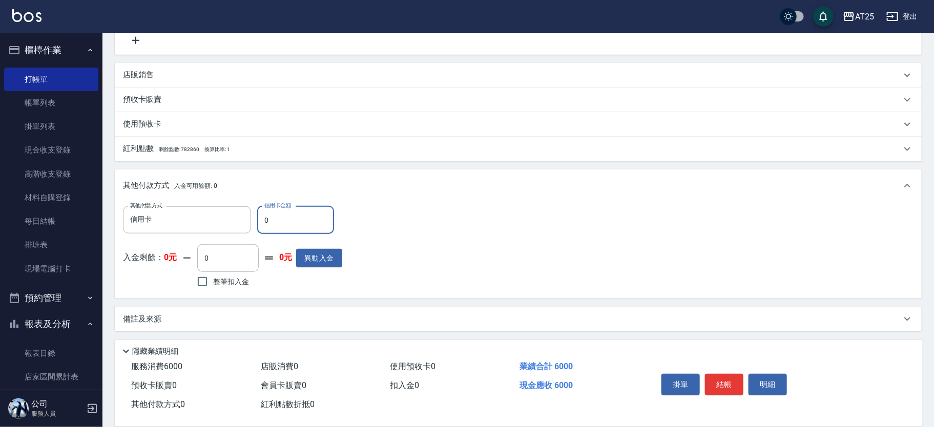
click at [255, 215] on div "其他付款方式 信用卡 其他付款方式 信用卡金額 0 信用卡金額" at bounding box center [232, 220] width 219 height 28
type input "590"
type input "600"
type input "540"
type input "6000"
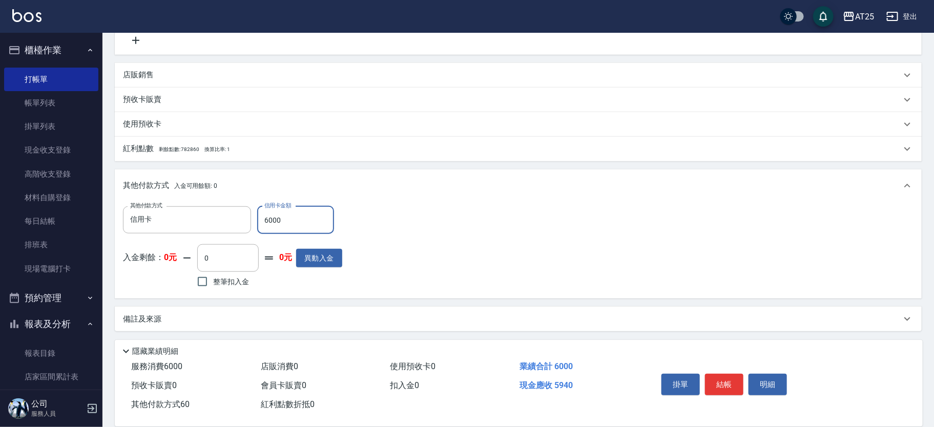
type input "0"
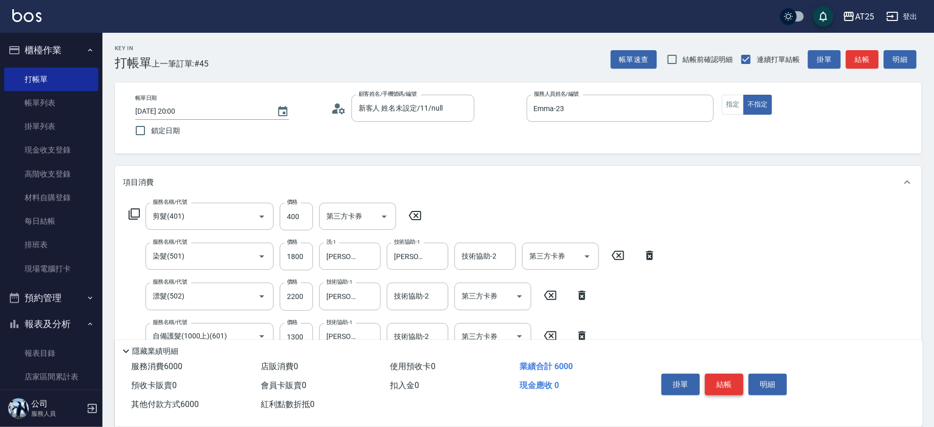
type input "6000"
click at [718, 376] on button "結帳" at bounding box center [724, 385] width 38 height 22
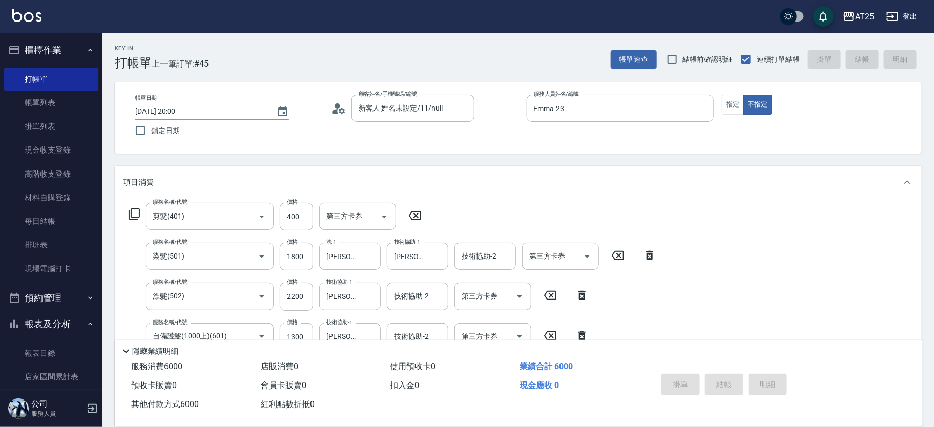
type input "2025/10/11 20:01"
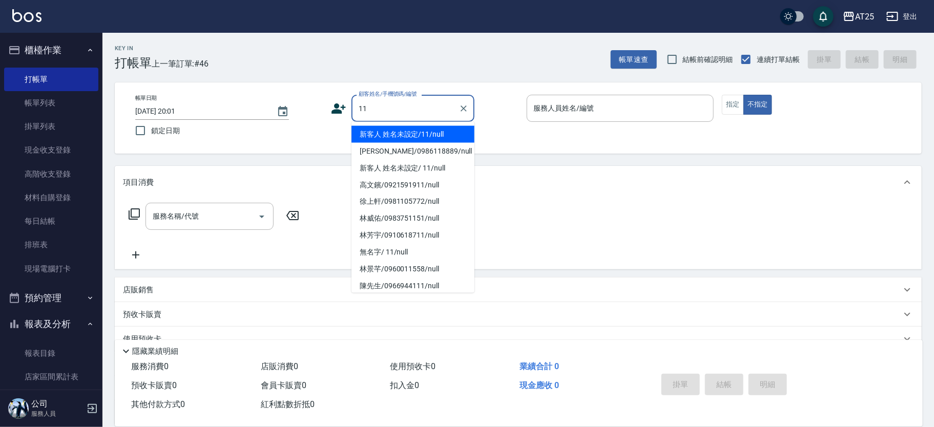
type input "新客人 姓名未設定/11/null"
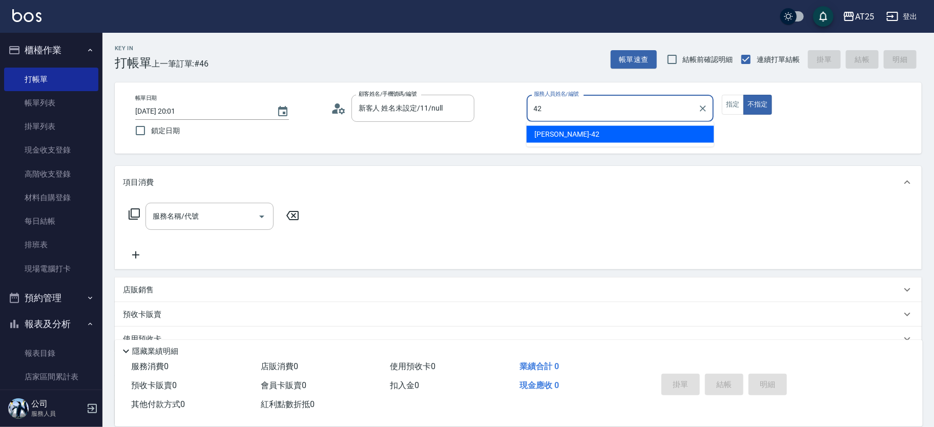
type input "韓Han-42"
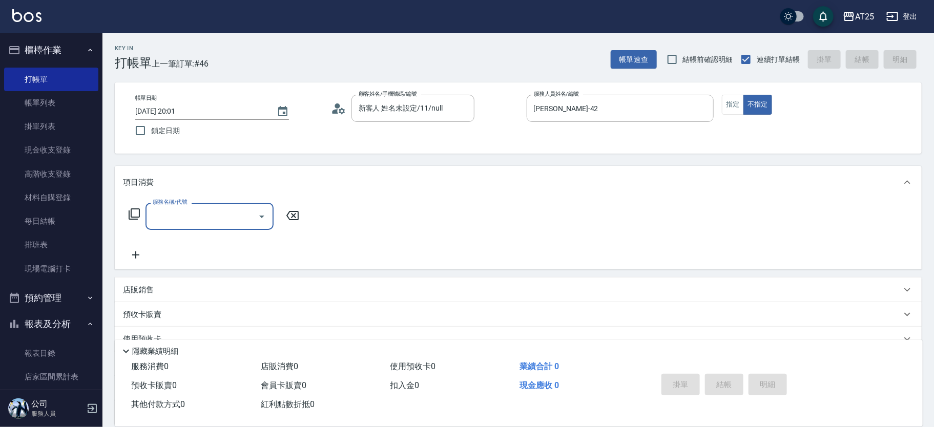
click at [447, 67] on div "Key In 打帳單 上一筆訂單:#46 帳單速查 結帳前確認明細 連續打單結帳 掛單 結帳 明細" at bounding box center [511, 51] width 819 height 37
click at [728, 102] on button "指定" at bounding box center [733, 105] width 22 height 20
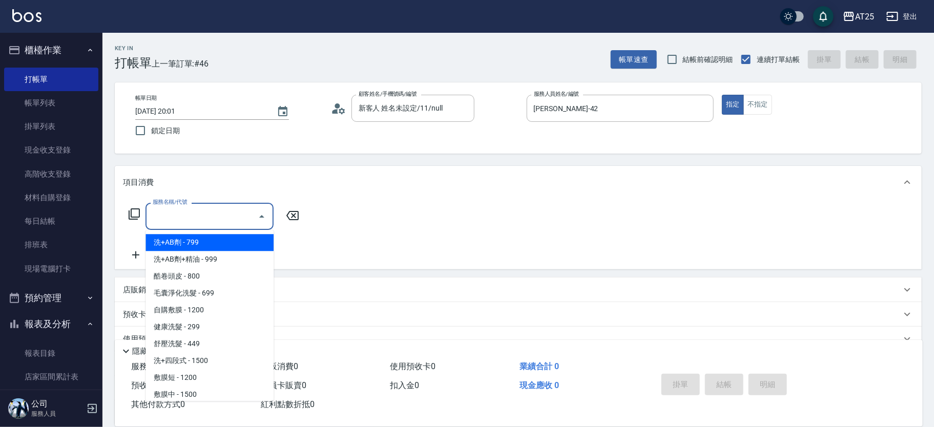
click at [217, 209] on input "服務名稱/代號" at bounding box center [201, 216] width 103 height 18
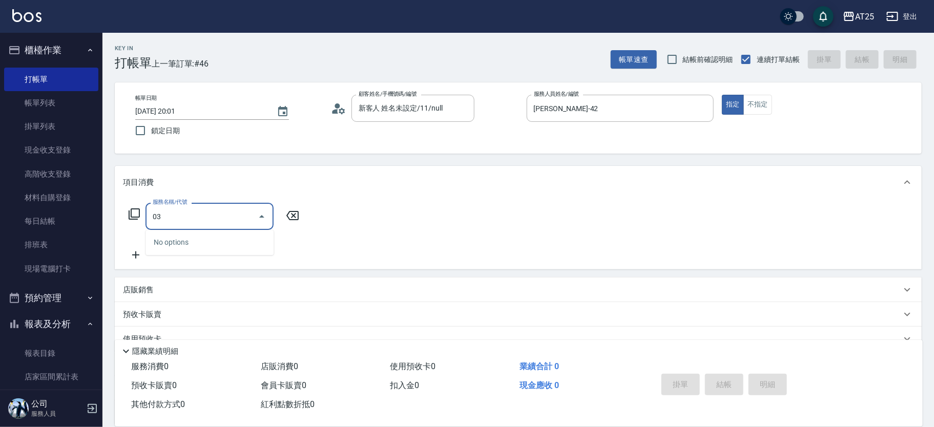
type input "0"
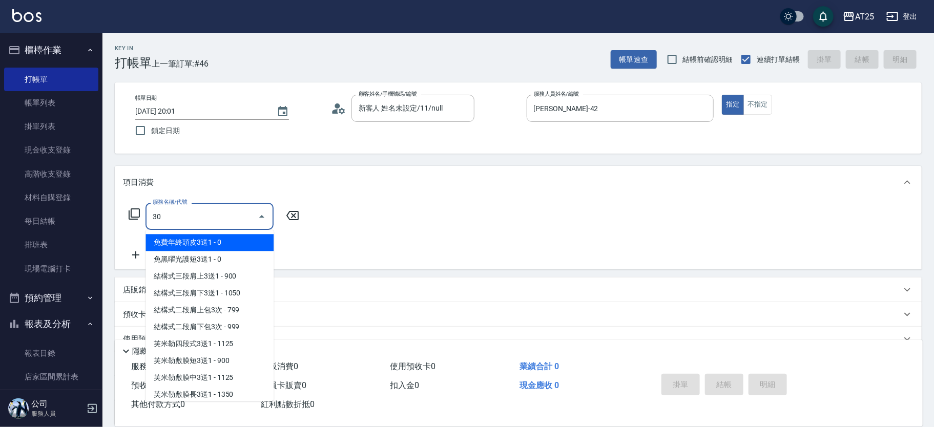
type input "301"
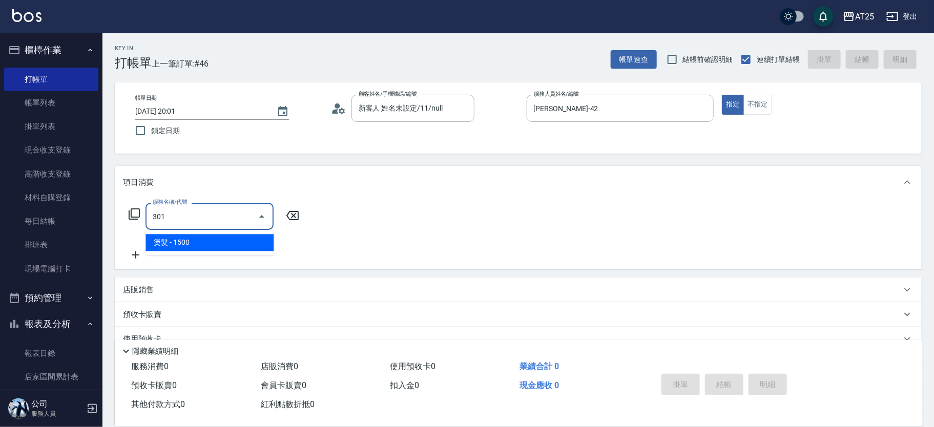
type input "150"
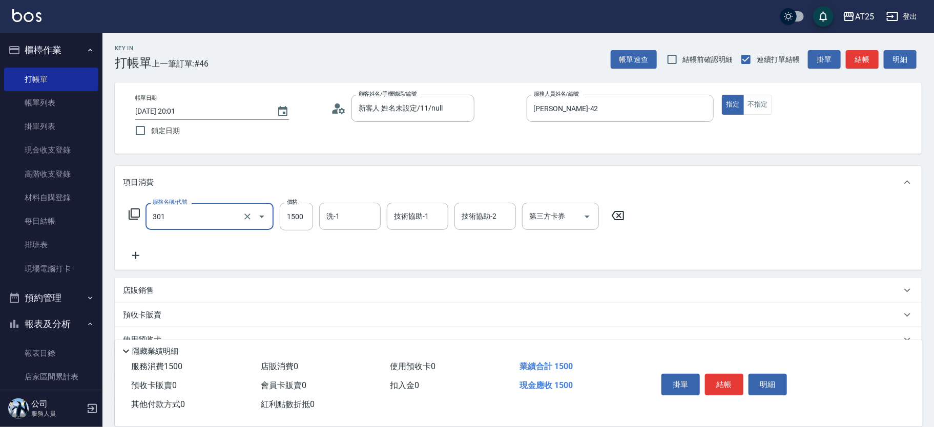
type input "燙髮(301)"
type input "0"
type input "30"
type input "300"
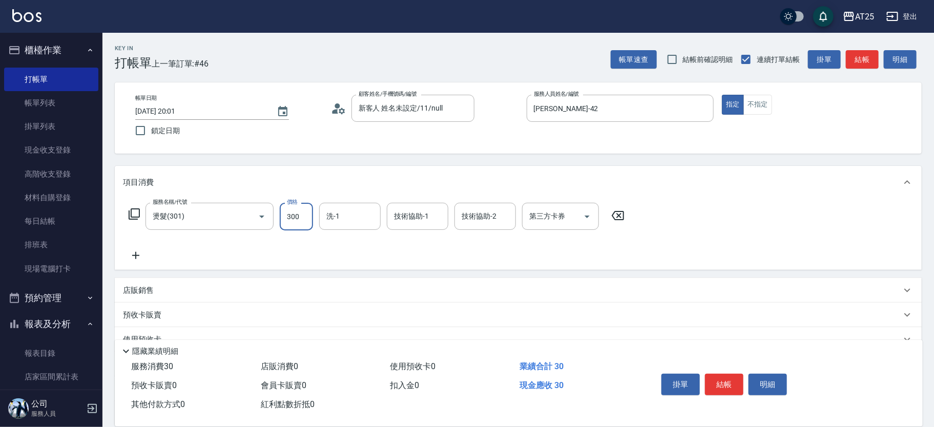
type input "300"
type input "3000"
type input "AT25小伶-81"
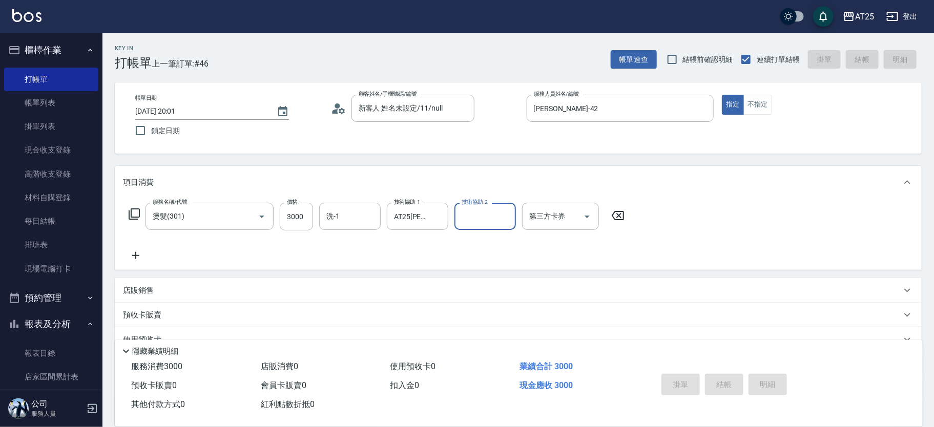
type input "2025/10/11 20:11"
type input "0"
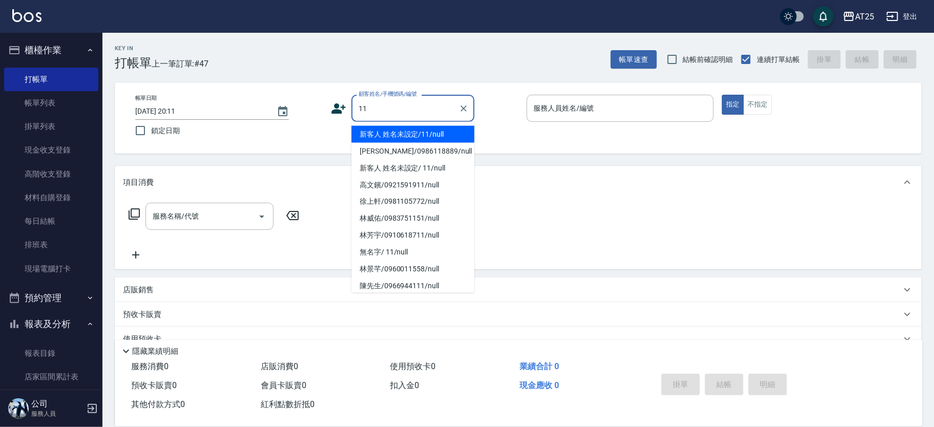
type input "新客人 姓名未設定/11/null"
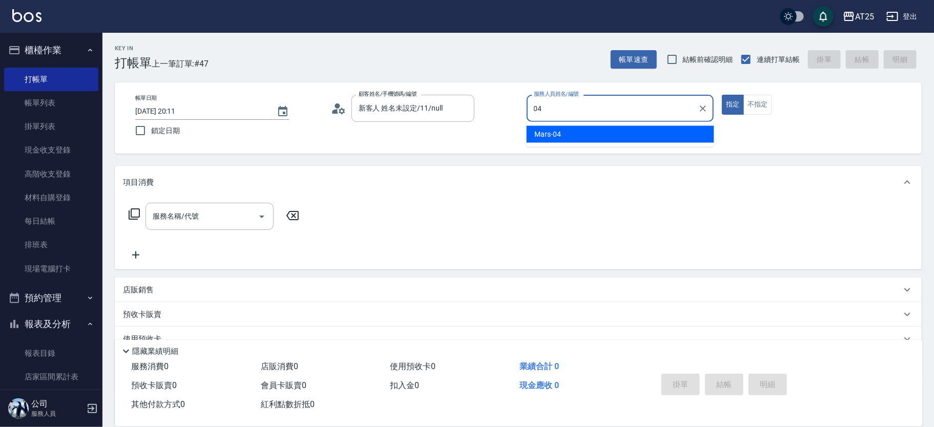
type input "Mars-04"
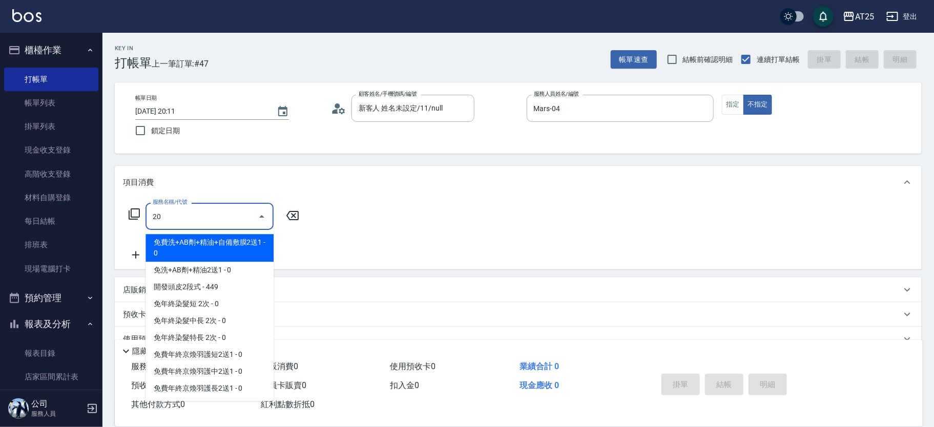
type input "201"
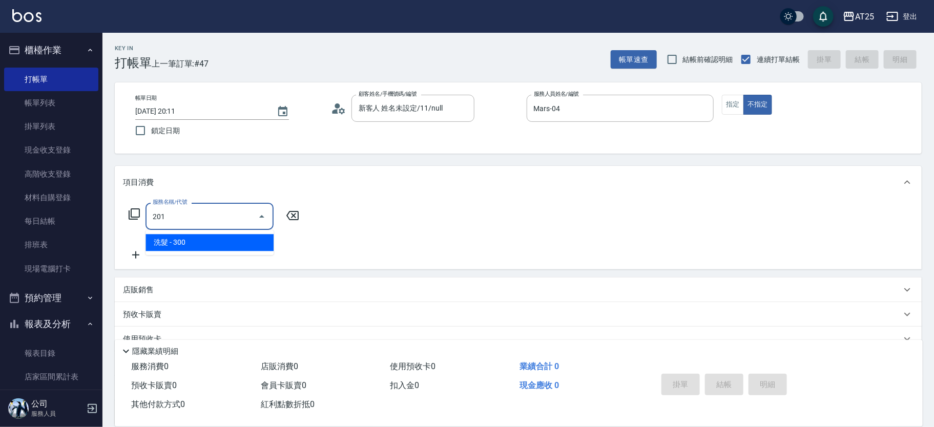
type input "30"
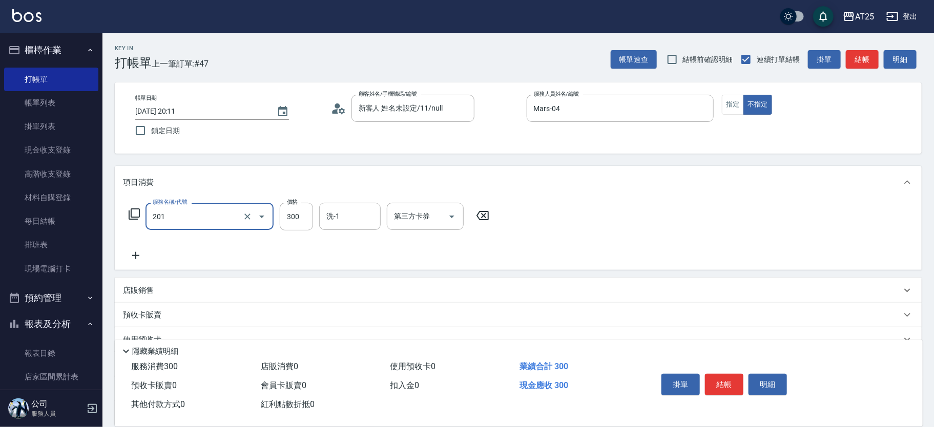
type input "洗髮(201)"
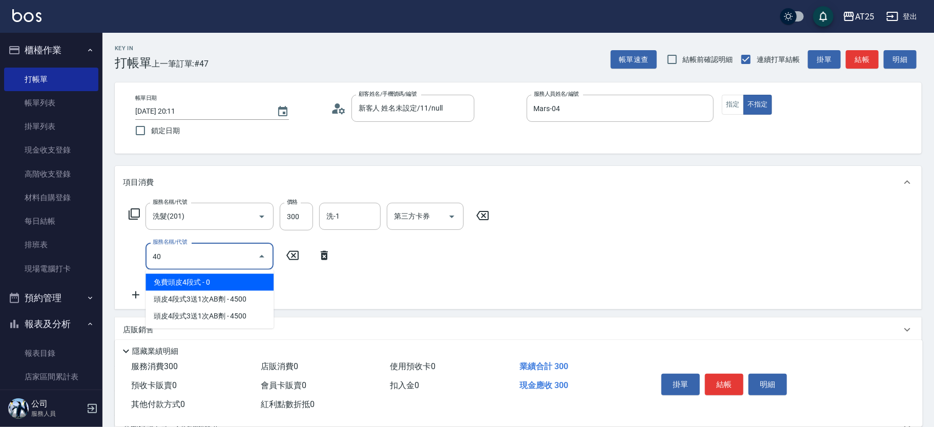
type input "401"
type input "60"
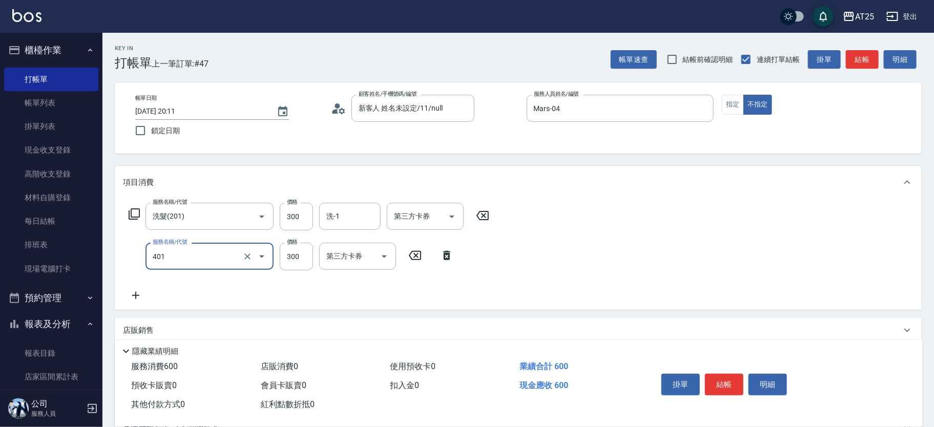
type input "剪髮(401)"
type input "30"
type input "29"
type input "50"
type input "299"
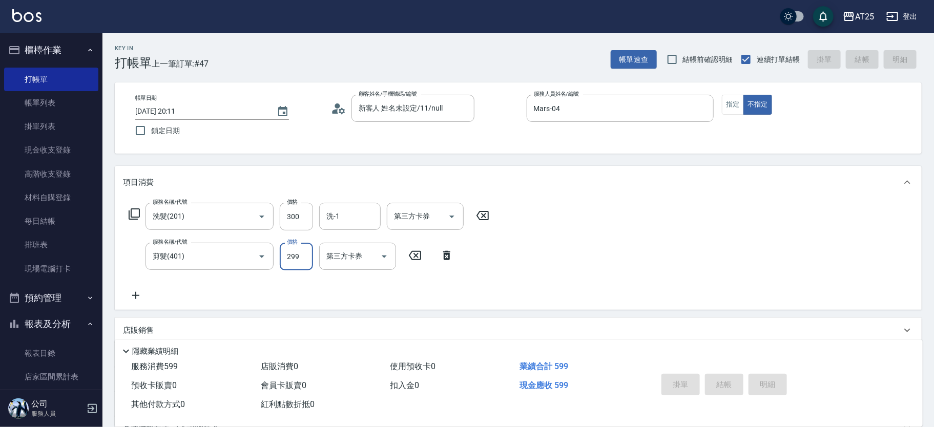
type input "2025/10/11 20:15"
type input "0"
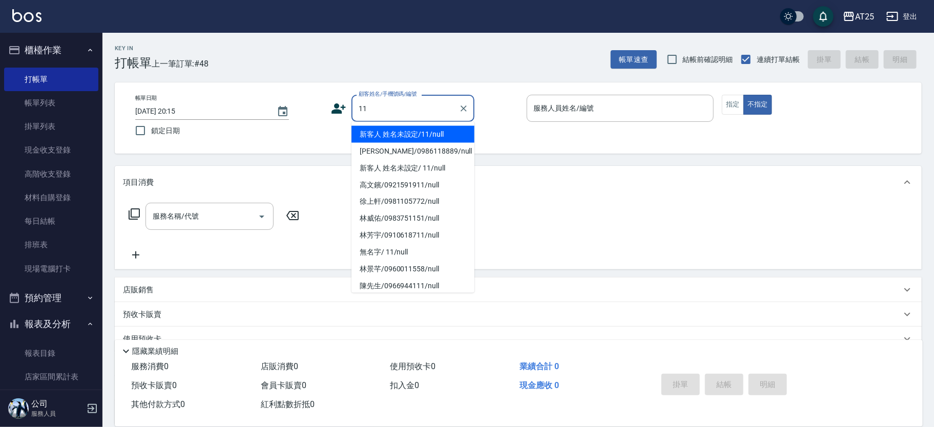
type input "新客人 姓名未設定/11/null"
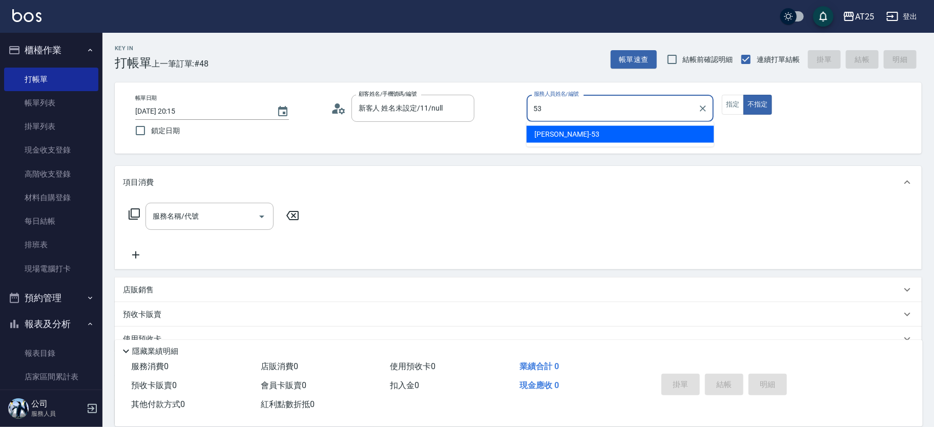
type input "Jerry-53"
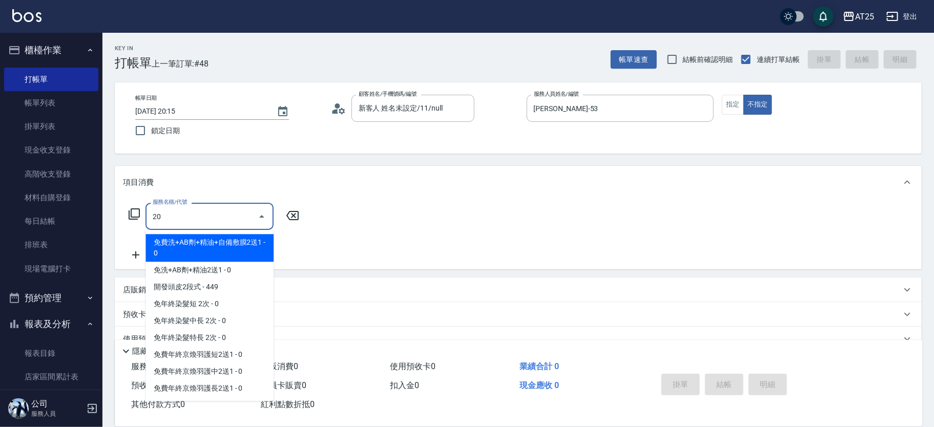
type input "201"
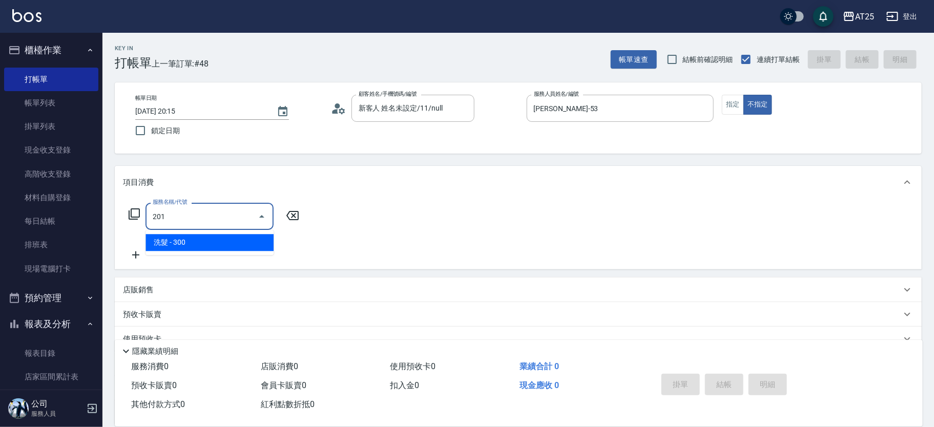
type input "30"
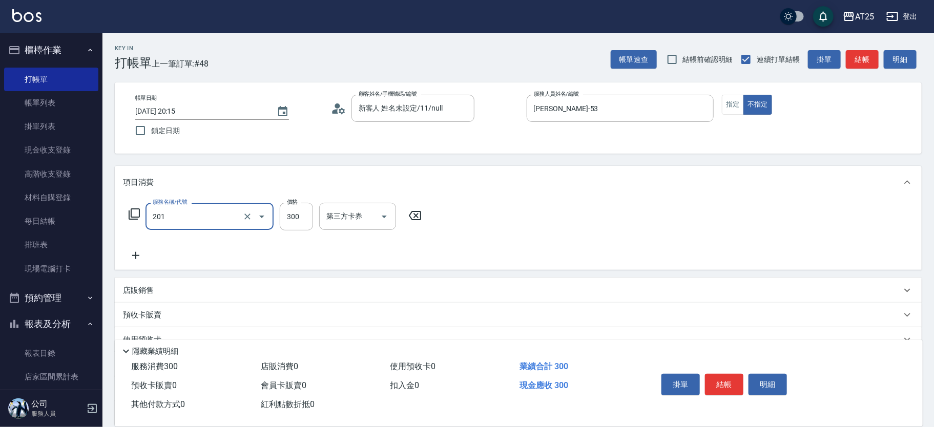
type input "洗髮(201)"
type input "0"
type input "40"
type input "400"
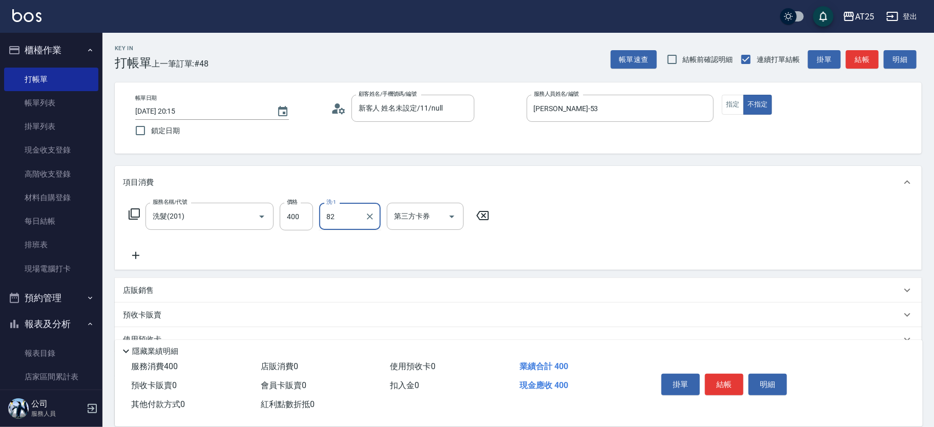
type input "小曼-82"
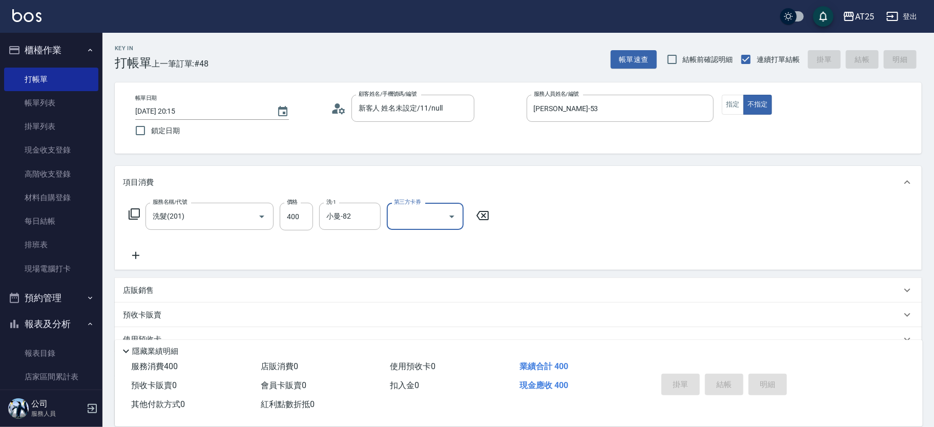
type input "0"
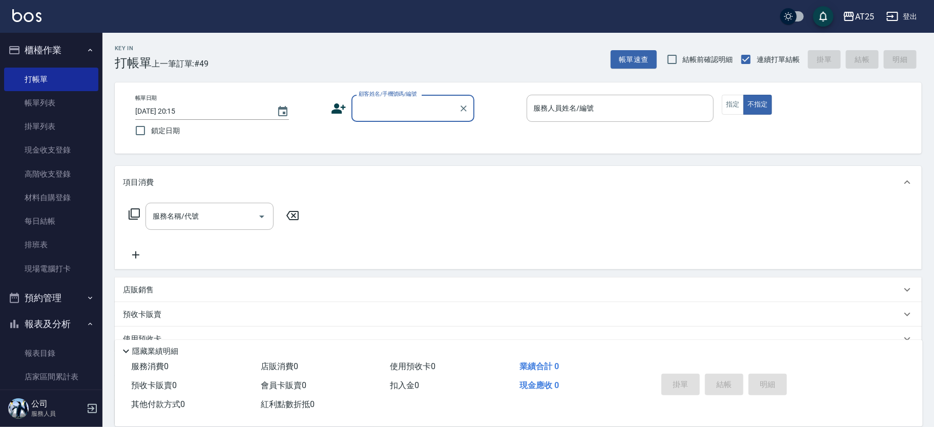
click at [396, 105] on input "顧客姓名/手機號碼/編號" at bounding box center [405, 108] width 98 height 18
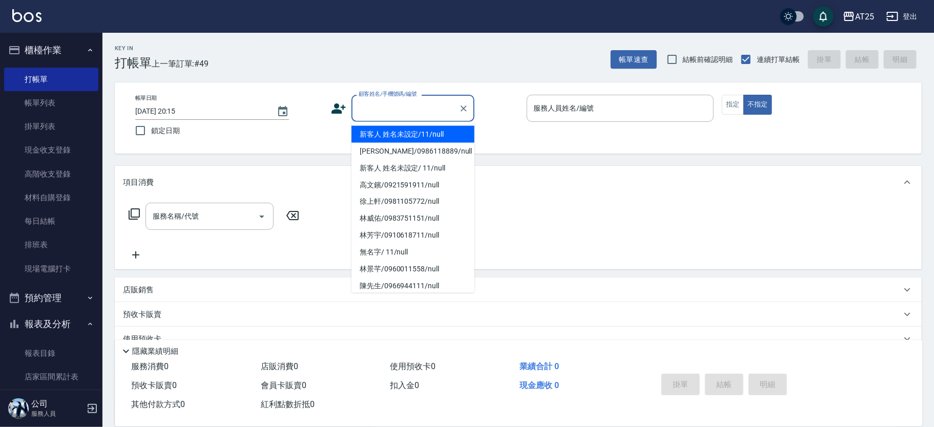
click at [426, 133] on li "新客人 姓名未設定/11/null" at bounding box center [412, 134] width 123 height 17
type input "新客人 姓名未設定/11/null"
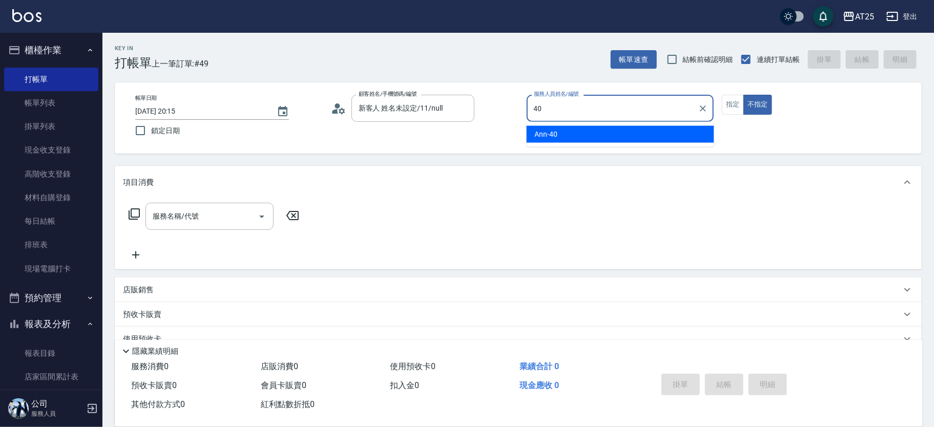
type input "Ann-40"
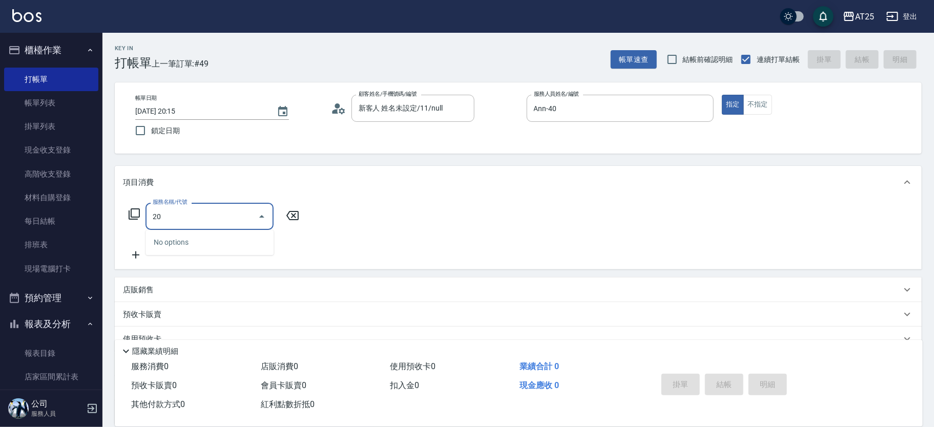
type input "201"
type input "30"
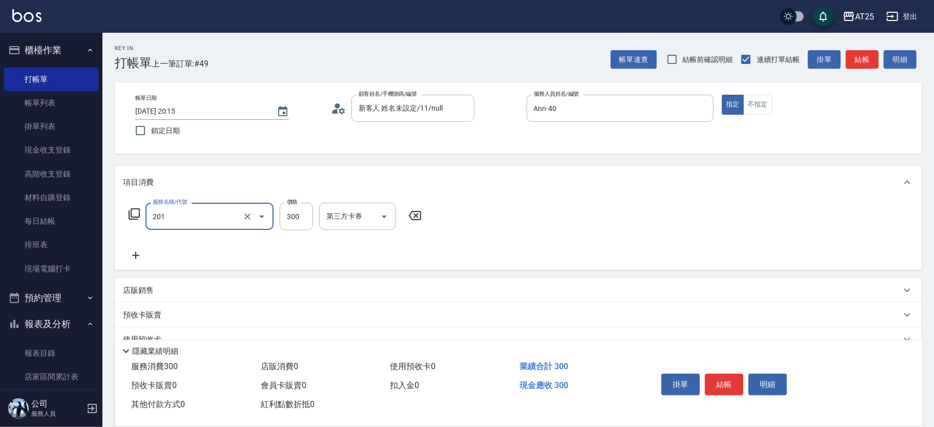
type input "洗髮(201)"
type input "0"
type input "50"
type input "500"
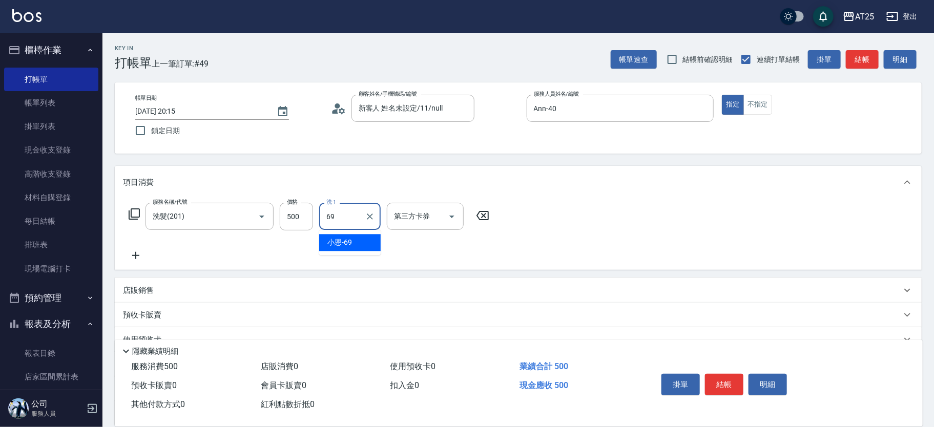
type input "小恩-69"
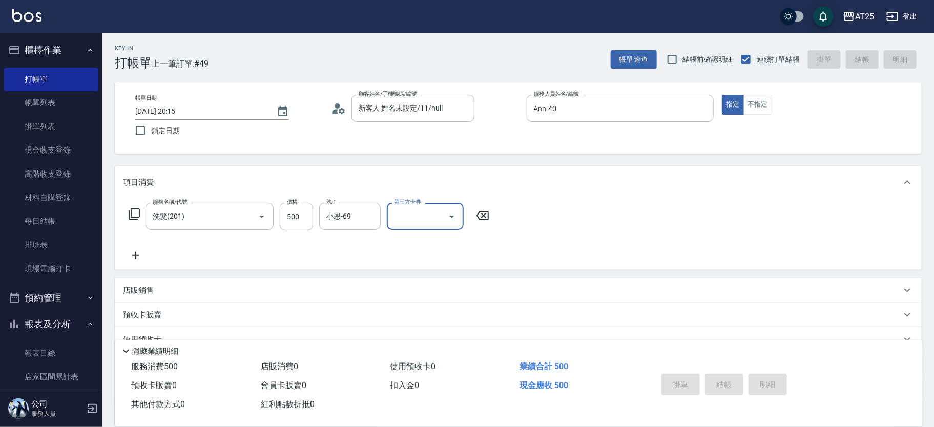
type input "2025/10/11 20:18"
type input "0"
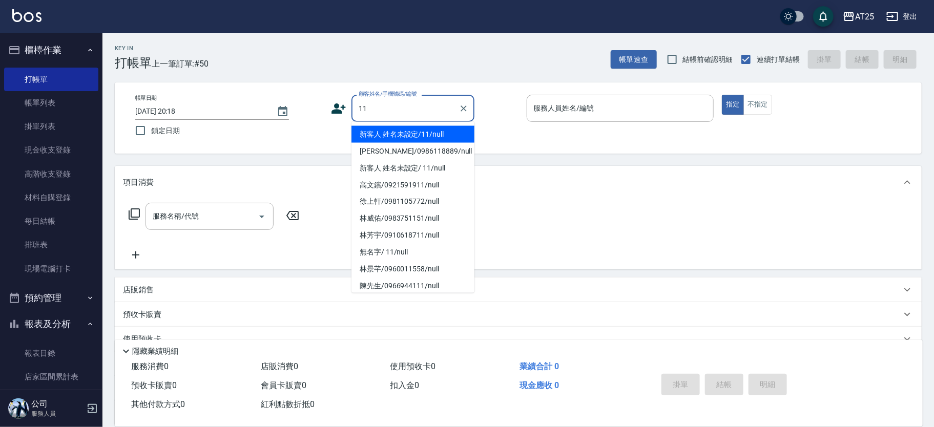
type input "新客人 姓名未設定/11/null"
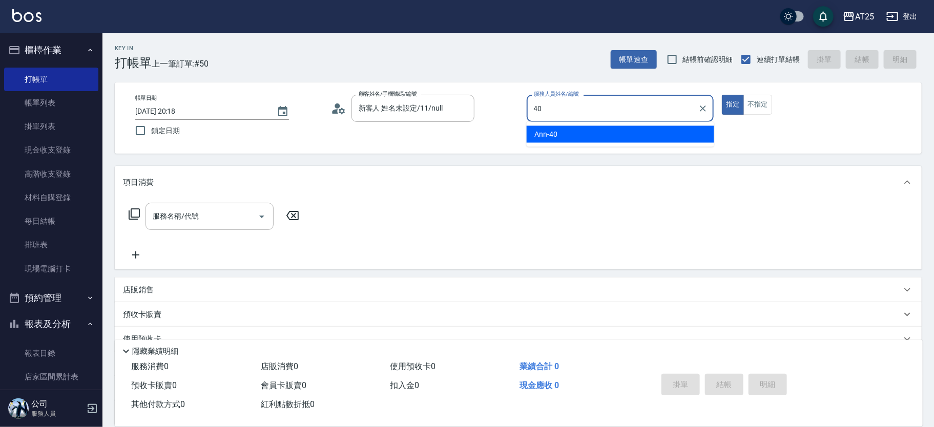
type input "Ann-40"
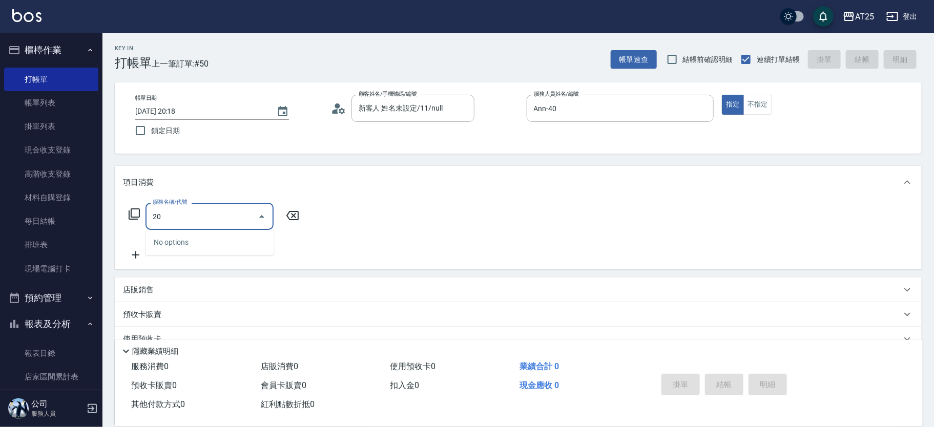
type input "201"
type input "30"
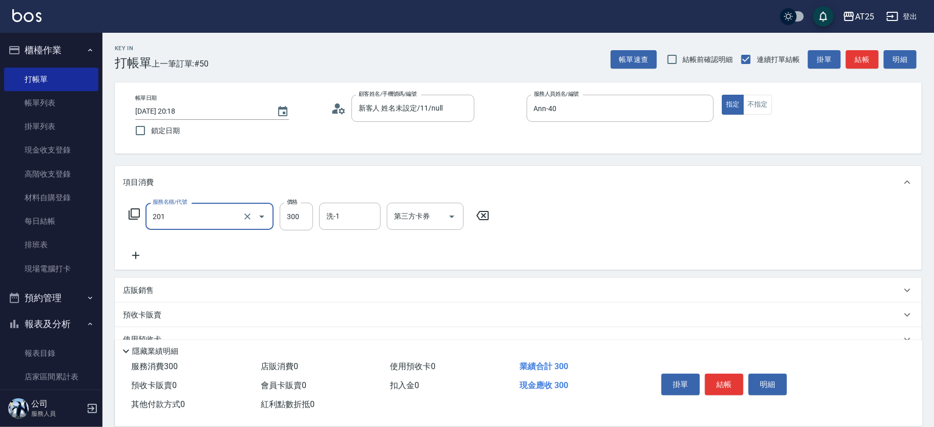
type input "洗髮(201)"
type input "0"
type input "40"
type input "400"
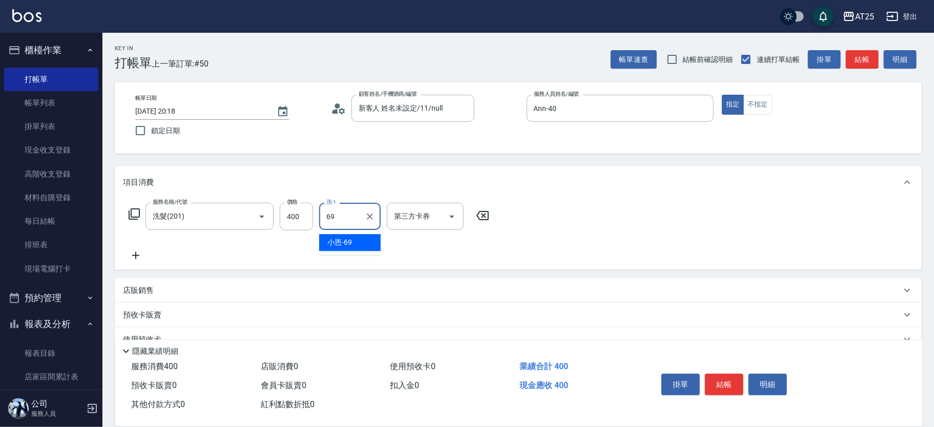
type input "小恩-69"
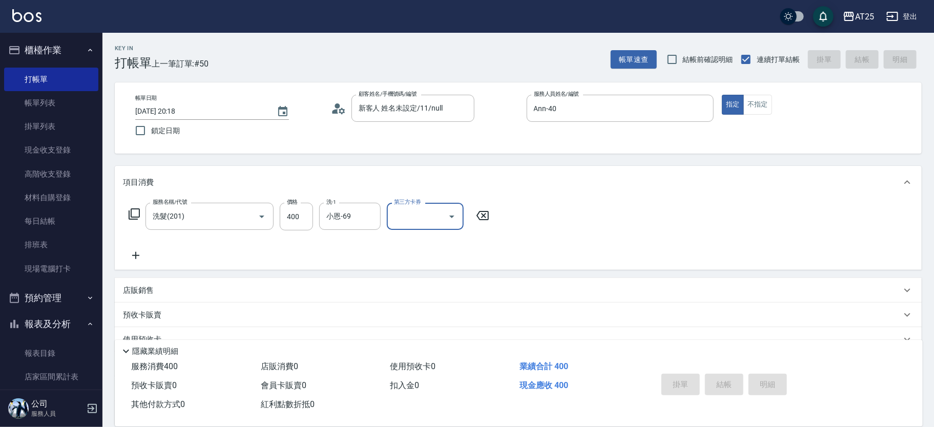
type input "0"
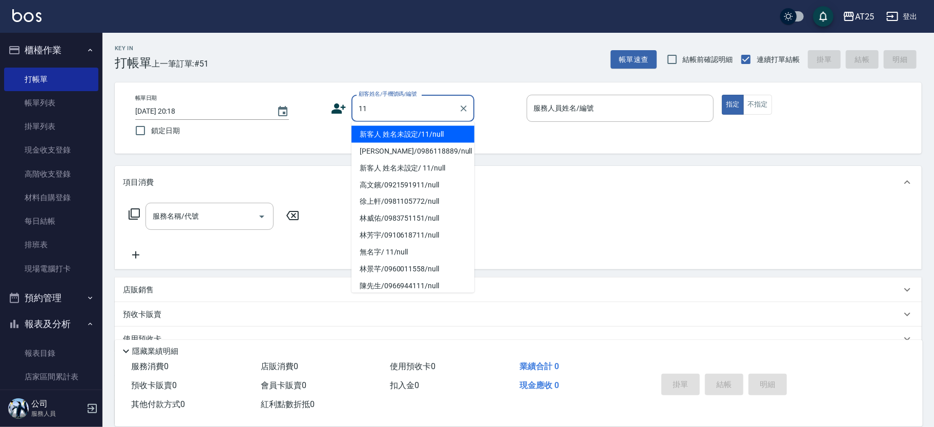
type input "新客人 姓名未設定/11/null"
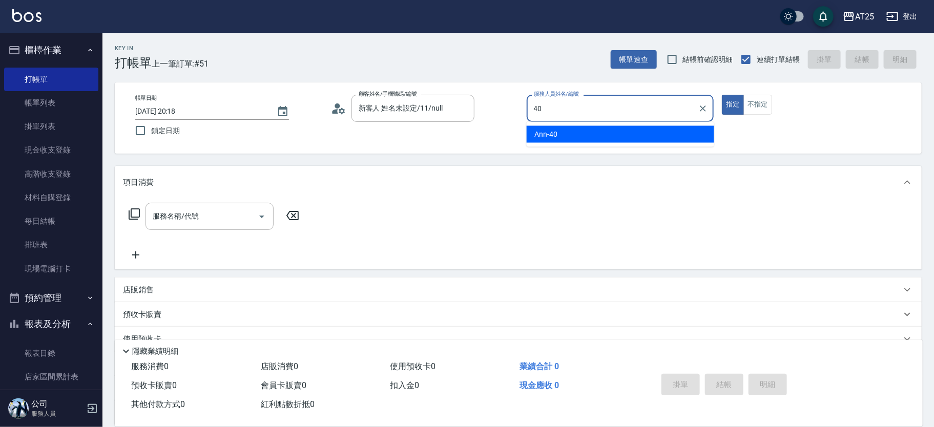
type input "Ann-40"
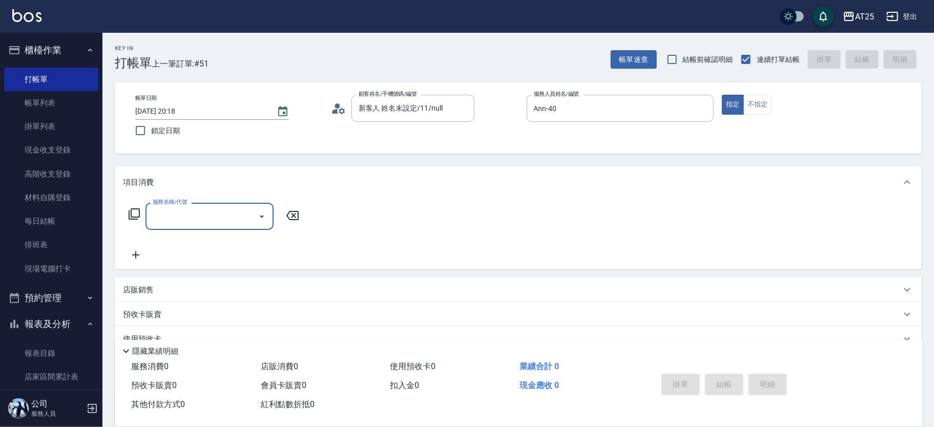
click at [204, 227] on div "服務名稱/代號" at bounding box center [209, 216] width 128 height 27
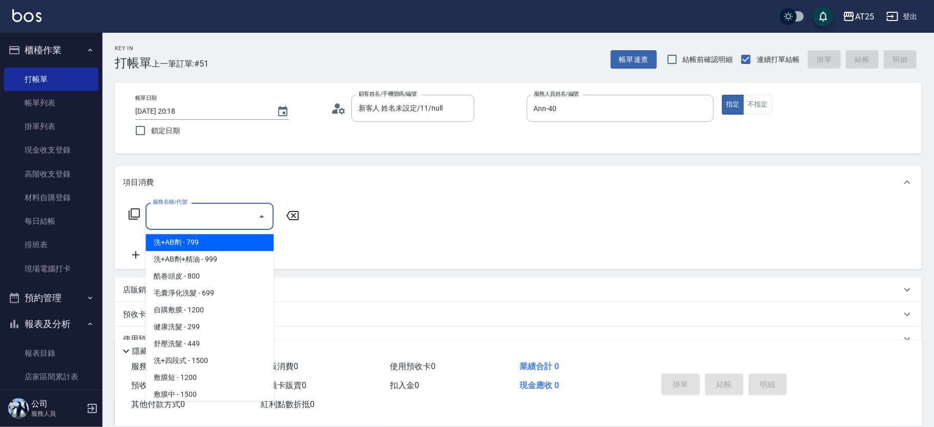
click at [208, 256] on span "洗+AB劑+精油 - 999" at bounding box center [209, 259] width 128 height 17
type input "洗+AB劑+精油(102)"
type input "90"
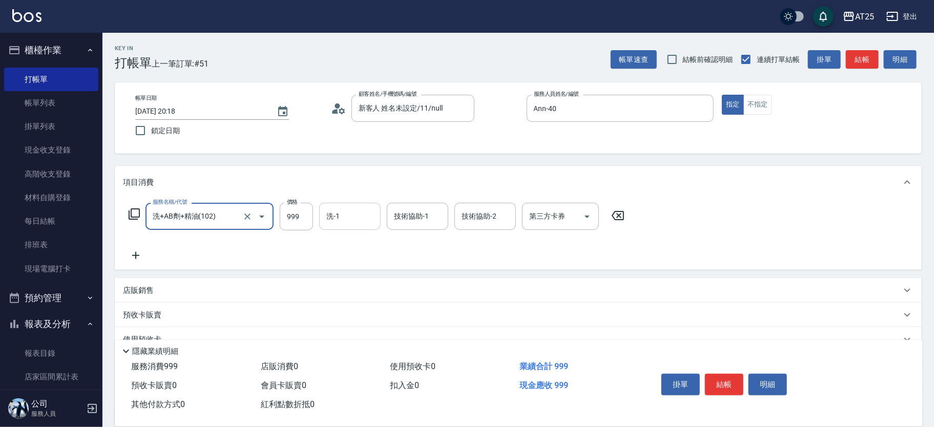
click at [344, 218] on input "洗-1" at bounding box center [350, 216] width 52 height 18
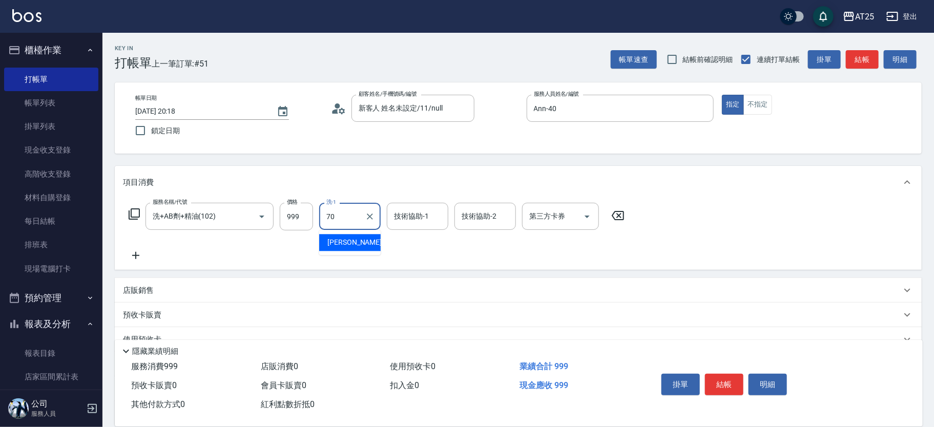
type input "惠均-70"
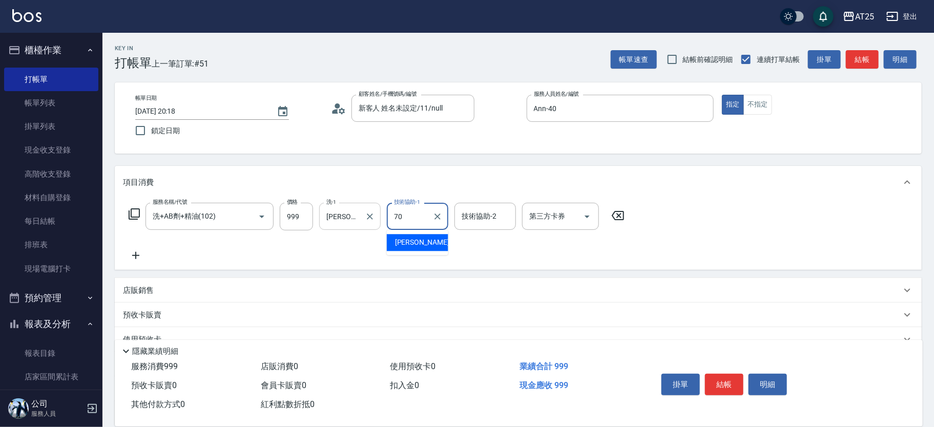
type input "惠均-70"
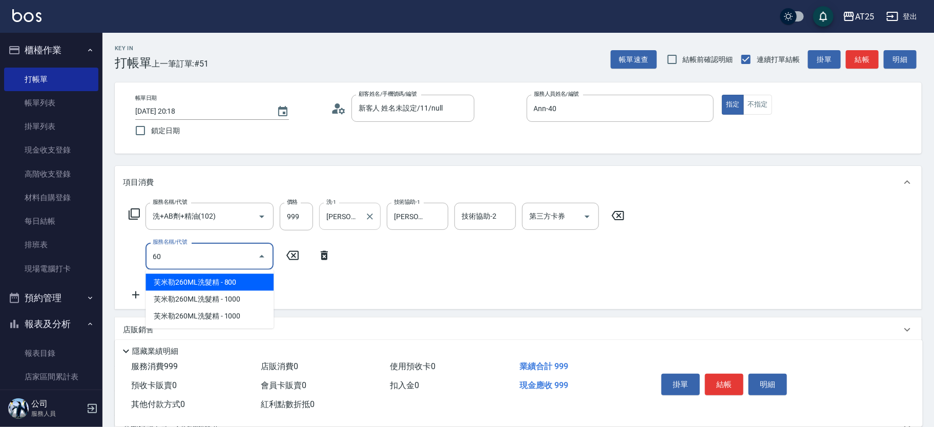
type input "601"
type input "190"
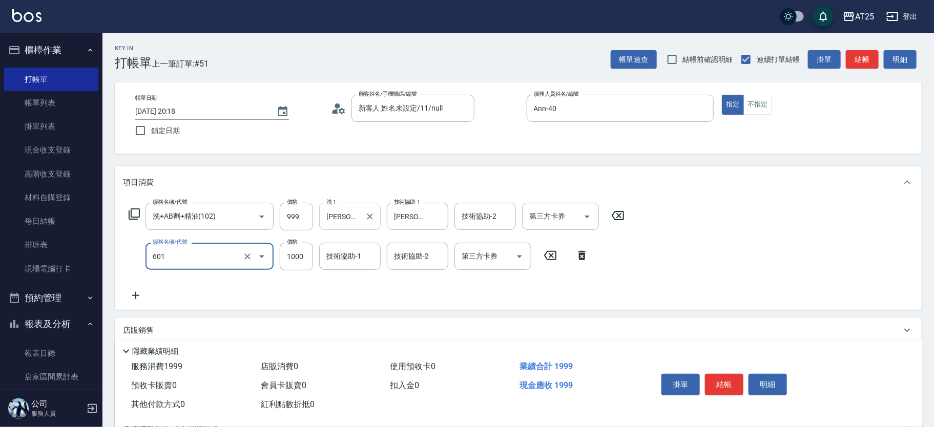
type input "自備護髮(1000上)(601)"
type input "100"
type input "20"
type input "110"
type input "200"
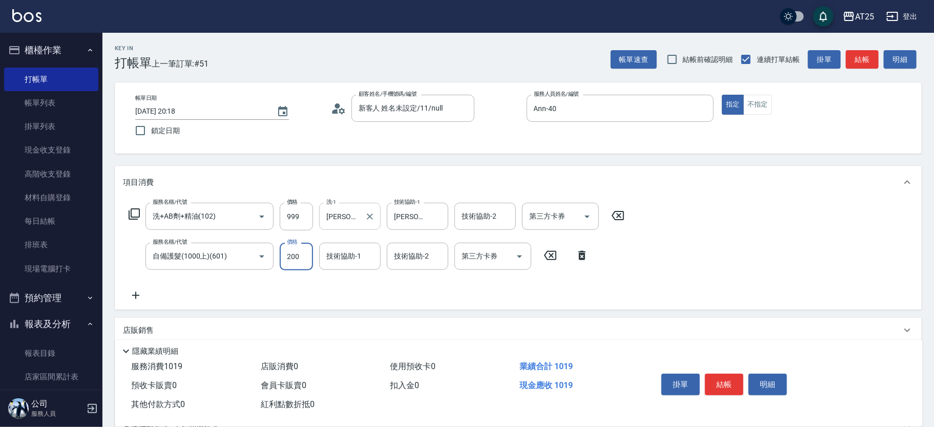
type input "290"
type input "2000"
type input "惠均-70"
click at [303, 216] on input "999" at bounding box center [296, 217] width 33 height 28
click at [246, 217] on icon "Clear" at bounding box center [247, 217] width 6 height 6
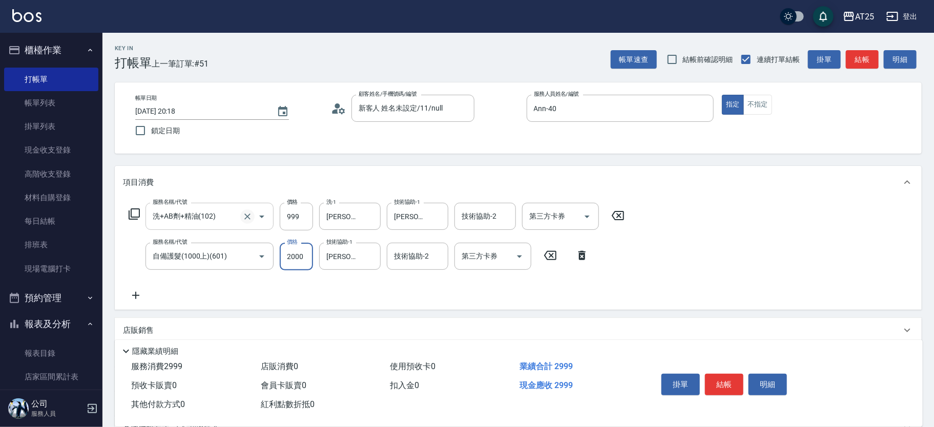
type input "洗+AB劑+精油(102)"
click at [246, 215] on icon "Clear" at bounding box center [247, 217] width 10 height 10
click at [218, 219] on input "服務名稱/代號" at bounding box center [195, 216] width 90 height 18
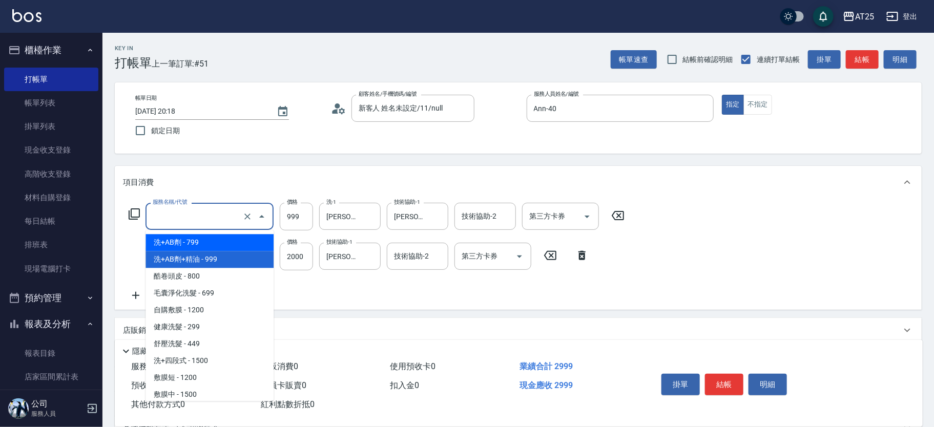
click at [222, 237] on span "洗+AB劑 - 799" at bounding box center [209, 242] width 128 height 17
type input "洗+AB劑(101)"
type input "270"
type input "799"
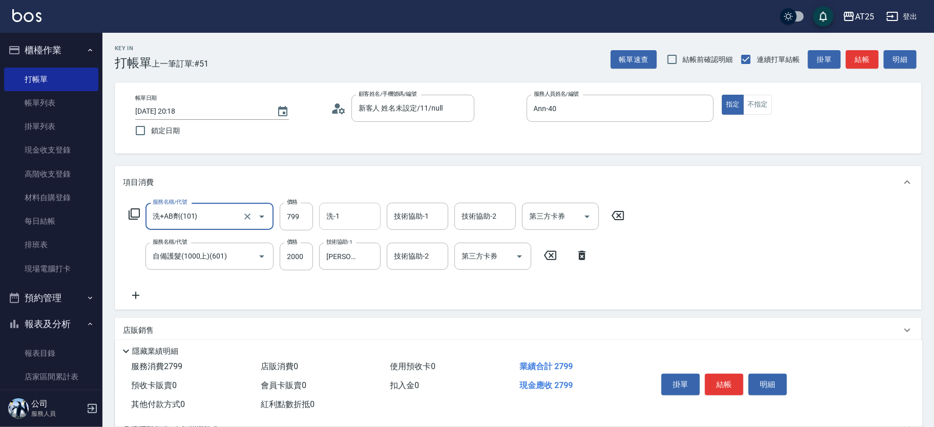
click at [352, 215] on input "洗-1" at bounding box center [350, 216] width 52 height 18
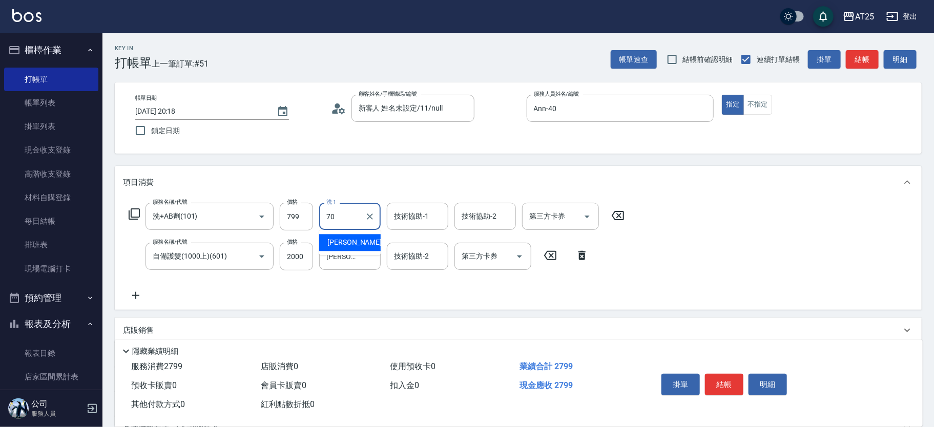
type input "惠均-70"
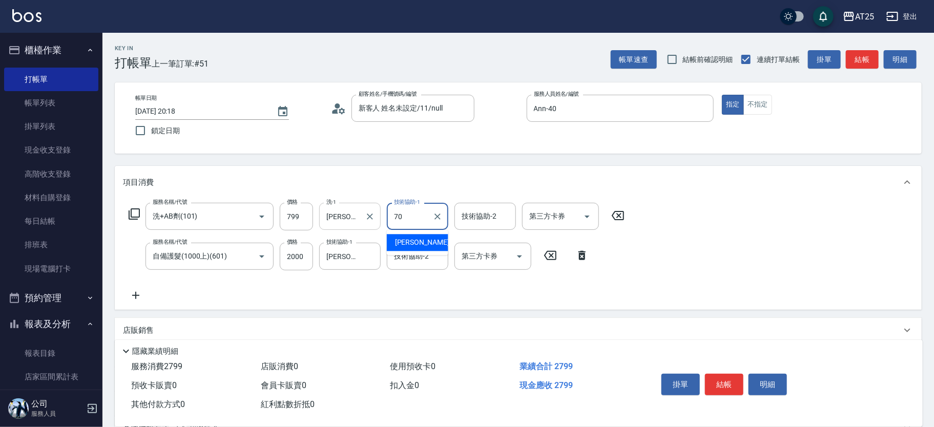
type input "惠均-70"
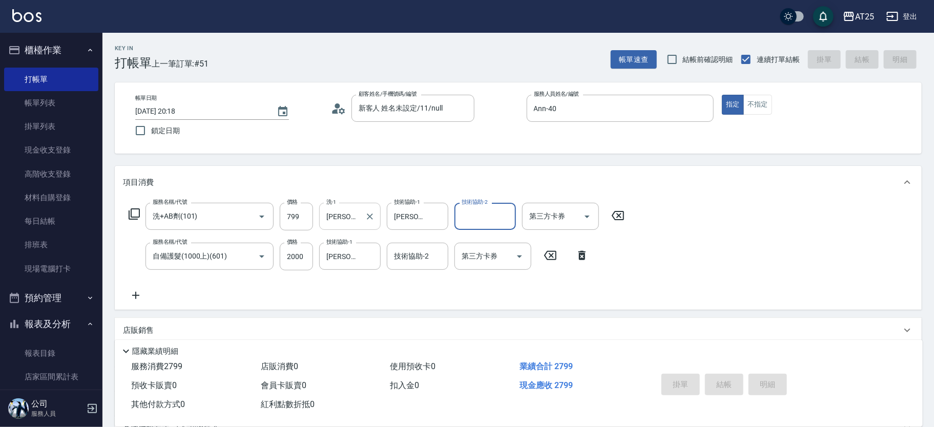
type input "2025/10/11 20:19"
type input "0"
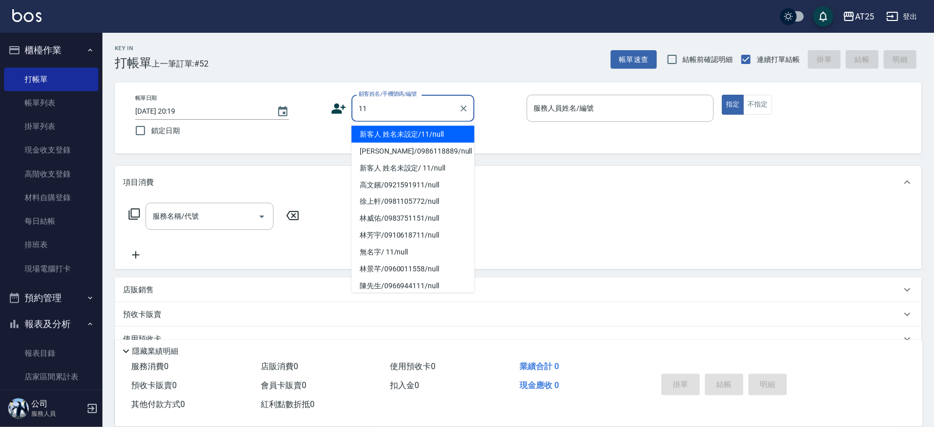
type input "新客人 姓名未設定/11/null"
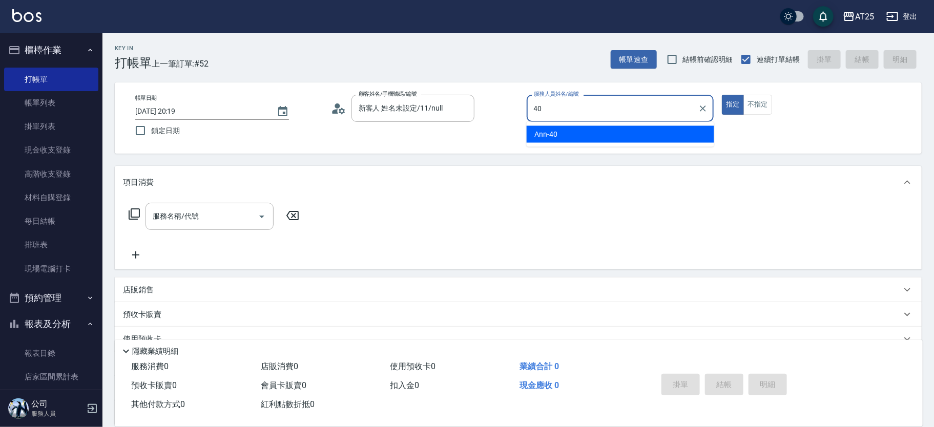
type input "Ann-40"
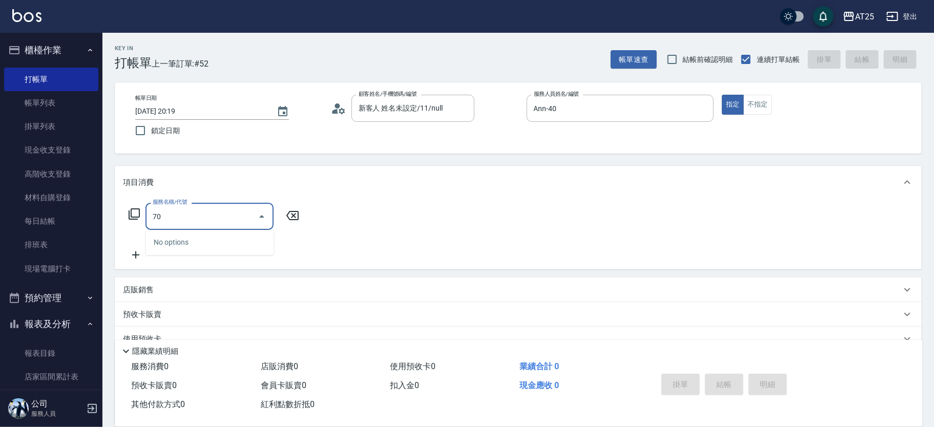
type input "705"
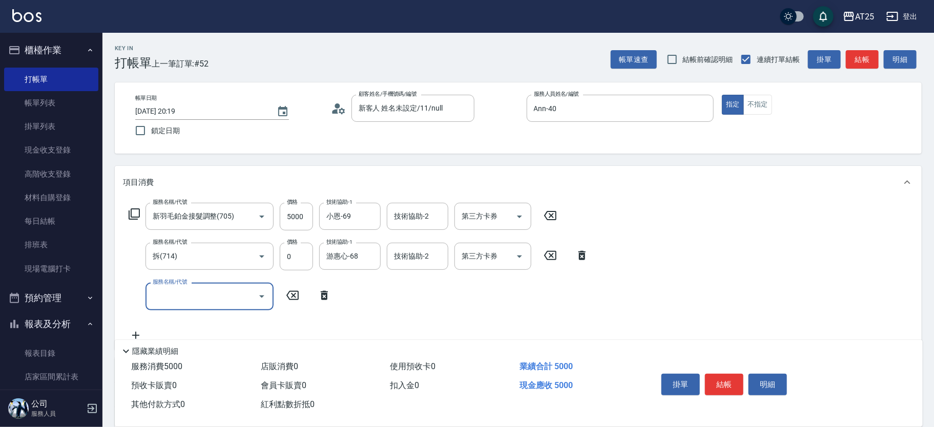
click at [235, 292] on input "服務名稱/代號" at bounding box center [201, 296] width 103 height 18
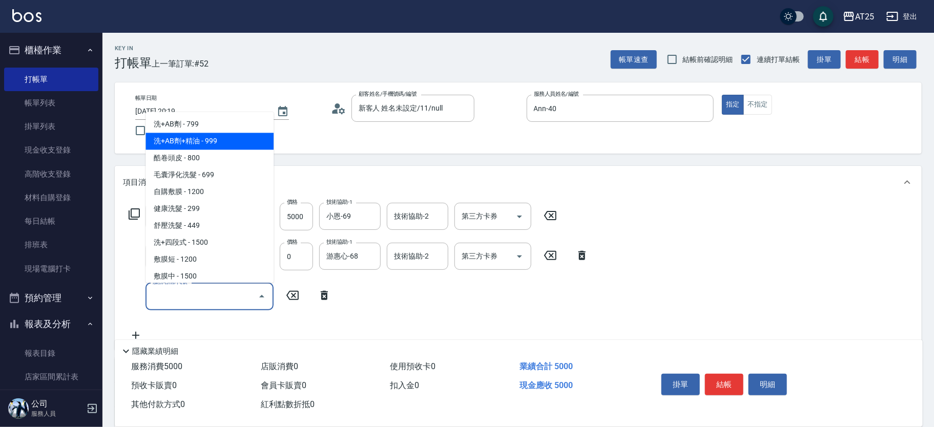
click at [237, 138] on span "洗+AB劑+精油 - 999" at bounding box center [209, 141] width 128 height 17
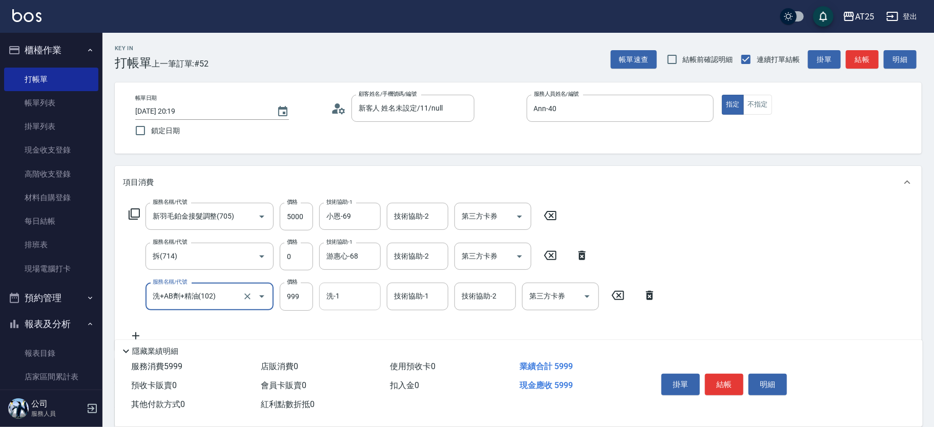
click at [355, 306] on div "洗-1" at bounding box center [349, 296] width 61 height 27
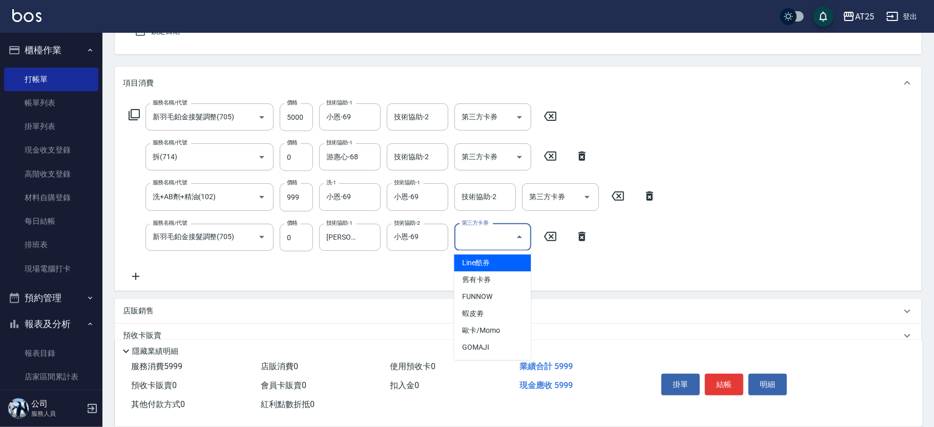
scroll to position [117, 0]
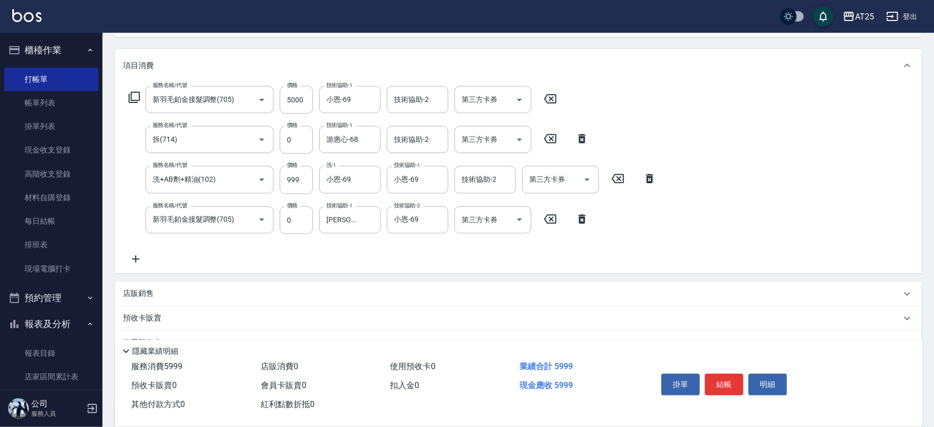
click at [135, 260] on icon at bounding box center [136, 259] width 26 height 12
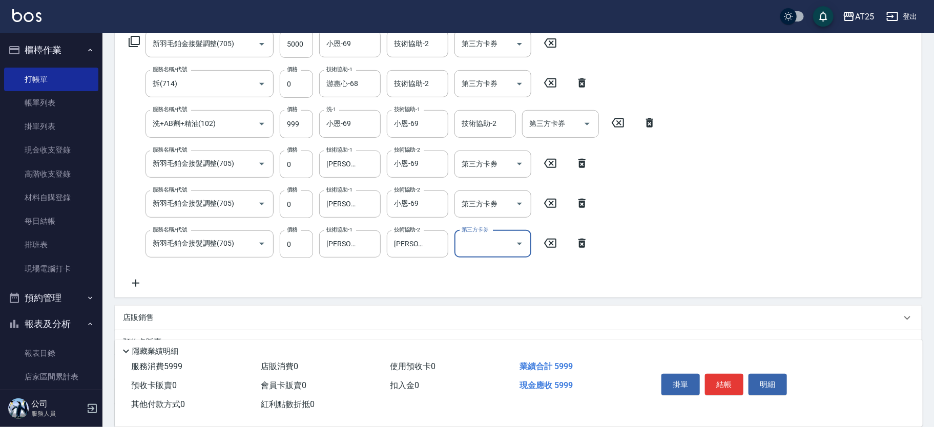
scroll to position [295, 0]
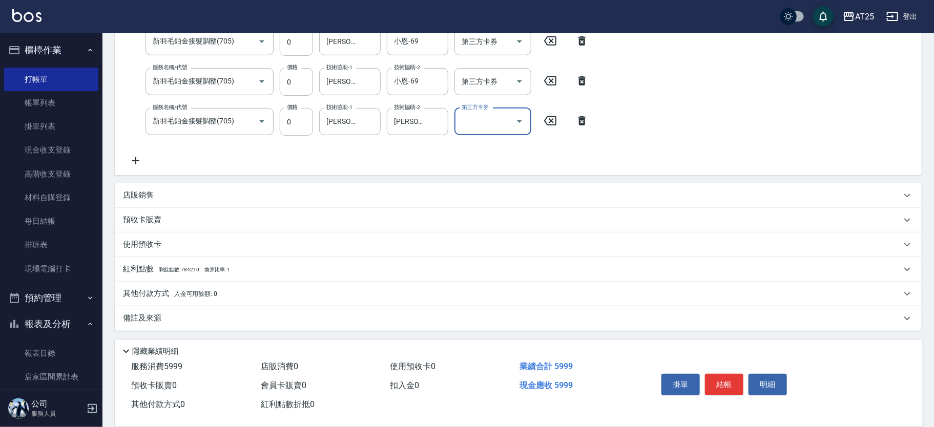
click at [327, 299] on div "其他付款方式 入金可用餘額: 0" at bounding box center [518, 294] width 807 height 25
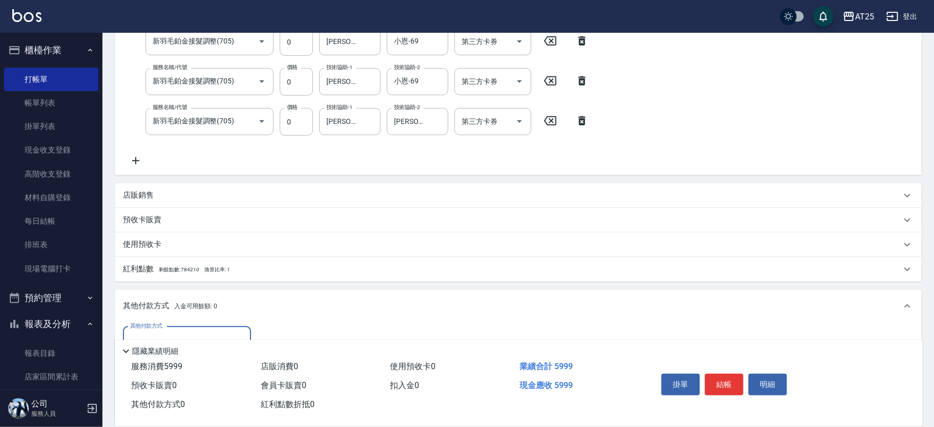
scroll to position [416, 0]
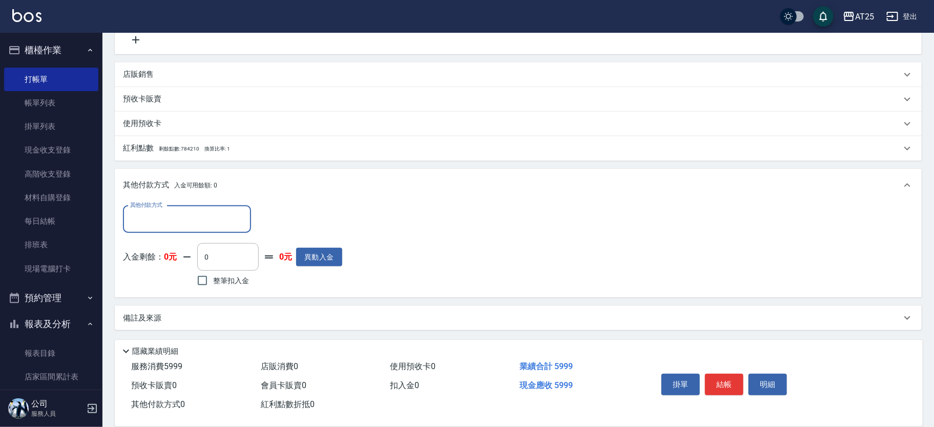
click at [163, 230] on div "其他付款方式" at bounding box center [187, 219] width 128 height 27
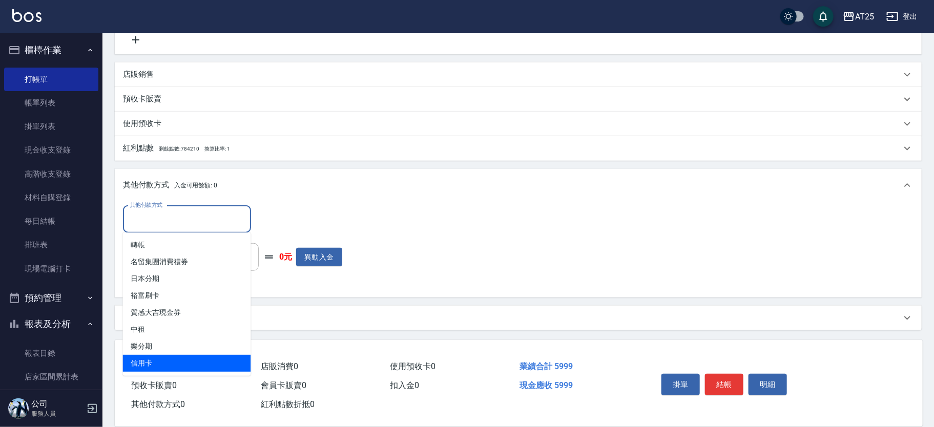
click at [202, 357] on span "信用卡" at bounding box center [187, 363] width 128 height 17
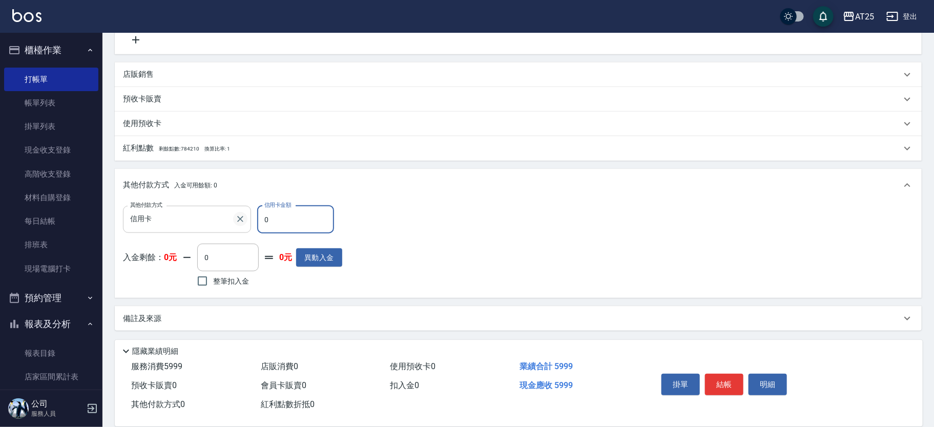
drag, startPoint x: 289, startPoint y: 227, endPoint x: 237, endPoint y: 221, distance: 53.1
click at [237, 221] on div "其他付款方式 信用卡 其他付款方式 信用卡金額 0 信用卡金額" at bounding box center [232, 220] width 219 height 28
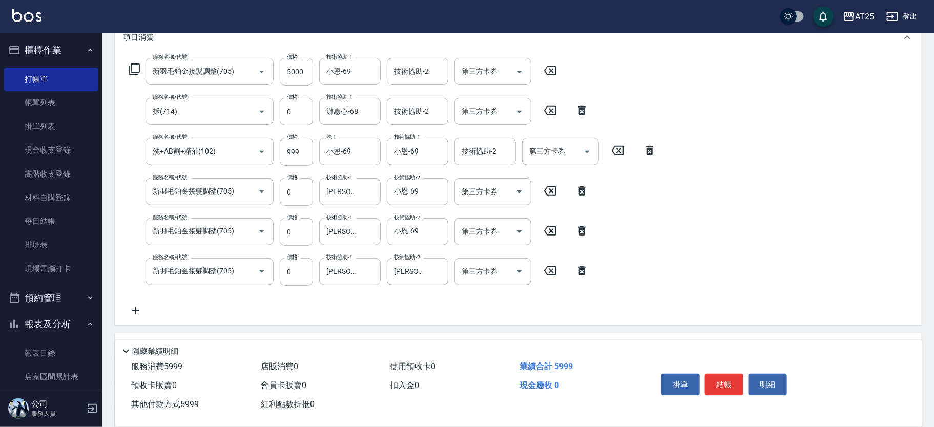
scroll to position [142, 0]
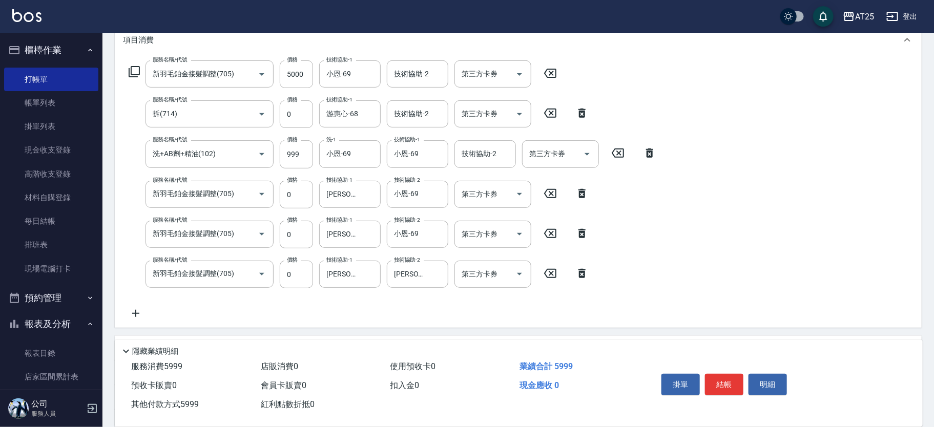
click at [729, 385] on button "結帳" at bounding box center [724, 385] width 38 height 22
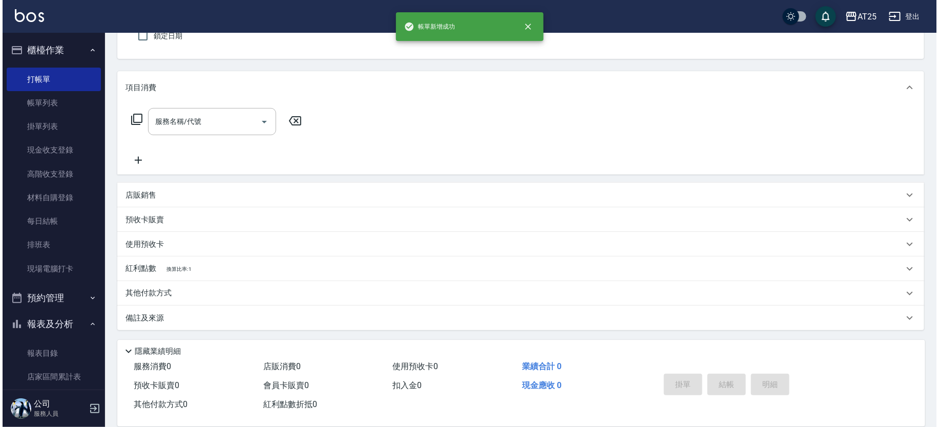
scroll to position [0, 0]
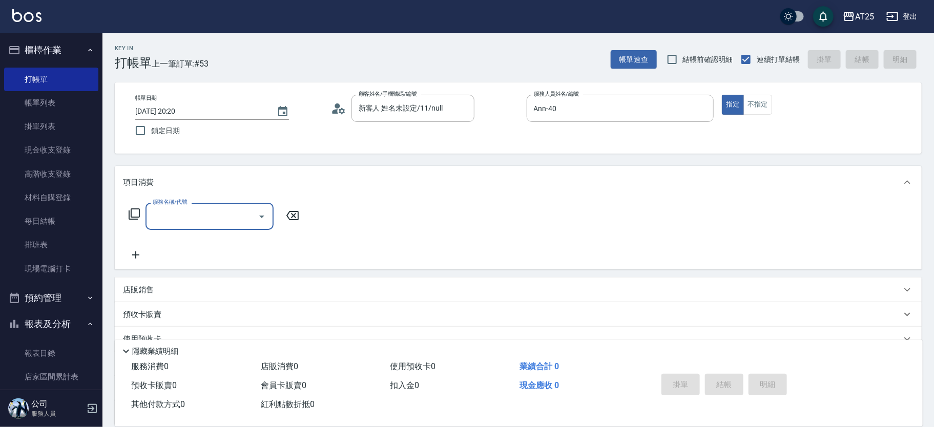
click at [132, 212] on icon at bounding box center [134, 214] width 12 height 12
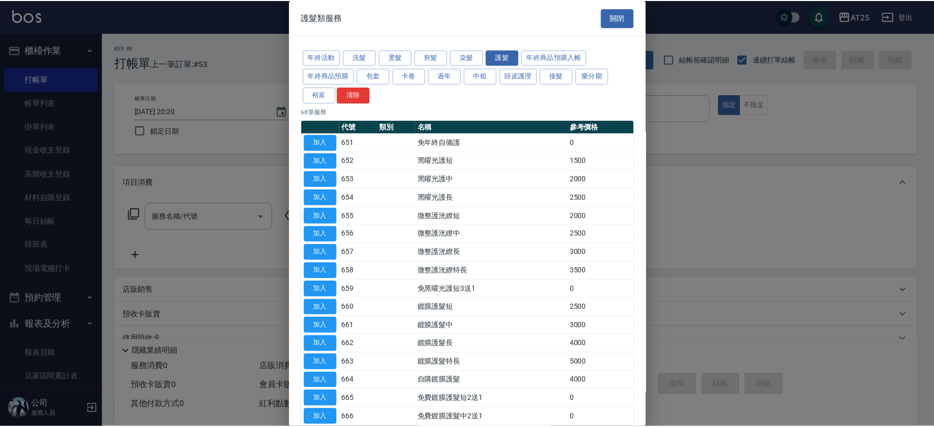
scroll to position [92, 0]
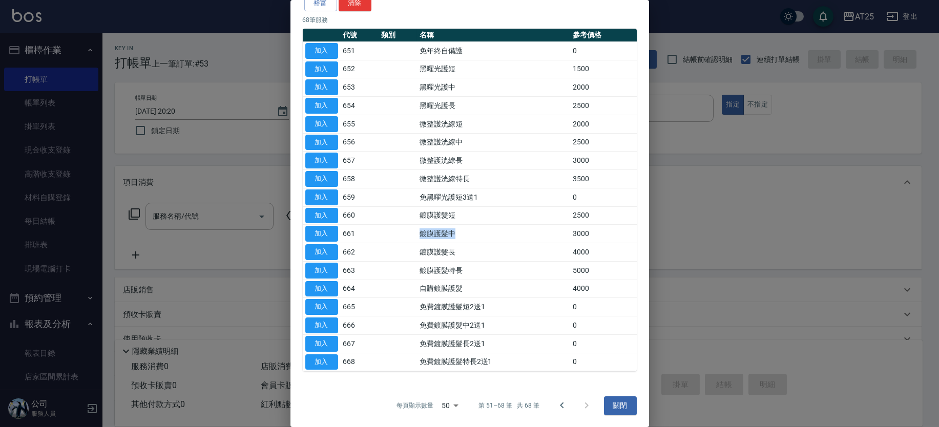
drag, startPoint x: 480, startPoint y: 232, endPoint x: 407, endPoint y: 228, distance: 72.8
click at [407, 228] on tr "加入 661 鍍膜護髮中 3000" at bounding box center [470, 234] width 334 height 18
click at [330, 229] on button "加入" at bounding box center [321, 234] width 33 height 16
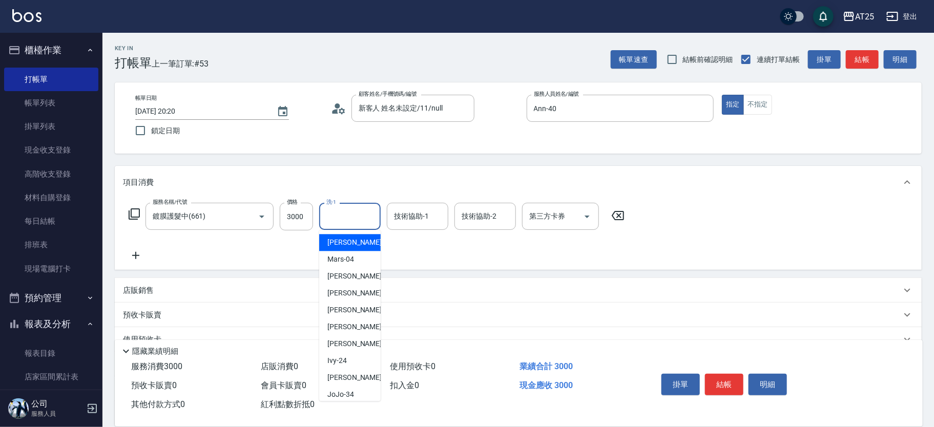
click at [356, 221] on input "洗-1" at bounding box center [350, 216] width 52 height 18
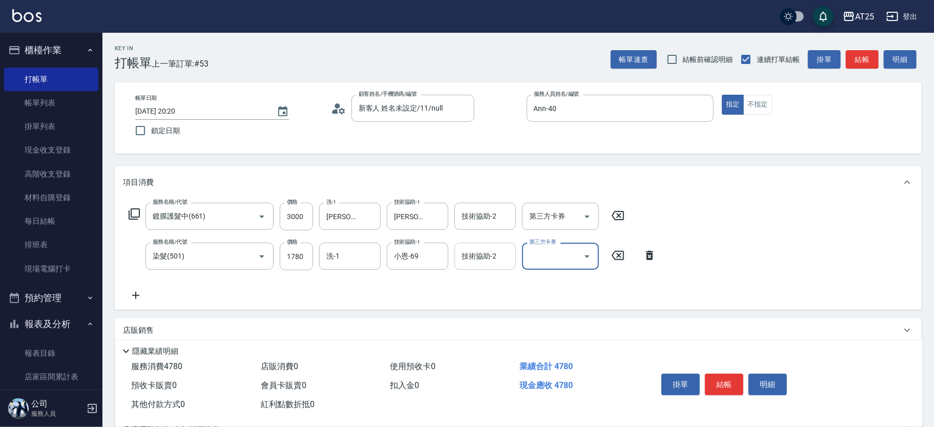
click at [484, 267] on div "技術協助-2" at bounding box center [484, 256] width 61 height 27
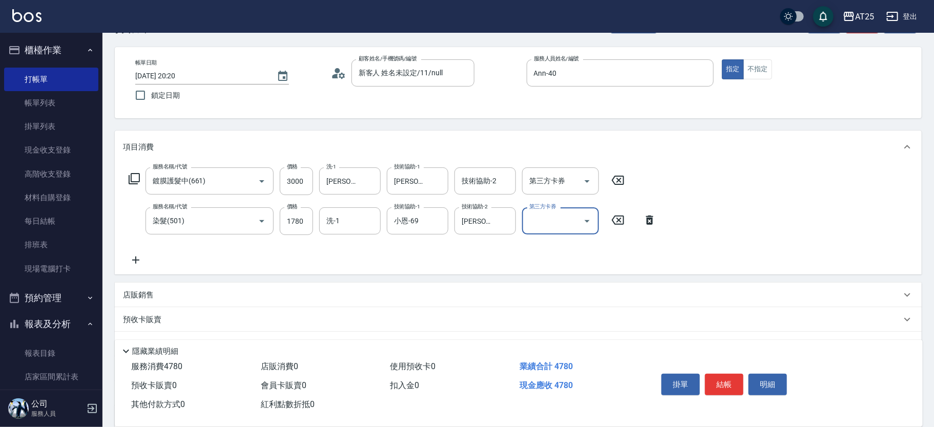
scroll to position [0, 0]
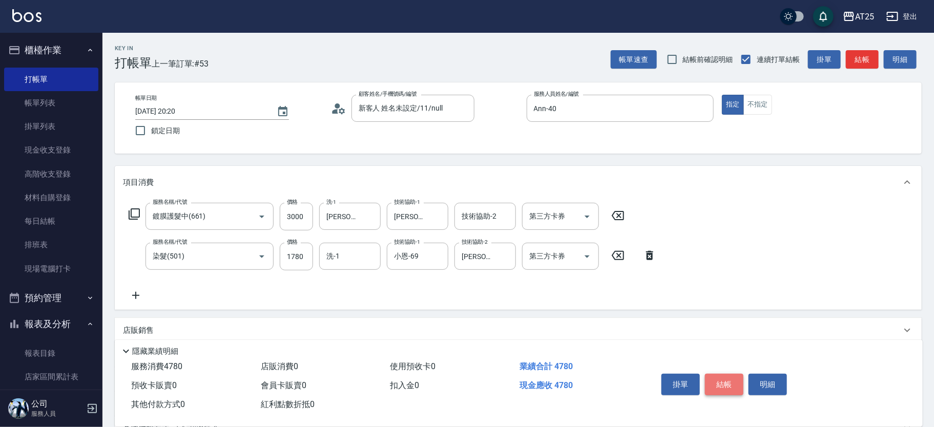
click at [722, 386] on button "結帳" at bounding box center [724, 385] width 38 height 22
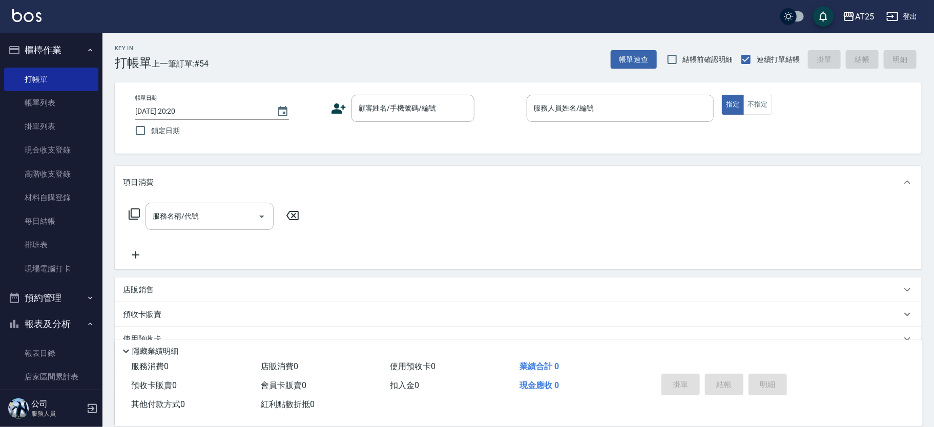
drag, startPoint x: 678, startPoint y: 180, endPoint x: 675, endPoint y: 186, distance: 6.7
click at [675, 186] on div "項目消費" at bounding box center [512, 182] width 778 height 11
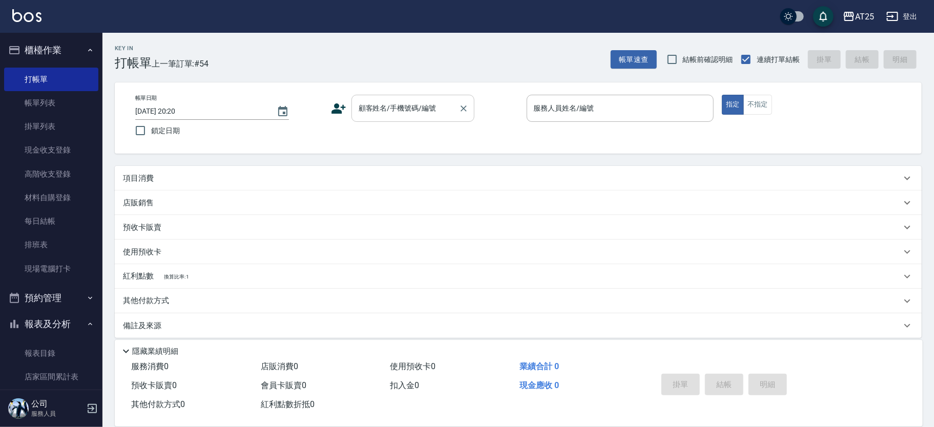
click at [412, 109] on input "顧客姓名/手機號碼/編號" at bounding box center [405, 108] width 98 height 18
click at [381, 112] on input "顧客姓名/手機號碼/編號" at bounding box center [405, 108] width 98 height 18
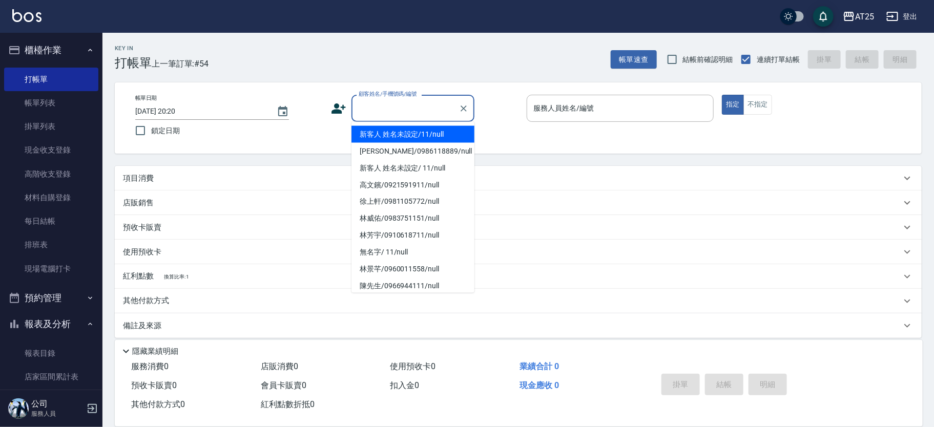
click at [411, 127] on li "新客人 姓名未設定/11/null" at bounding box center [412, 134] width 123 height 17
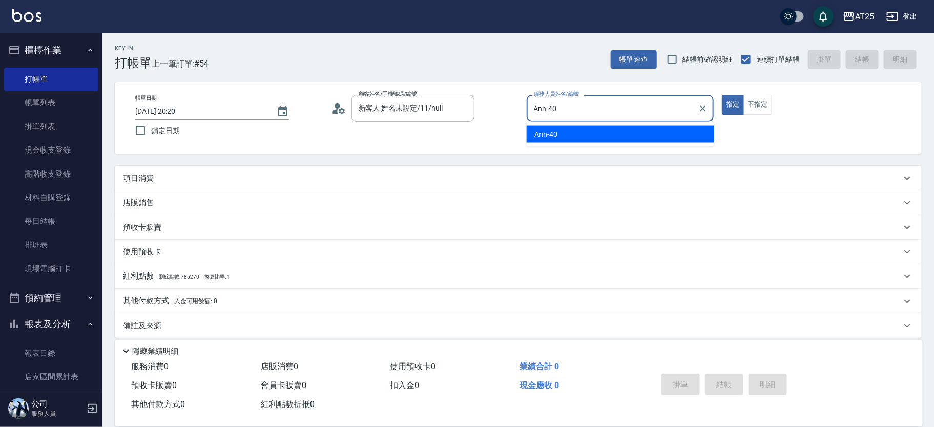
click at [722, 95] on button "指定" at bounding box center [733, 105] width 22 height 20
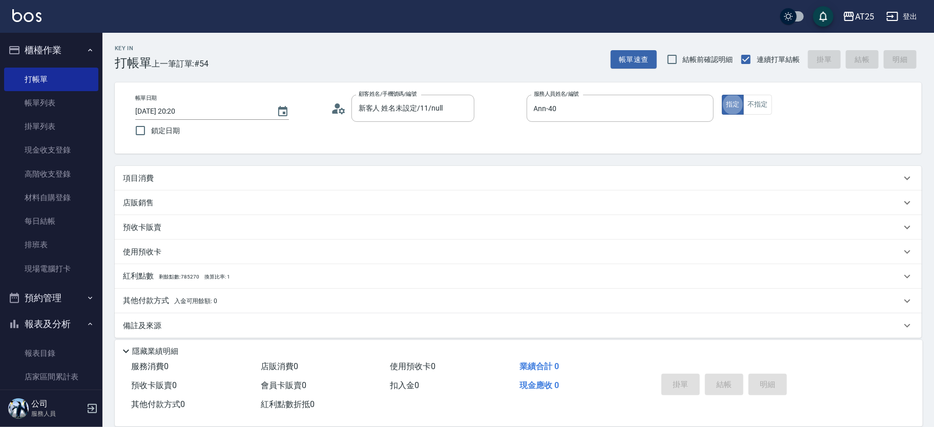
click at [178, 181] on div "項目消費" at bounding box center [512, 178] width 778 height 11
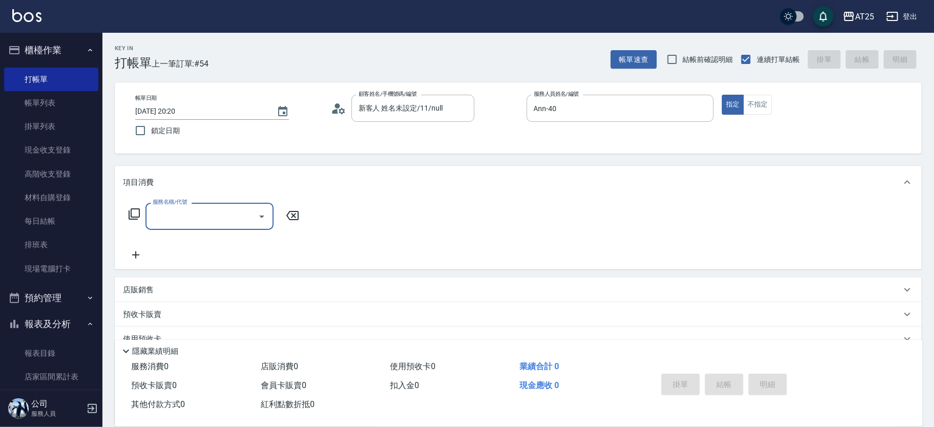
click at [137, 214] on icon at bounding box center [134, 214] width 12 height 12
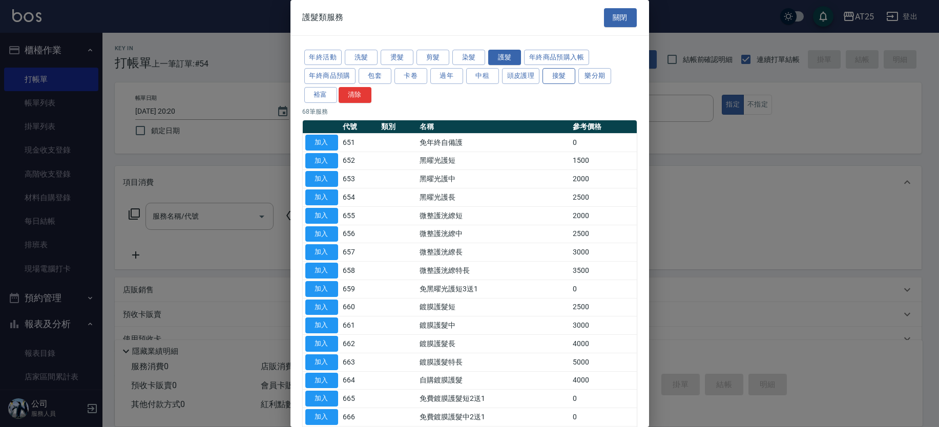
click at [559, 73] on button "接髮" at bounding box center [558, 76] width 33 height 16
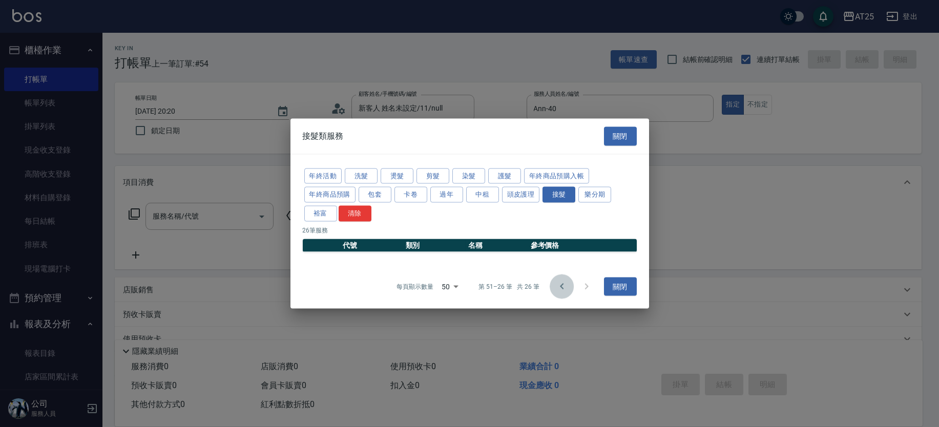
click at [556, 285] on icon "Go to previous page" at bounding box center [562, 286] width 12 height 12
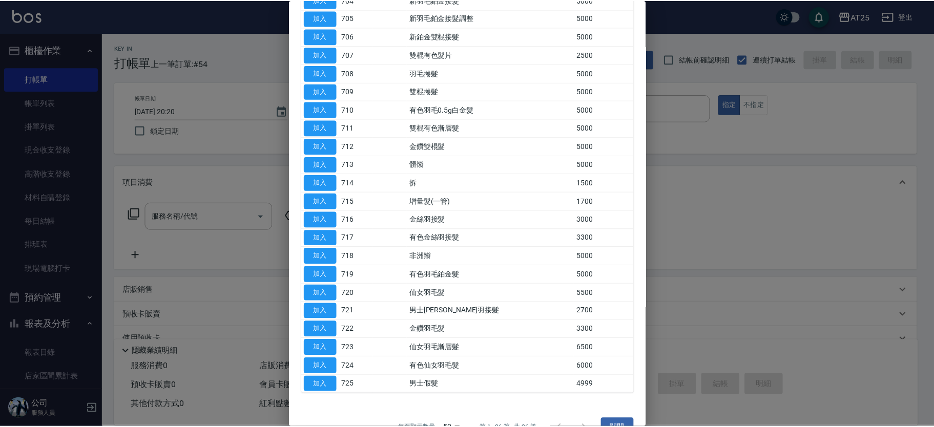
scroll to position [214, 0]
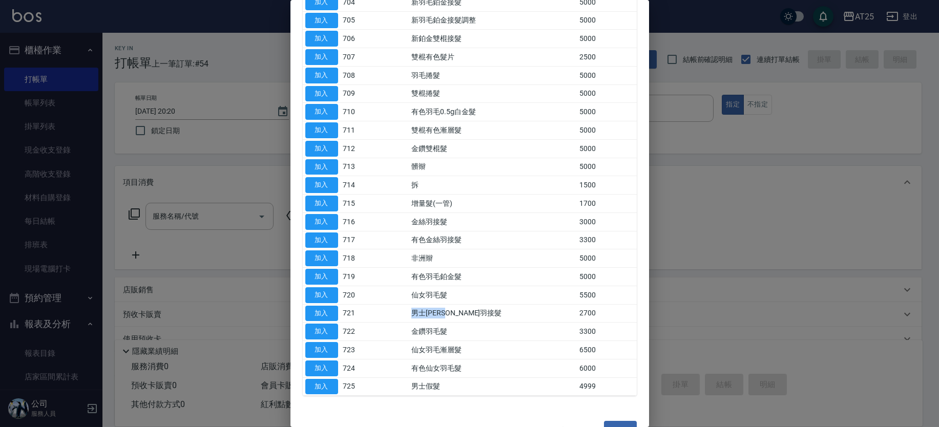
drag, startPoint x: 485, startPoint y: 308, endPoint x: 361, endPoint y: 304, distance: 123.5
click at [370, 304] on tr "加入 721 男士金絲羽接髮 2700" at bounding box center [470, 313] width 334 height 18
click at [315, 308] on button "加入" at bounding box center [321, 314] width 33 height 16
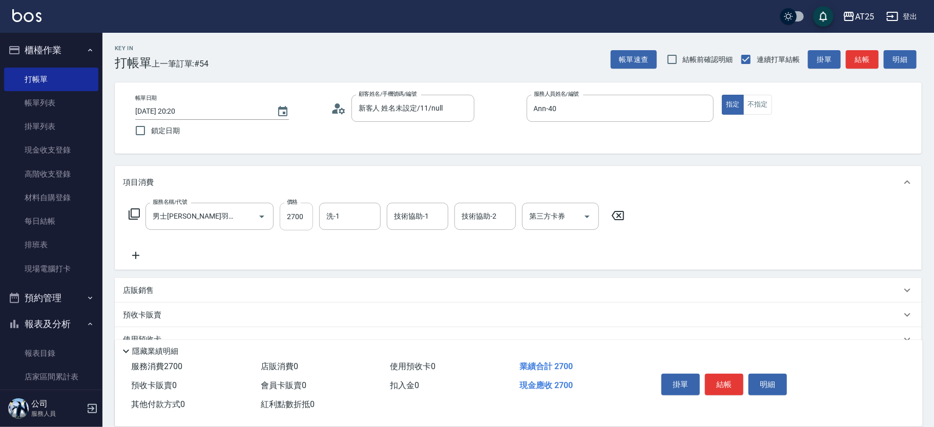
click at [297, 217] on input "2700" at bounding box center [296, 217] width 33 height 28
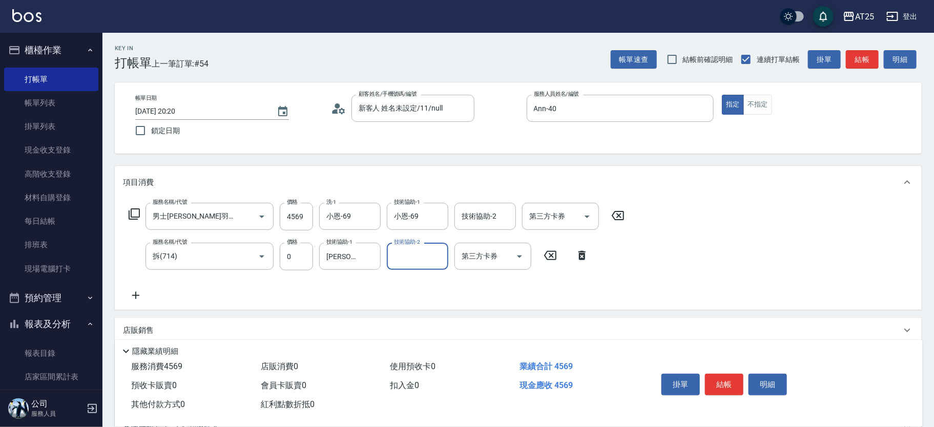
scroll to position [135, 0]
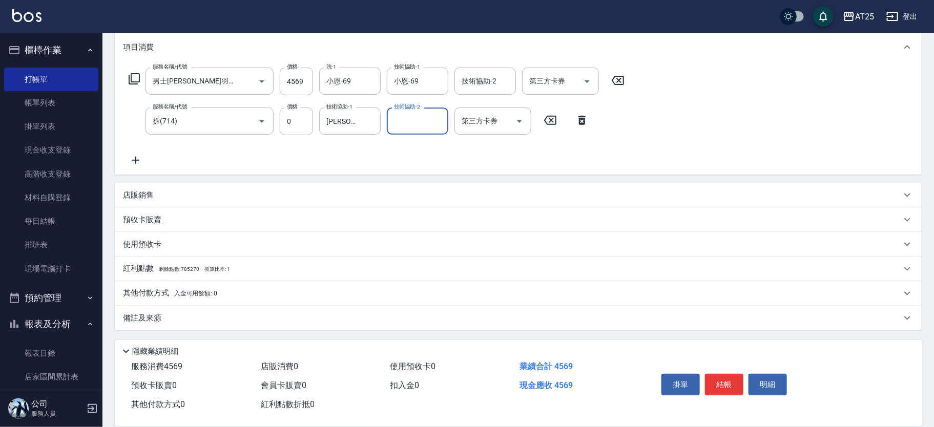
drag, startPoint x: 253, startPoint y: 293, endPoint x: 398, endPoint y: 261, distance: 149.0
click at [253, 293] on div "其他付款方式 入金可用餘額: 0" at bounding box center [512, 293] width 778 height 11
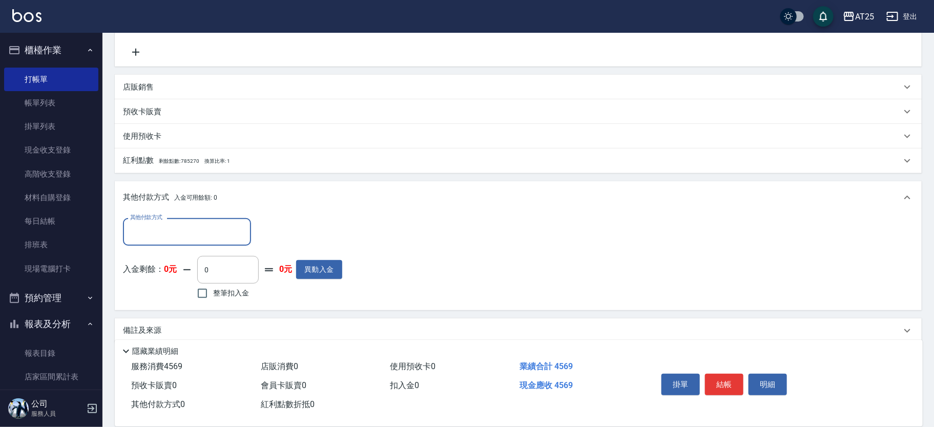
scroll to position [0, 0]
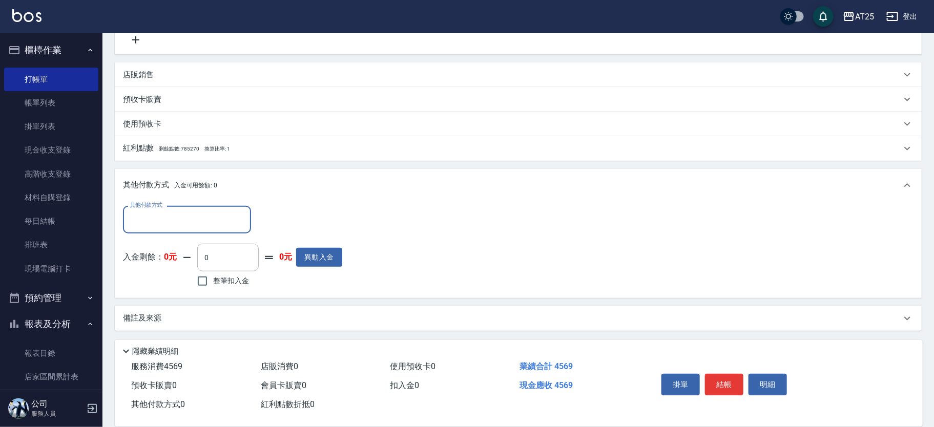
click at [181, 219] on input "其他付款方式" at bounding box center [187, 220] width 119 height 18
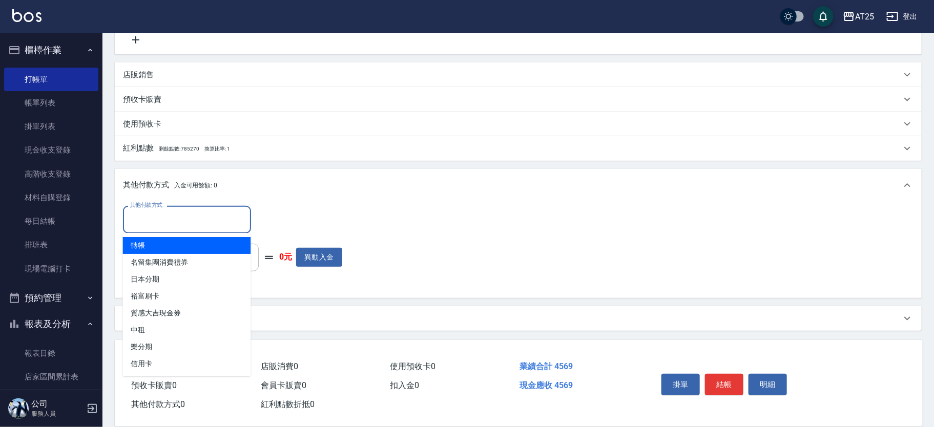
click at [172, 243] on span "轉帳" at bounding box center [187, 245] width 128 height 17
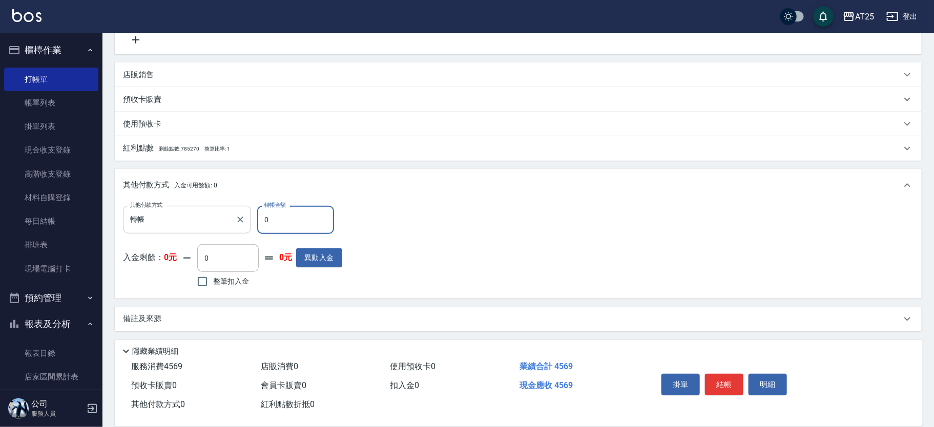
drag, startPoint x: 280, startPoint y: 225, endPoint x: 227, endPoint y: 227, distance: 52.3
click at [227, 227] on div "其他付款方式 轉帳 其他付款方式 轉帳金額 0 轉帳金額" at bounding box center [232, 220] width 219 height 28
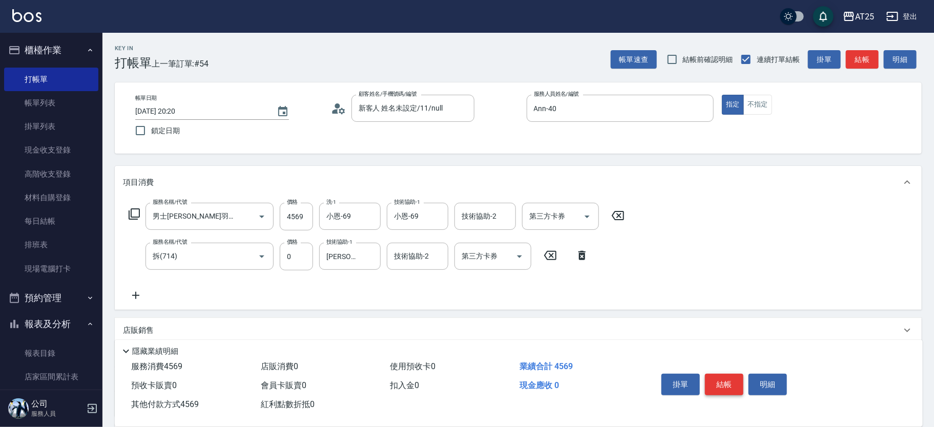
click at [731, 387] on button "結帳" at bounding box center [724, 385] width 38 height 22
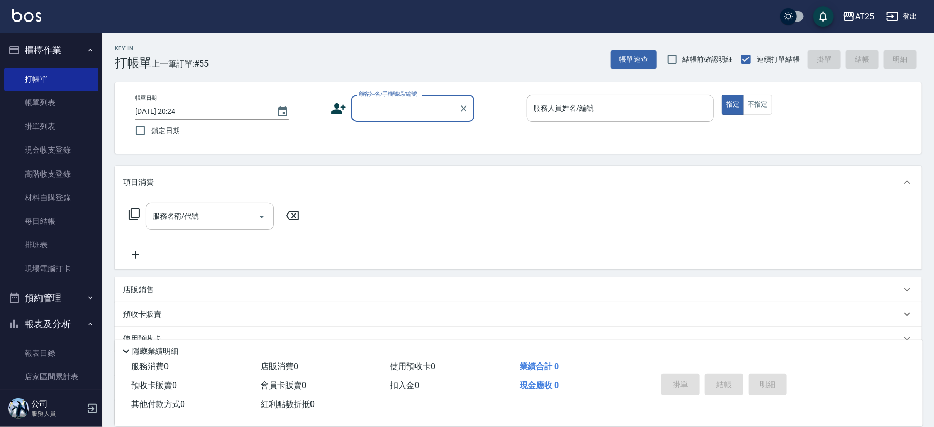
click at [389, 105] on input "顧客姓名/手機號碼/編號" at bounding box center [405, 108] width 98 height 18
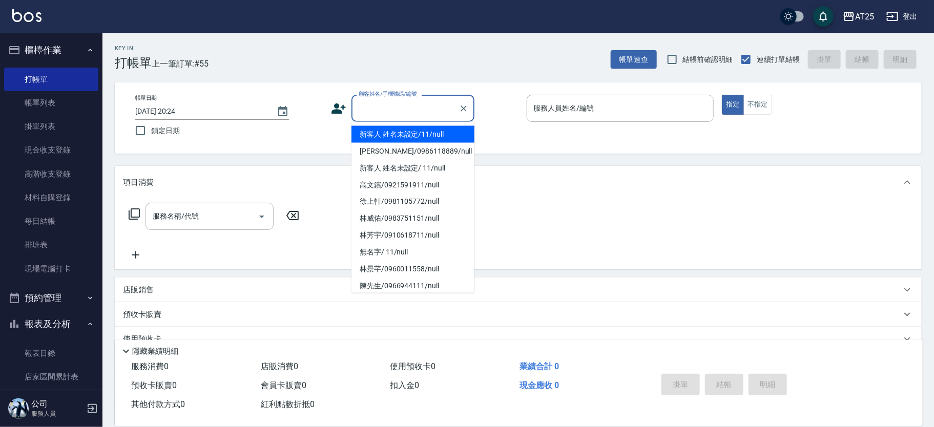
click at [429, 132] on li "新客人 姓名未設定/11/null" at bounding box center [412, 134] width 123 height 17
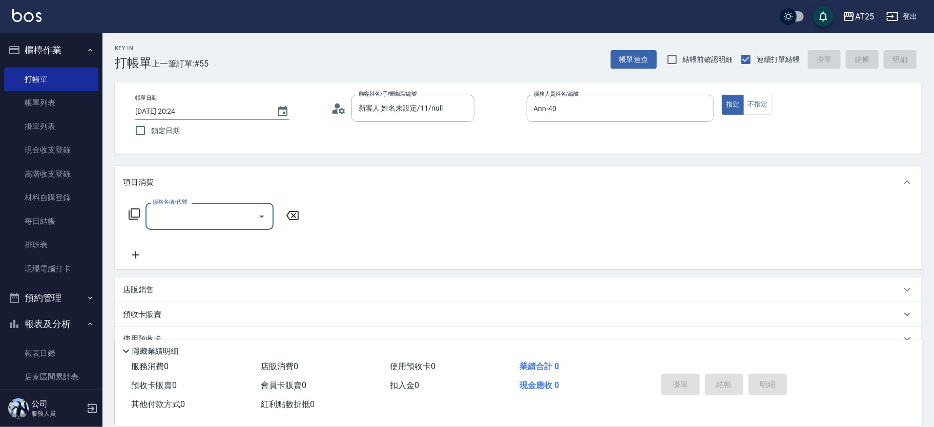
click at [127, 207] on div "服務名稱/代號 服務名稱/代號" at bounding box center [214, 216] width 182 height 27
click at [131, 211] on icon at bounding box center [134, 213] width 11 height 11
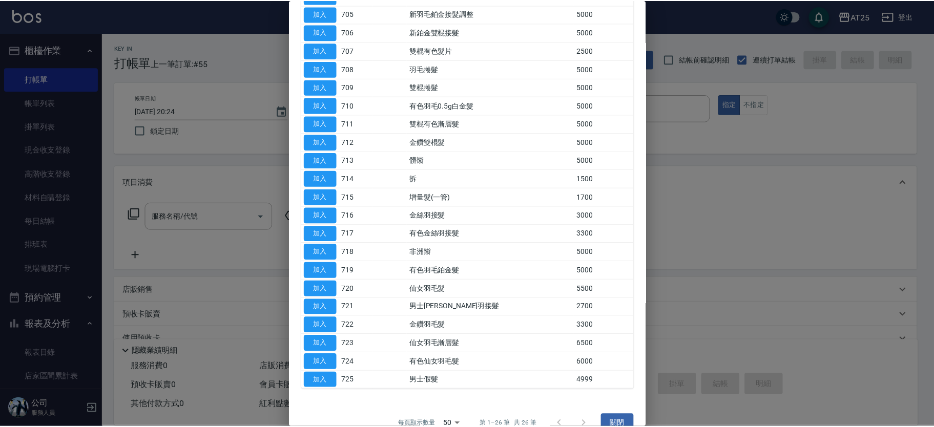
scroll to position [219, 0]
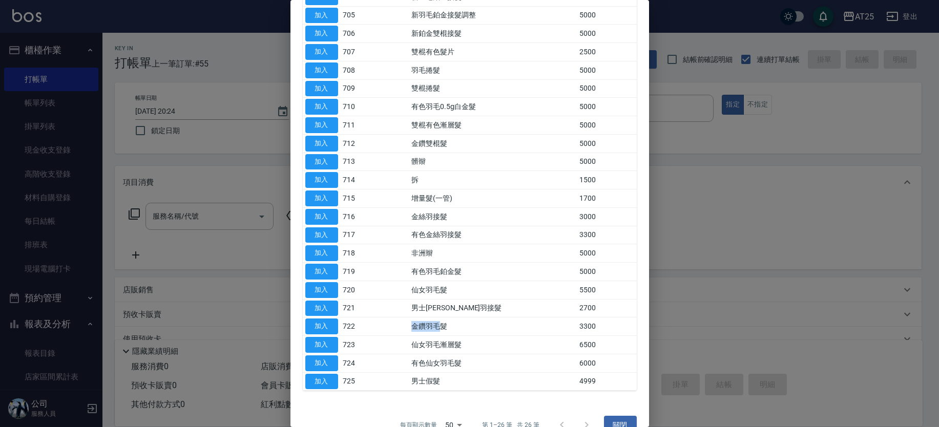
drag, startPoint x: 417, startPoint y: 330, endPoint x: 450, endPoint y: 327, distance: 32.4
click at [450, 327] on tr "加入 722 金鑽羽毛髮 3300" at bounding box center [470, 327] width 334 height 18
click at [330, 323] on button "加入" at bounding box center [321, 327] width 33 height 16
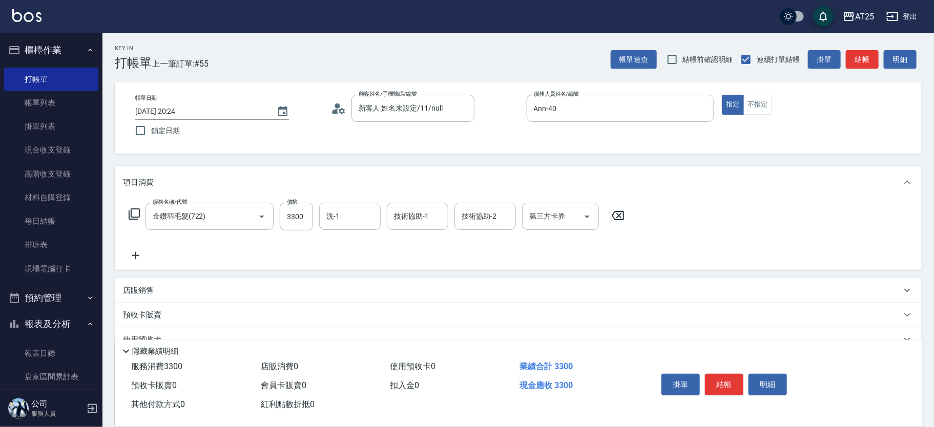
click at [297, 218] on input "3300" at bounding box center [296, 217] width 33 height 28
click at [369, 218] on input "洗-1" at bounding box center [350, 216] width 52 height 18
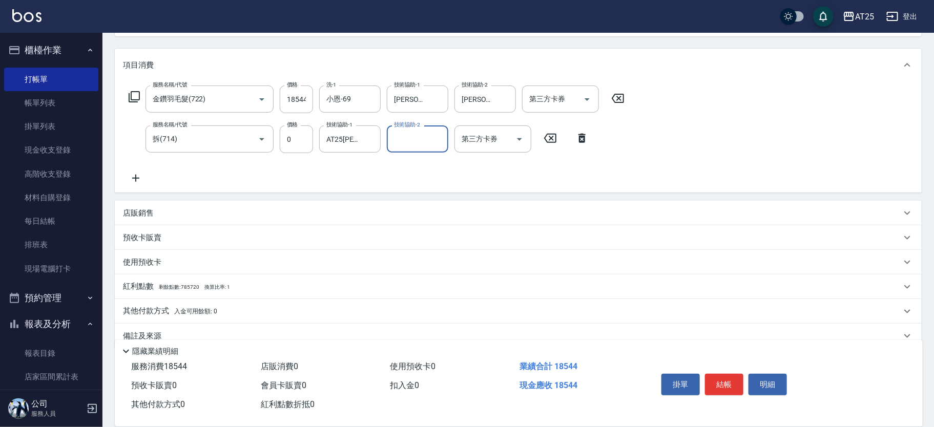
scroll to position [135, 0]
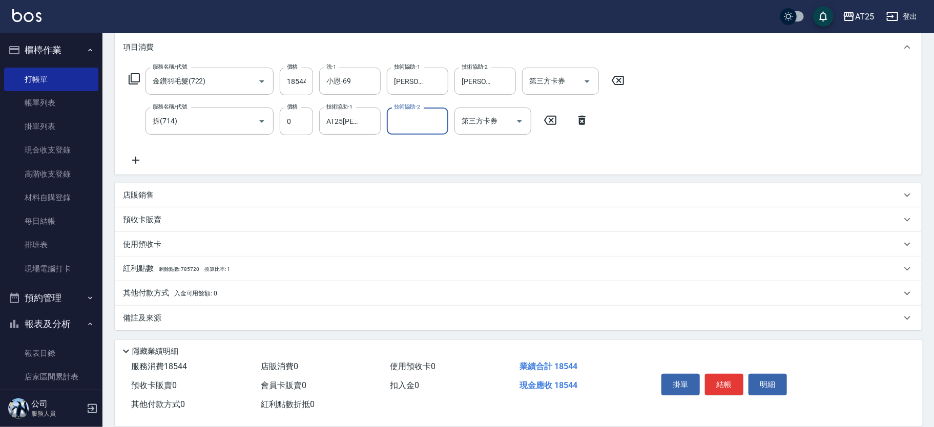
click at [190, 294] on span "入金可用餘額: 0" at bounding box center [196, 293] width 44 height 7
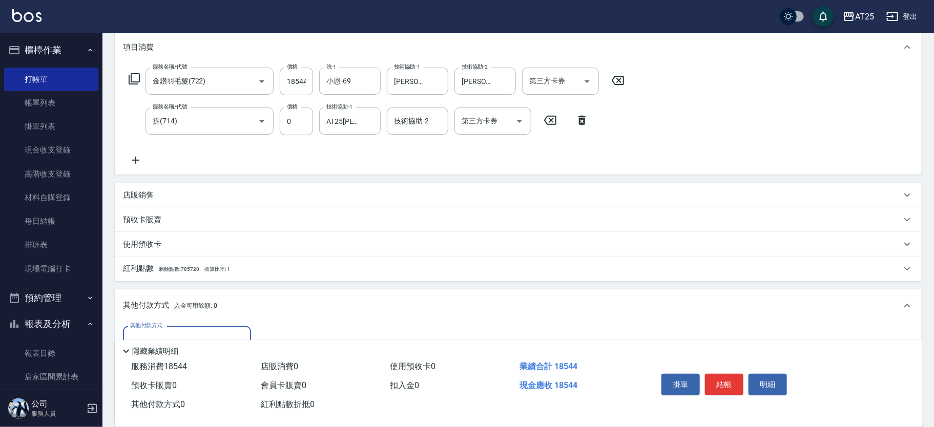
scroll to position [256, 0]
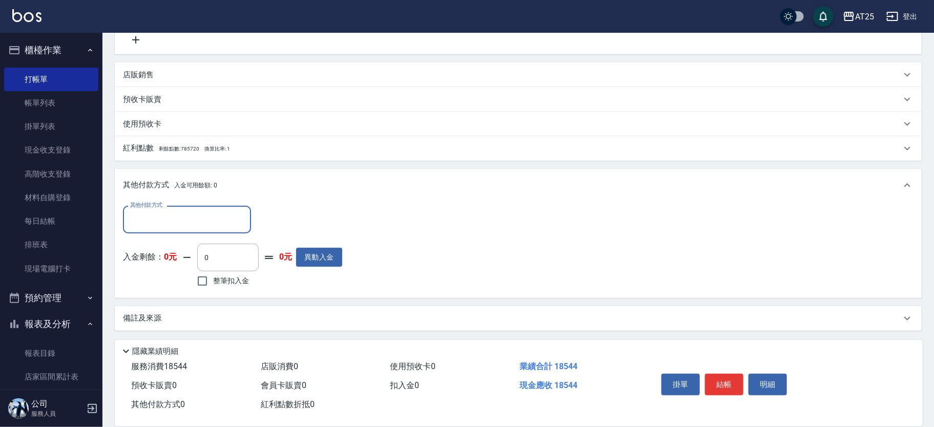
drag, startPoint x: 206, startPoint y: 224, endPoint x: 281, endPoint y: 241, distance: 76.6
click at [207, 224] on input "其他付款方式" at bounding box center [187, 220] width 119 height 18
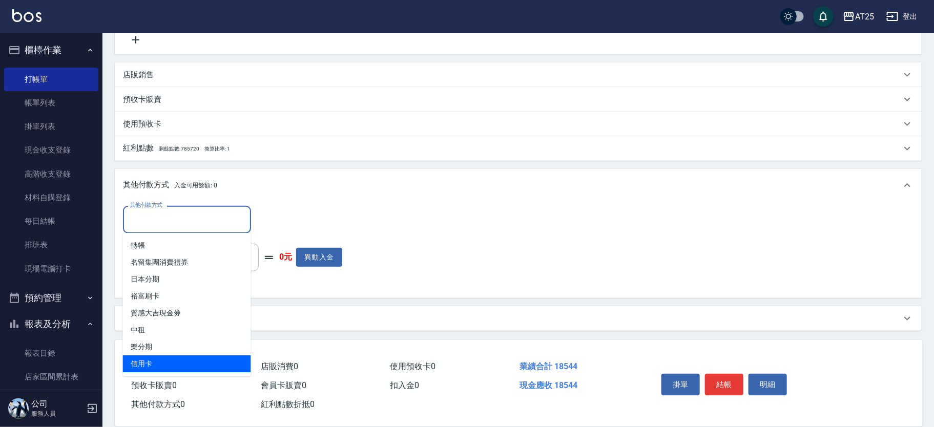
click at [167, 366] on span "信用卡" at bounding box center [187, 363] width 128 height 17
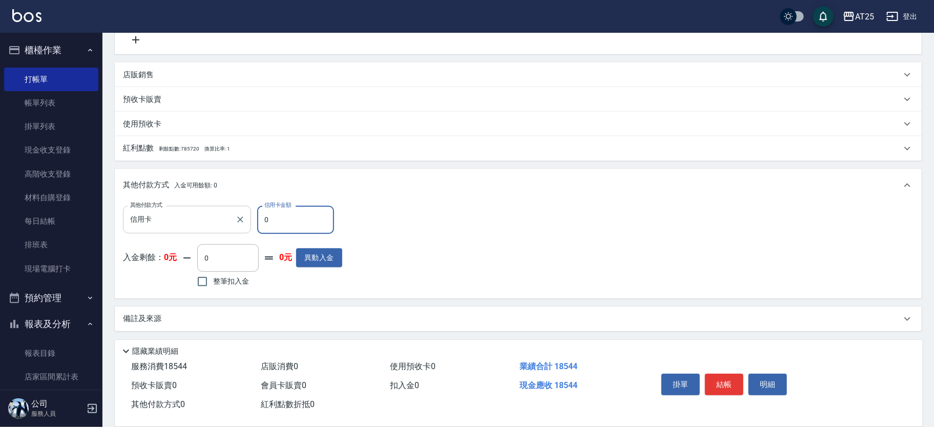
drag, startPoint x: 285, startPoint y: 225, endPoint x: 233, endPoint y: 218, distance: 52.7
click at [233, 218] on div "其他付款方式 信用卡 其他付款方式 信用卡金額 0 信用卡金額" at bounding box center [232, 220] width 219 height 28
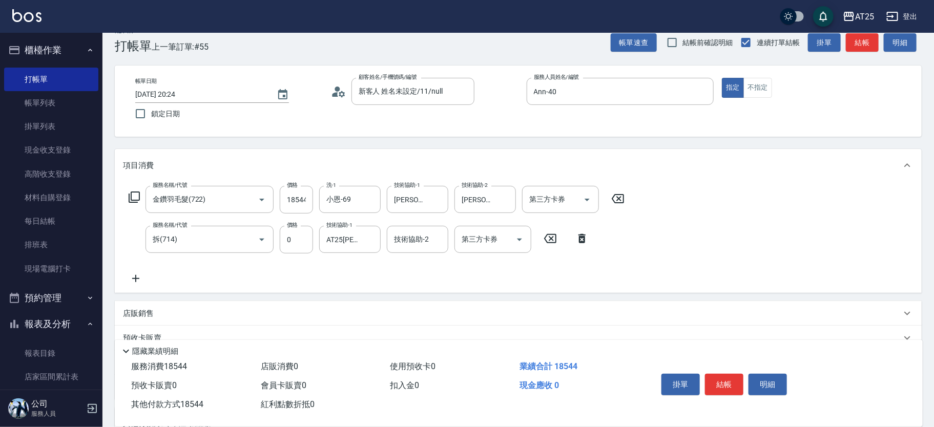
scroll to position [0, 0]
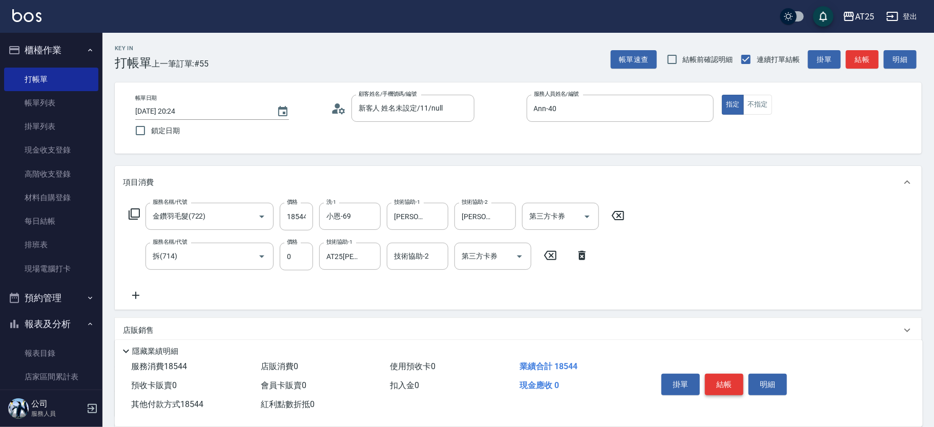
click at [737, 380] on button "結帳" at bounding box center [724, 385] width 38 height 22
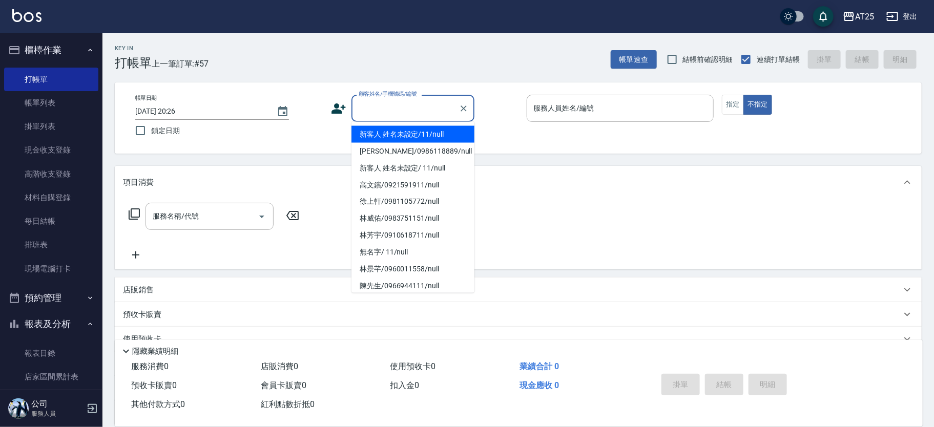
click at [389, 100] on input "顧客姓名/手機號碼/編號" at bounding box center [405, 108] width 98 height 18
click at [423, 129] on li "新客人 姓名未設定/11/null" at bounding box center [412, 134] width 123 height 17
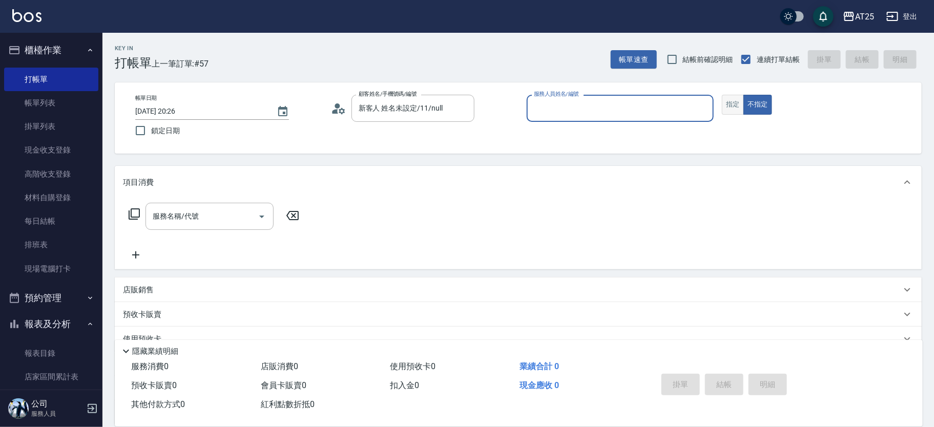
click at [729, 107] on button "指定" at bounding box center [733, 105] width 22 height 20
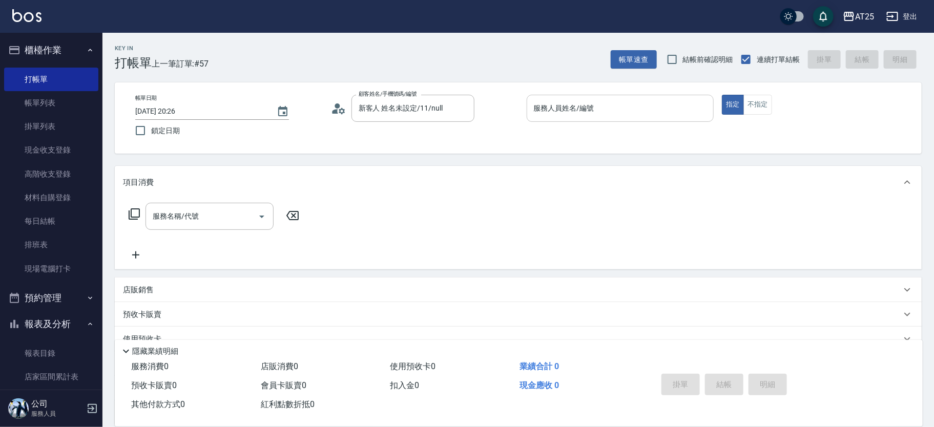
click at [629, 103] on input "服務人員姓名/編號" at bounding box center [620, 108] width 178 height 18
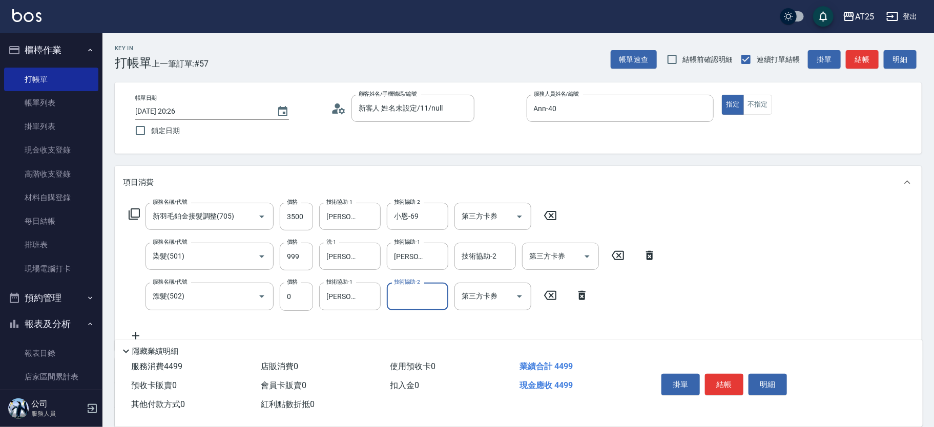
scroll to position [175, 0]
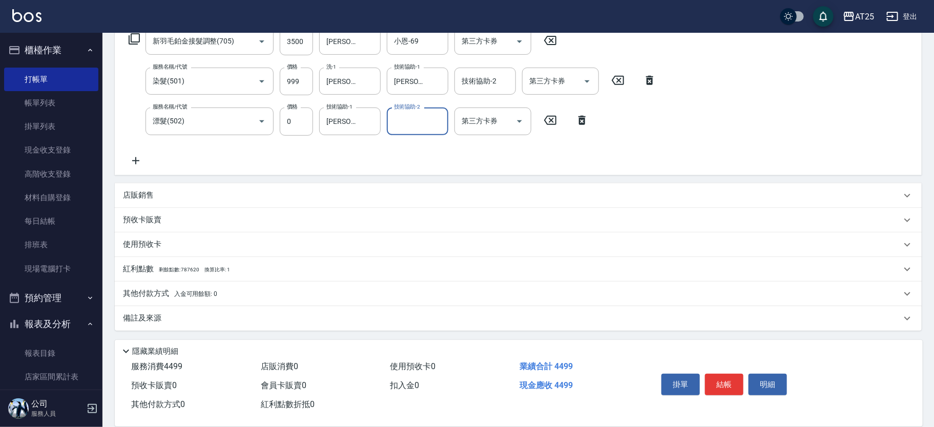
click at [160, 289] on p "其他付款方式 入金可用餘額: 0" at bounding box center [170, 293] width 94 height 11
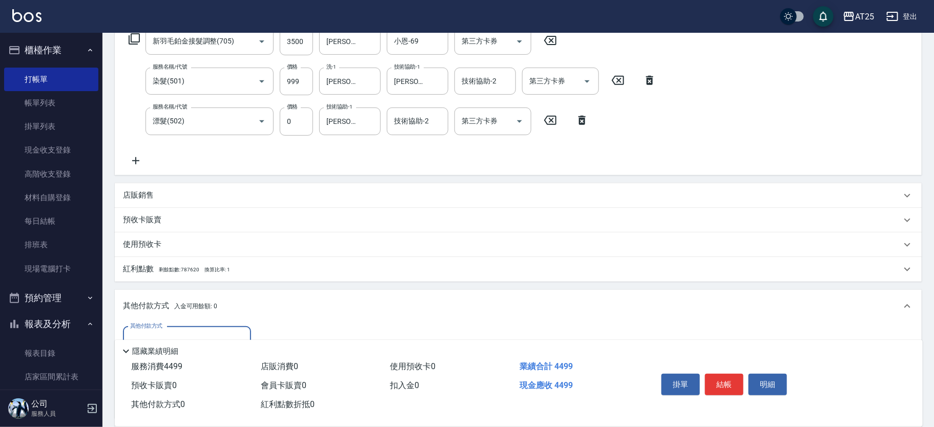
scroll to position [296, 0]
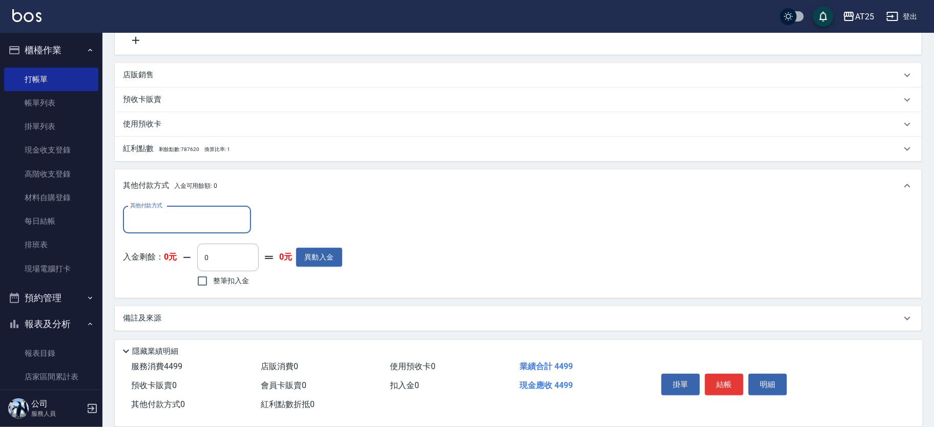
click at [166, 221] on input "其他付款方式" at bounding box center [187, 220] width 119 height 18
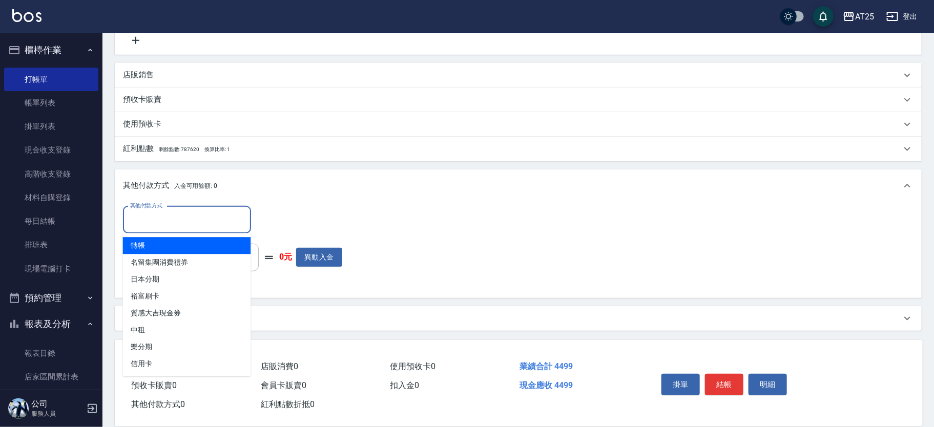
click at [172, 246] on span "轉帳" at bounding box center [187, 245] width 128 height 17
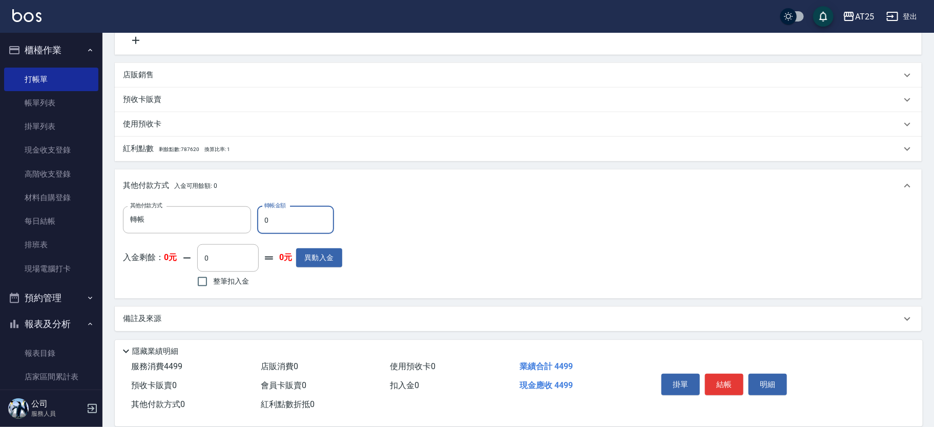
drag, startPoint x: 294, startPoint y: 218, endPoint x: 252, endPoint y: 216, distance: 42.0
click at [253, 216] on div "其他付款方式 轉帳 其他付款方式 轉帳金額 0 轉帳金額" at bounding box center [232, 220] width 219 height 28
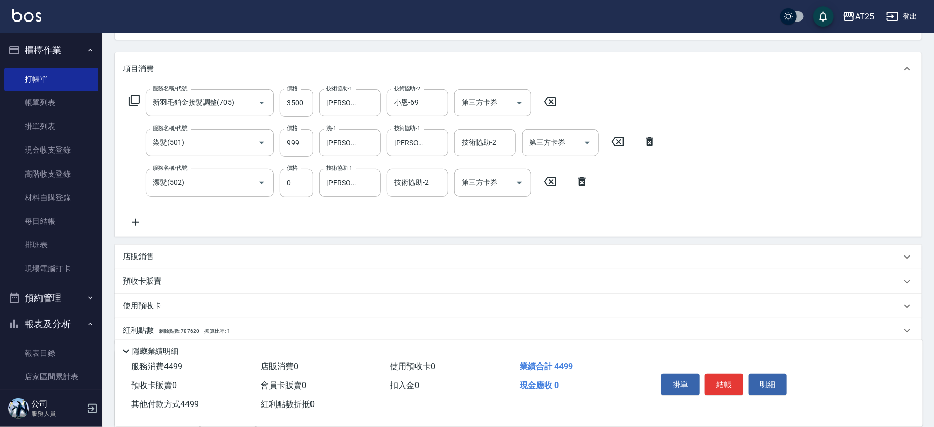
scroll to position [0, 0]
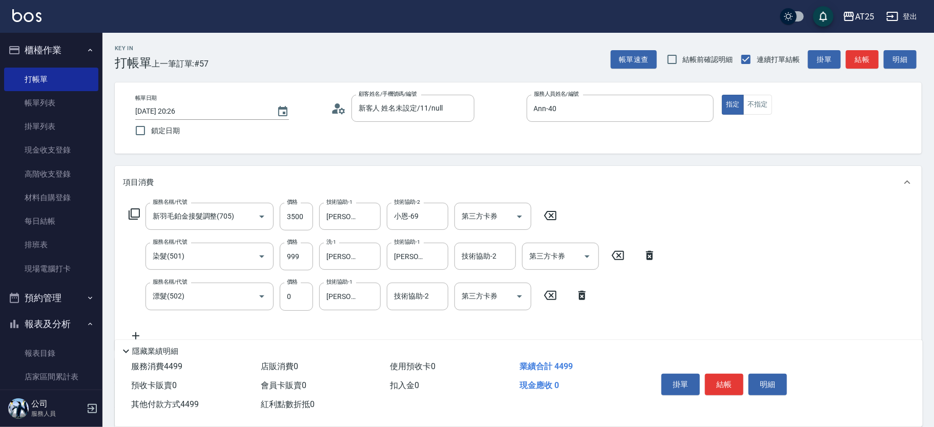
click at [729, 385] on button "結帳" at bounding box center [724, 385] width 38 height 22
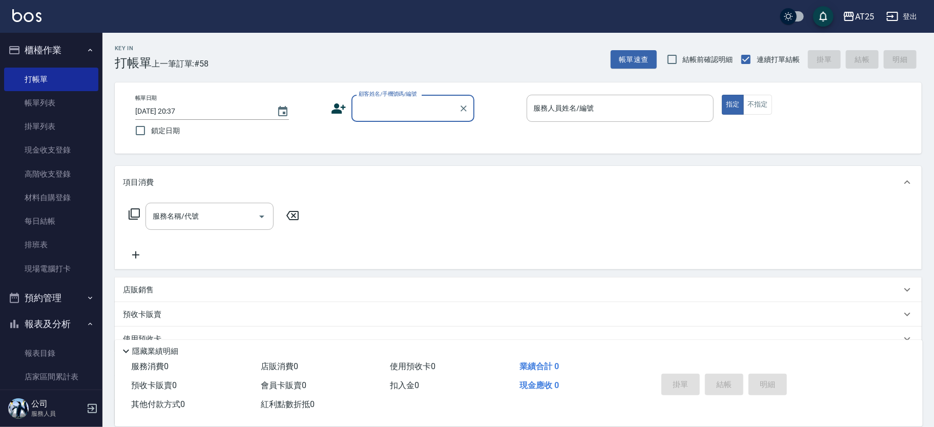
click at [388, 110] on input "顧客姓名/手機號碼/編號" at bounding box center [405, 108] width 98 height 18
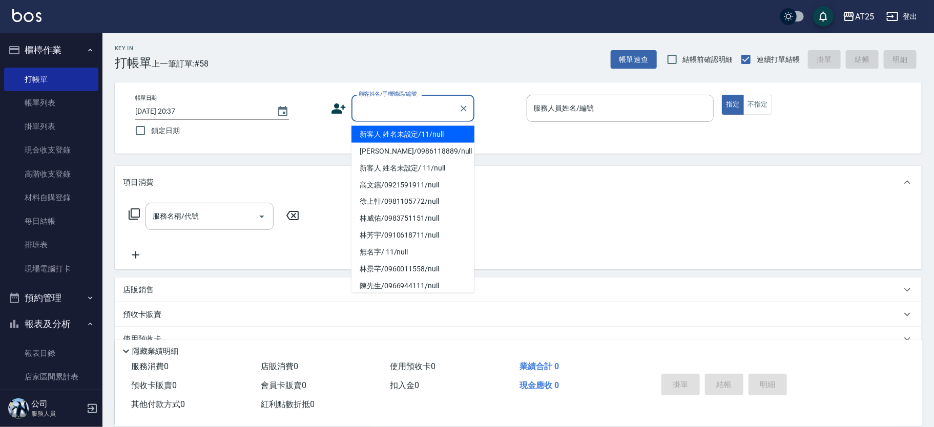
click at [416, 132] on li "新客人 姓名未設定/11/null" at bounding box center [412, 134] width 123 height 17
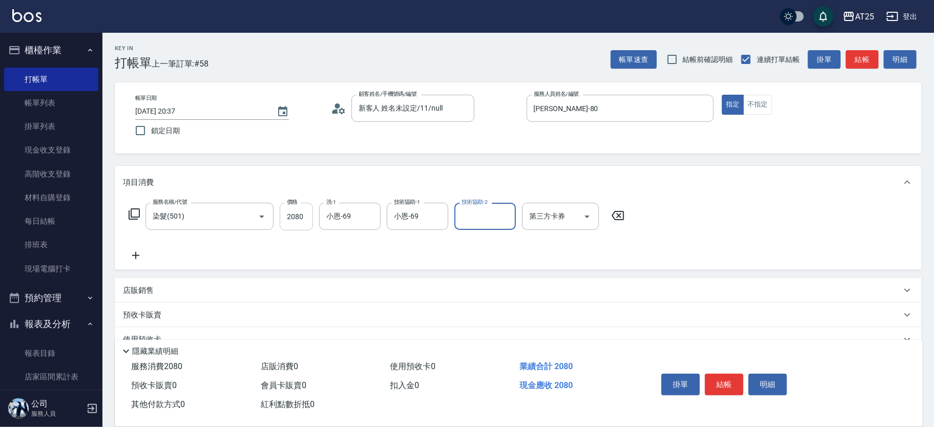
click at [287, 215] on input "2080" at bounding box center [296, 217] width 33 height 28
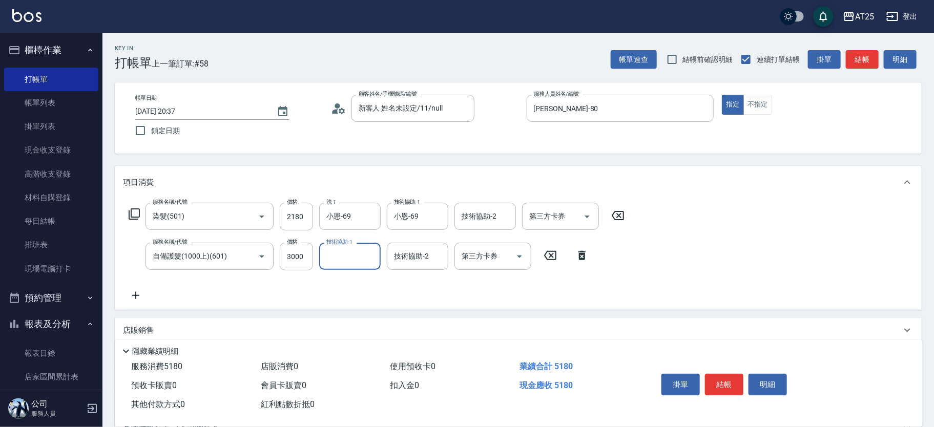
click at [275, 303] on div "服務名稱/代號 染髮(501) 服務名稱/代號 價格 2180 價格 洗-1 小恩-69 洗-1 技術協助-1 小恩-69 技術協助-1 技術協助-2 技術協…" at bounding box center [518, 254] width 807 height 111
click at [372, 216] on icon "Clear" at bounding box center [370, 217] width 10 height 10
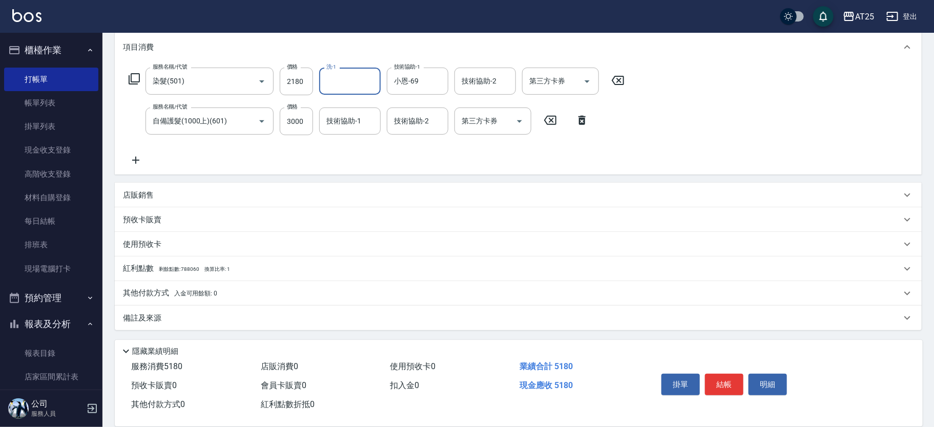
click at [212, 284] on div "其他付款方式 入金可用餘額: 0" at bounding box center [518, 293] width 807 height 25
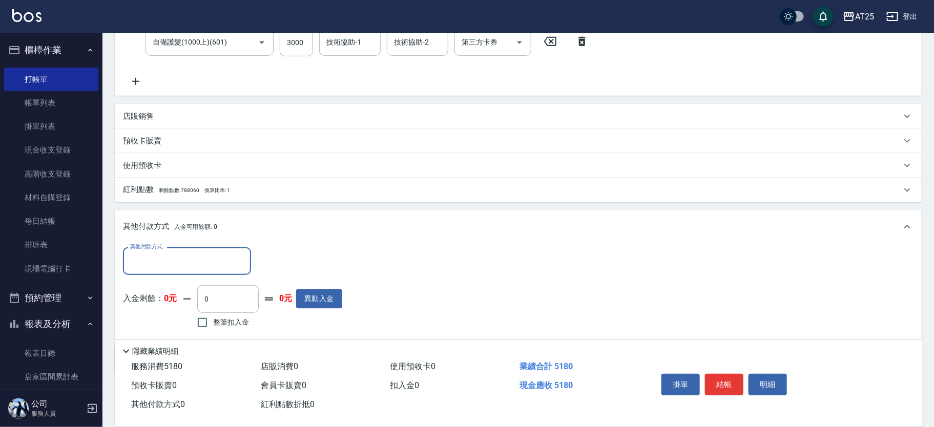
scroll to position [256, 0]
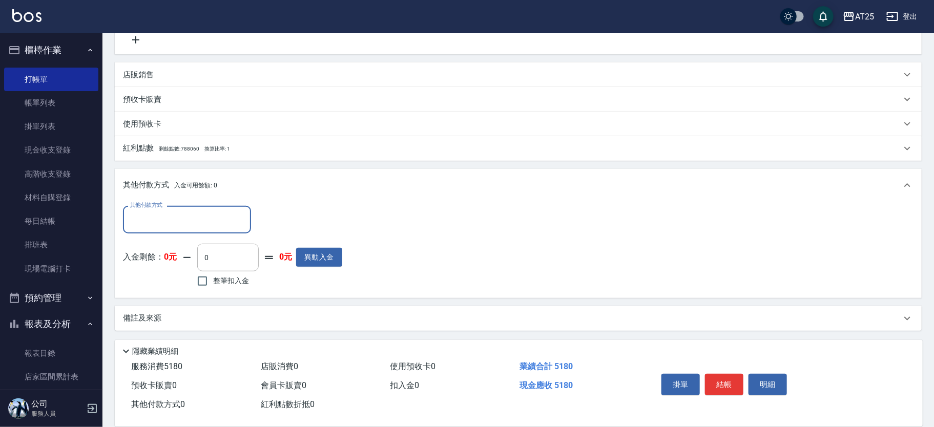
click at [198, 219] on input "其他付款方式" at bounding box center [187, 220] width 119 height 18
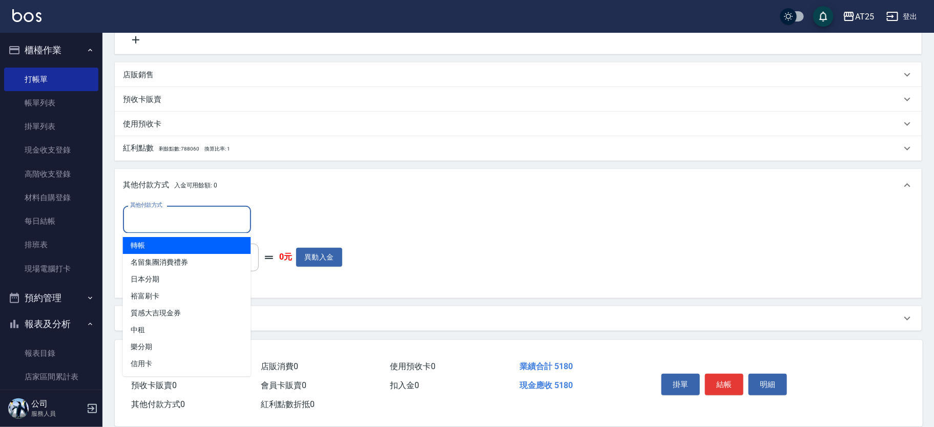
click at [199, 242] on span "轉帳" at bounding box center [187, 245] width 128 height 17
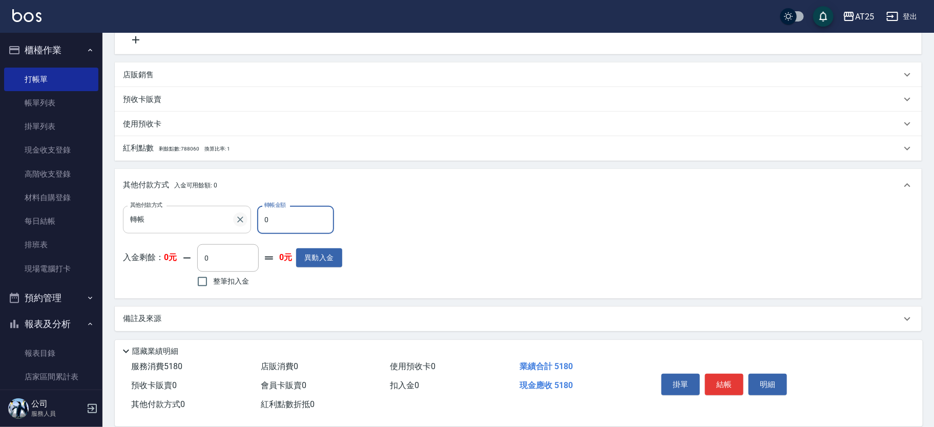
drag, startPoint x: 296, startPoint y: 224, endPoint x: 235, endPoint y: 223, distance: 61.5
click at [232, 220] on div "其他付款方式 轉帳 其他付款方式 轉帳金額 0 轉帳金額" at bounding box center [232, 220] width 219 height 28
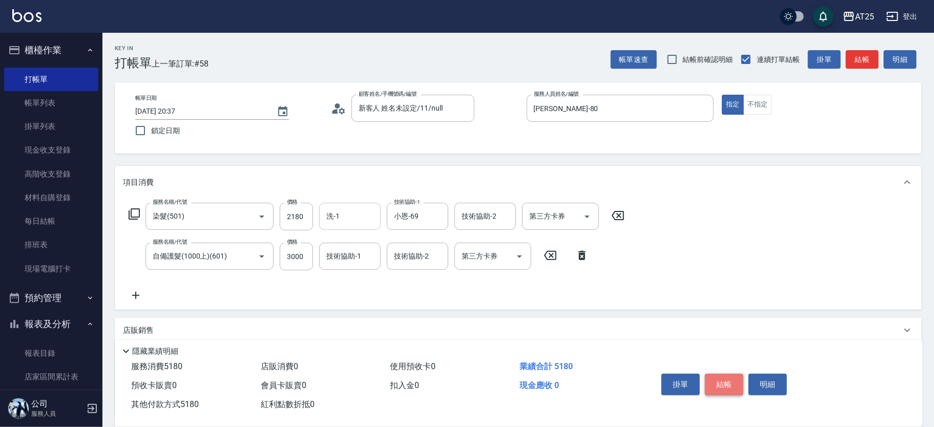
click at [725, 374] on button "結帳" at bounding box center [724, 385] width 38 height 22
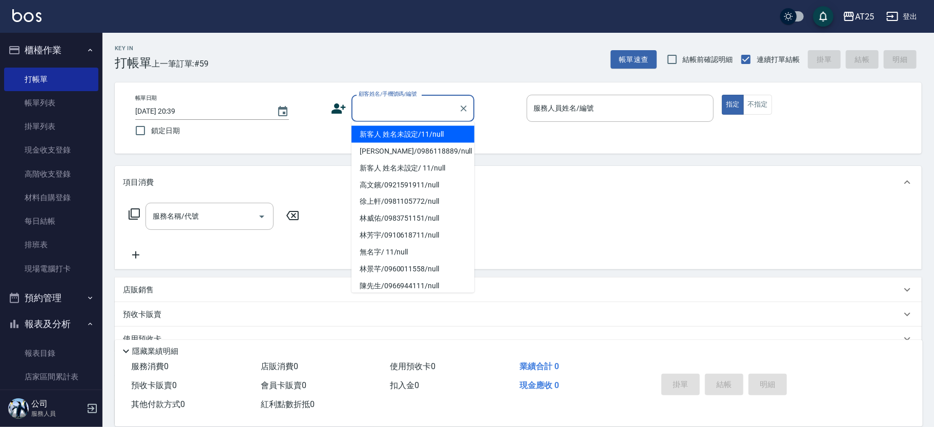
click at [426, 109] on input "顧客姓名/手機號碼/編號" at bounding box center [405, 108] width 98 height 18
click at [444, 141] on li "新客人 姓名未設定/11/null" at bounding box center [412, 134] width 123 height 17
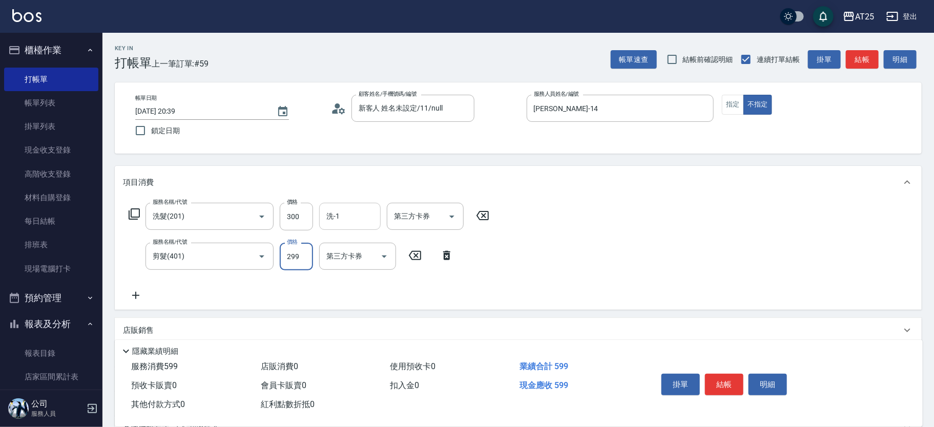
click at [344, 221] on input "洗-1" at bounding box center [350, 216] width 52 height 18
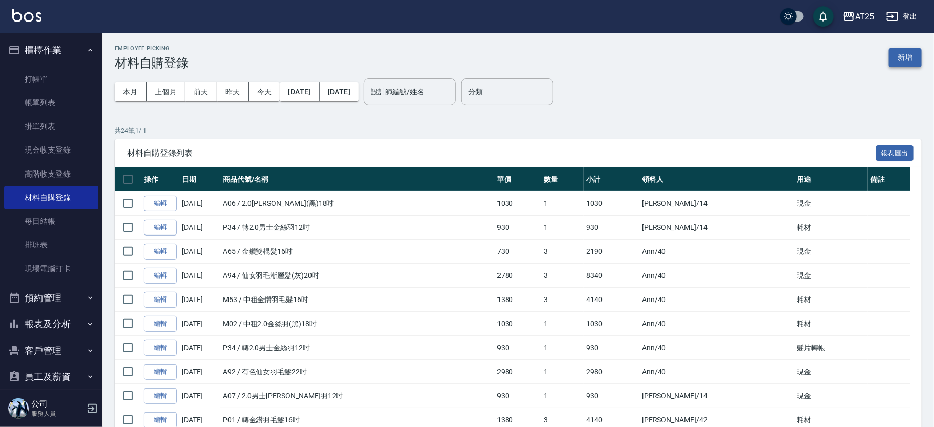
click at [893, 56] on button "新增" at bounding box center [905, 57] width 33 height 19
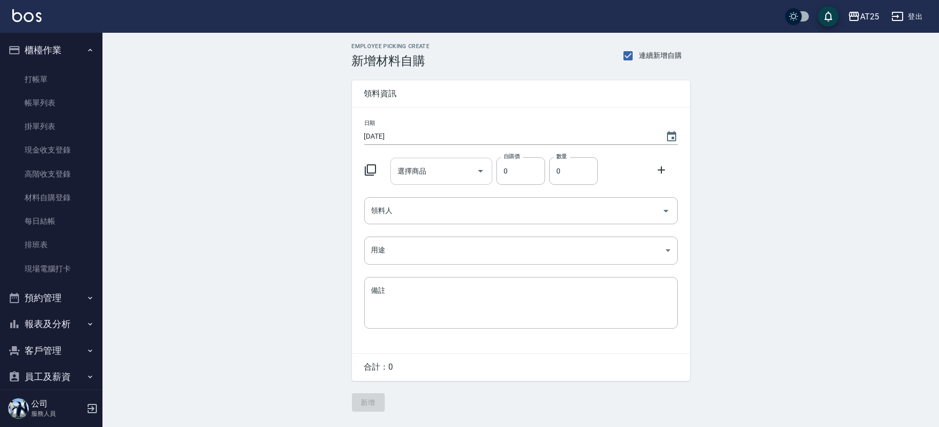
click at [436, 163] on input "選擇商品" at bounding box center [433, 171] width 77 height 18
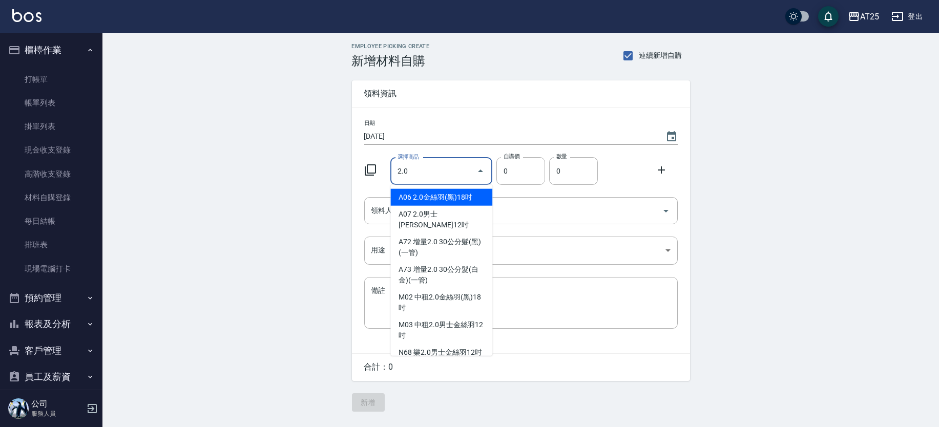
drag, startPoint x: 436, startPoint y: 162, endPoint x: 363, endPoint y: 175, distance: 74.3
click at [363, 175] on div "選擇商品 2.0 選擇商品 自購價 0 自購價 數量 0 數量" at bounding box center [519, 169] width 318 height 32
click at [369, 171] on icon at bounding box center [370, 170] width 12 height 12
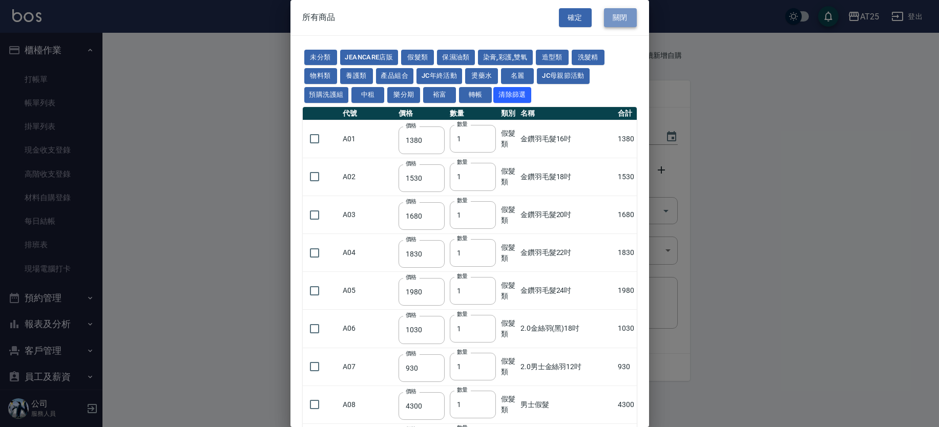
click at [608, 16] on button "關閉" at bounding box center [620, 17] width 33 height 19
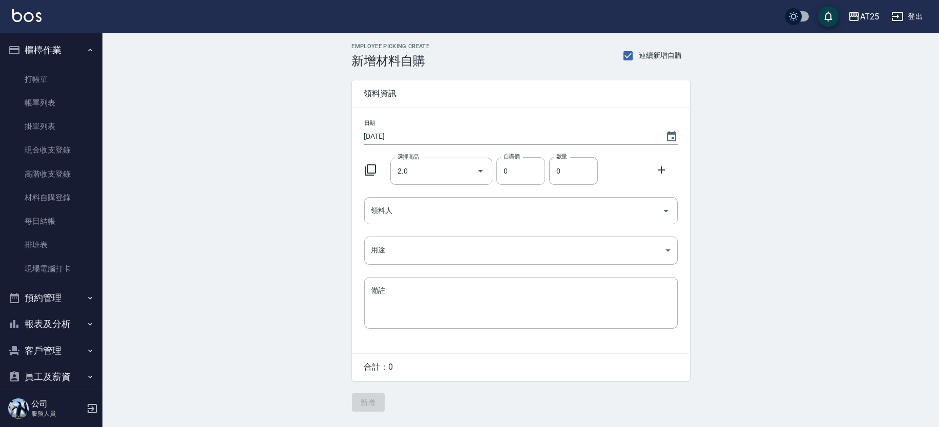
drag, startPoint x: 360, startPoint y: 165, endPoint x: 338, endPoint y: 165, distance: 22.0
click at [338, 165] on div "Employee Picking Create 新增材料自購 連續新增自購 領料資訊 日期 2025/10/11 選擇商品 2.0 選擇商品 自購價 0 自購…" at bounding box center [520, 227] width 836 height 389
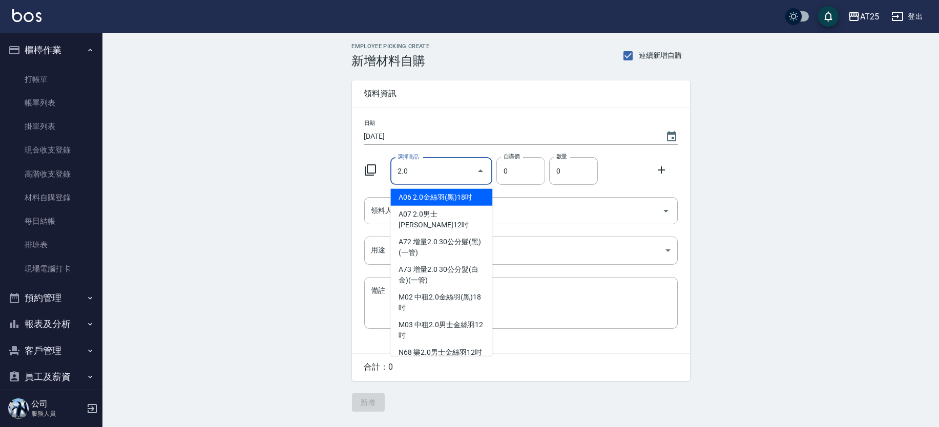
click at [445, 170] on input "2.0" at bounding box center [433, 171] width 77 height 18
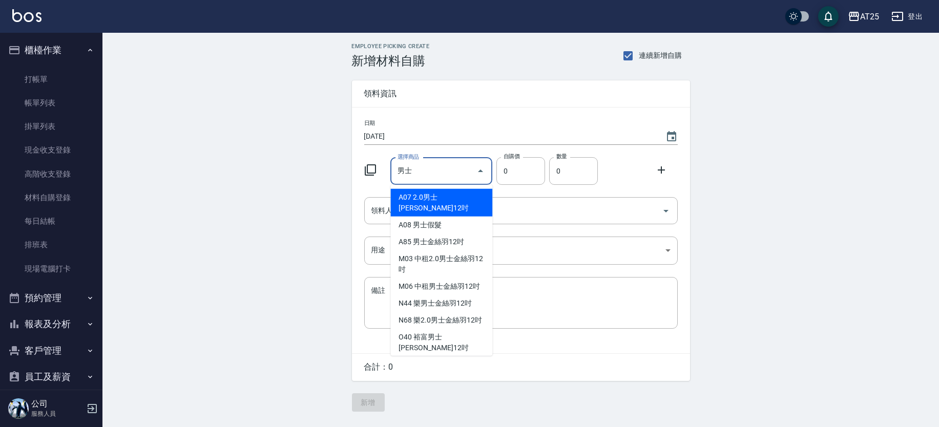
click at [396, 194] on li "A07 2.0男士金絲羽12吋" at bounding box center [441, 203] width 102 height 28
type input "2.0男士金絲羽12吋"
type input "930"
type input "1"
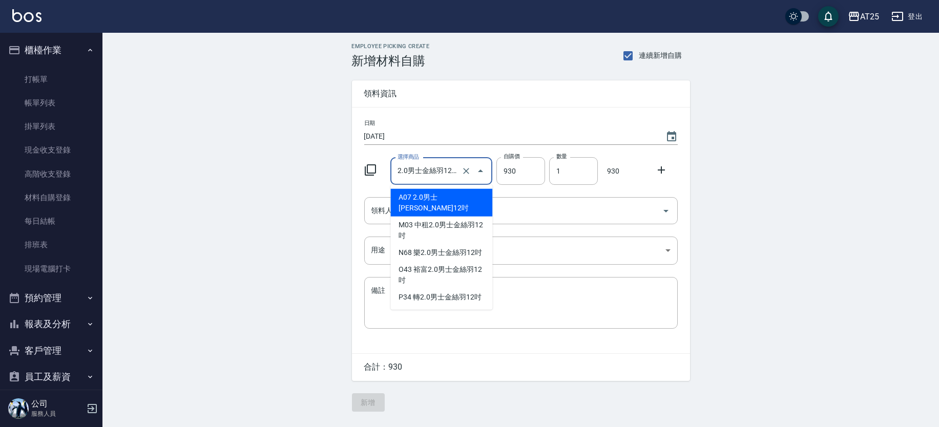
click at [457, 167] on input "2.0男士金絲羽12吋" at bounding box center [427, 171] width 64 height 18
click at [453, 172] on input "2.0男士金絲羽12吋" at bounding box center [427, 171] width 64 height 18
drag, startPoint x: 407, startPoint y: 170, endPoint x: 356, endPoint y: 170, distance: 50.7
click at [359, 170] on div "日期 2025/10/11 選擇商品 2.0男士金絲羽12吋 選擇商品 自購價 930 自購價 數量 1 數量 930 領料人 領料人 用途 ​ 用途 備註 …" at bounding box center [521, 231] width 338 height 246
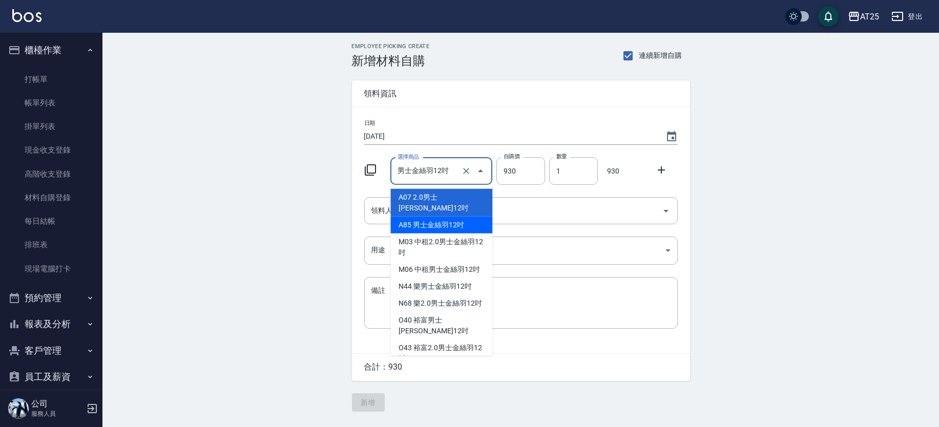
click at [428, 217] on li "A85 男士金絲羽12吋" at bounding box center [441, 225] width 102 height 17
type input "男士金絲羽12吋"
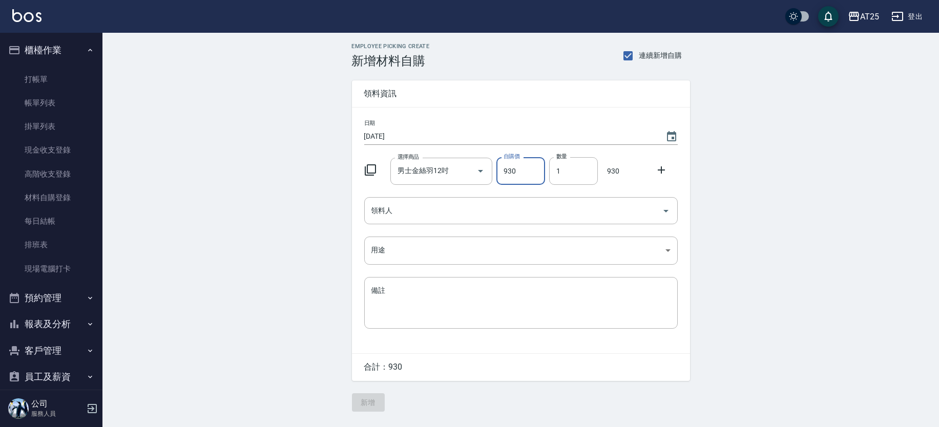
click at [933, 147] on div "Employee Picking Create 新增材料自購 連續新增自購 領料資訊 日期 2025/10/11 選擇商品 男士金絲羽12吋 選擇商品 自購價…" at bounding box center [520, 227] width 836 height 389
click at [466, 209] on input "領料人" at bounding box center [513, 211] width 289 height 18
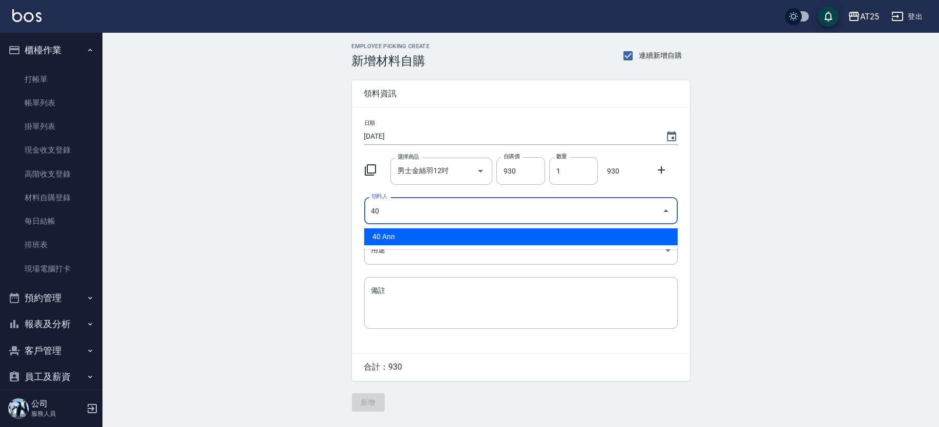
type input "40 Ann"
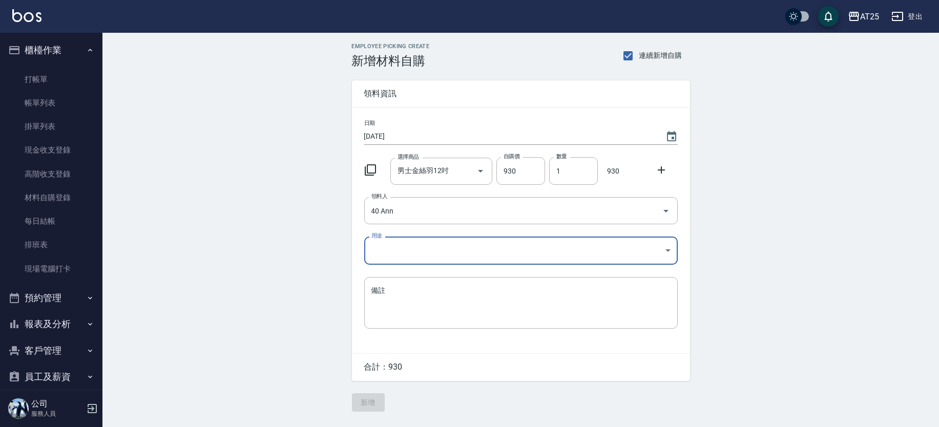
click at [418, 246] on body "AT25 登出 櫃檯作業 打帳單 帳單列表 掛單列表 現金收支登錄 高階收支登錄 材料自購登錄 每日結帳 排班表 現場電腦打卡 預約管理 預約管理 單日預約紀…" at bounding box center [469, 213] width 939 height 427
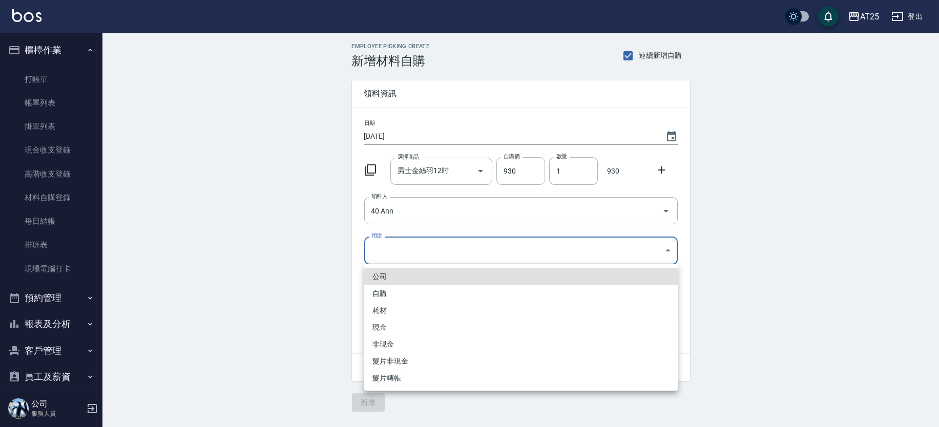
click at [380, 312] on li "耗材" at bounding box center [520, 310] width 313 height 17
type input "耗材"
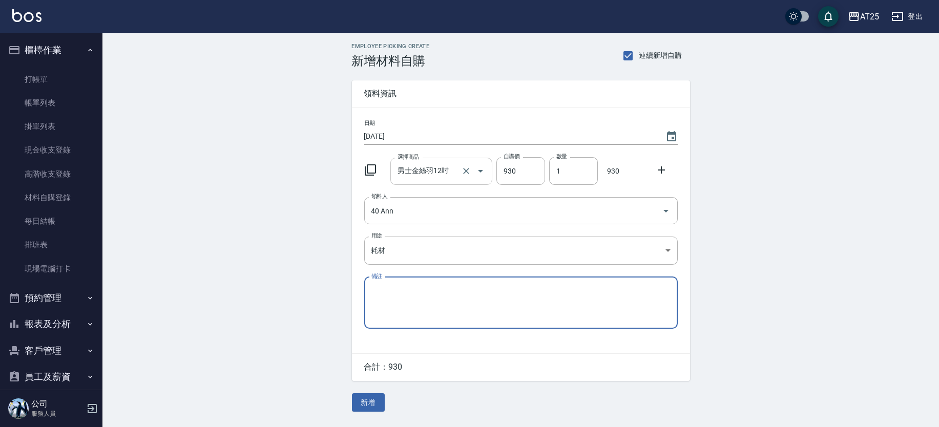
click at [424, 164] on input "男士金絲羽12吋" at bounding box center [427, 171] width 64 height 18
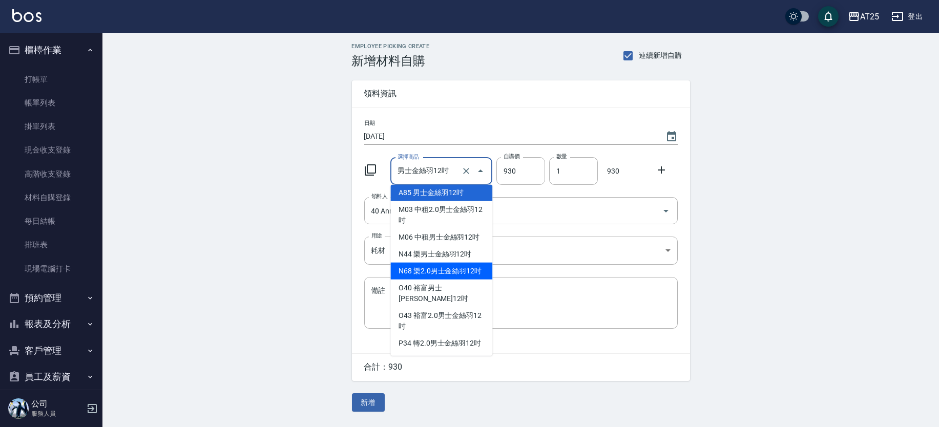
scroll to position [43, 0]
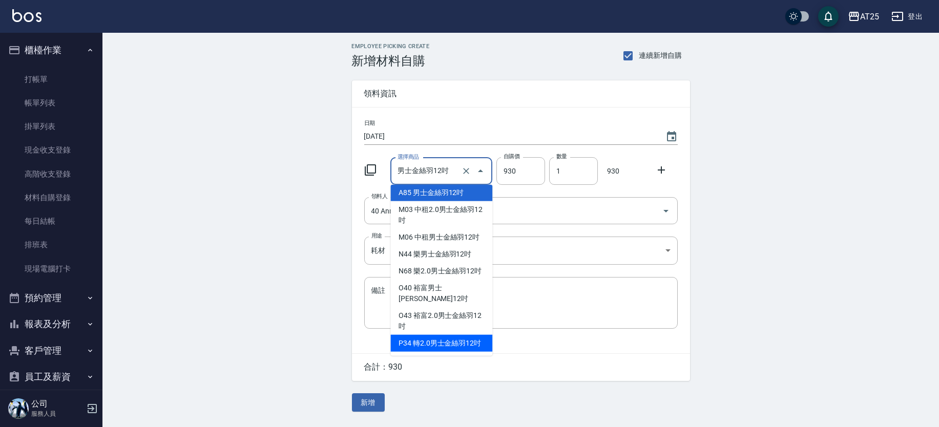
click at [469, 335] on li "P34 轉2.0男士金絲羽12吋" at bounding box center [441, 343] width 102 height 17
type input "轉2.0男士金絲羽12吋"
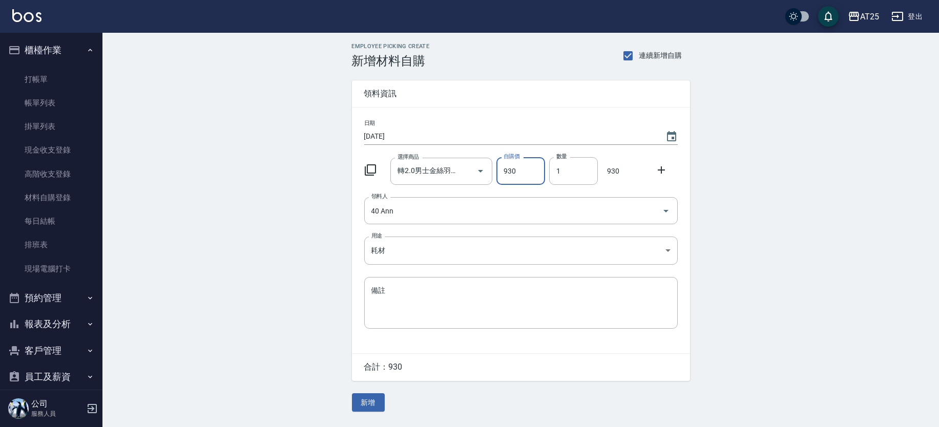
click at [933, 232] on div "Employee Picking Create 新增材料自購 連續新增自購 領料資訊 日期 2025/10/11 選擇商品 轉2.0男士金絲羽12吋 選擇商品…" at bounding box center [520, 227] width 836 height 389
click at [373, 396] on button "新增" at bounding box center [368, 402] width 33 height 19
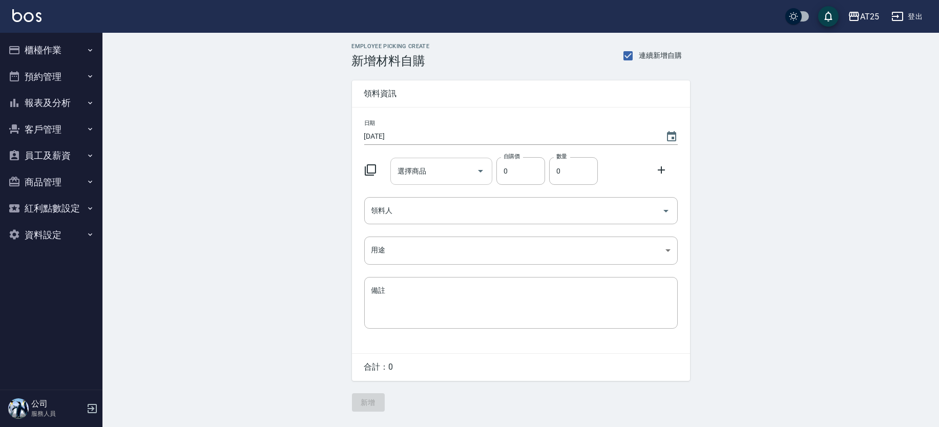
click at [445, 171] on input "選擇商品" at bounding box center [433, 171] width 77 height 18
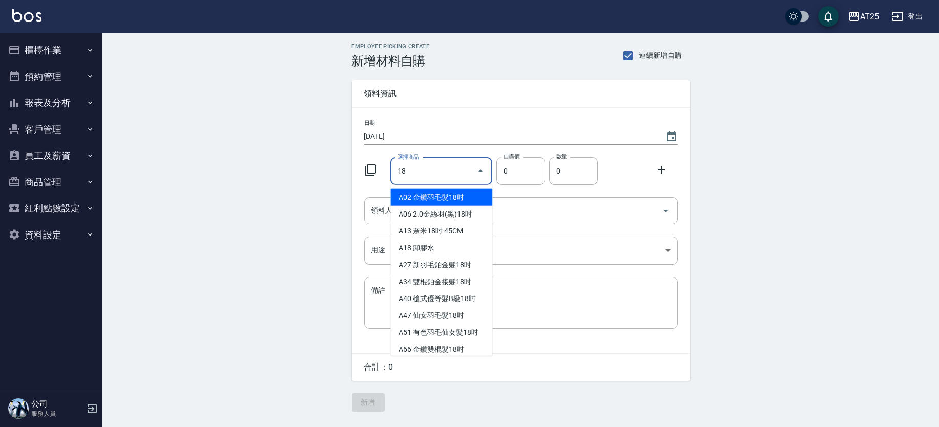
click at [459, 201] on li "A02 金鑽羽毛髮18吋" at bounding box center [441, 197] width 102 height 17
type input "金鑽羽毛髮18吋"
type input "1530"
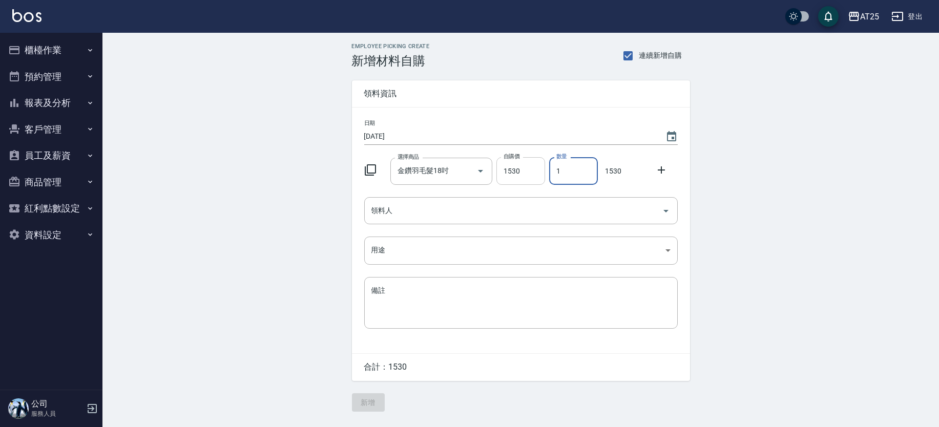
drag, startPoint x: 584, startPoint y: 175, endPoint x: 502, endPoint y: 178, distance: 82.5
click at [501, 176] on div "選擇商品 金鑽羽毛髮18吋 選擇商品 自購價 1530 自購價 數量 1 數量 1530" at bounding box center [519, 169] width 318 height 32
type input "4"
click at [494, 203] on input "領料人" at bounding box center [513, 211] width 289 height 18
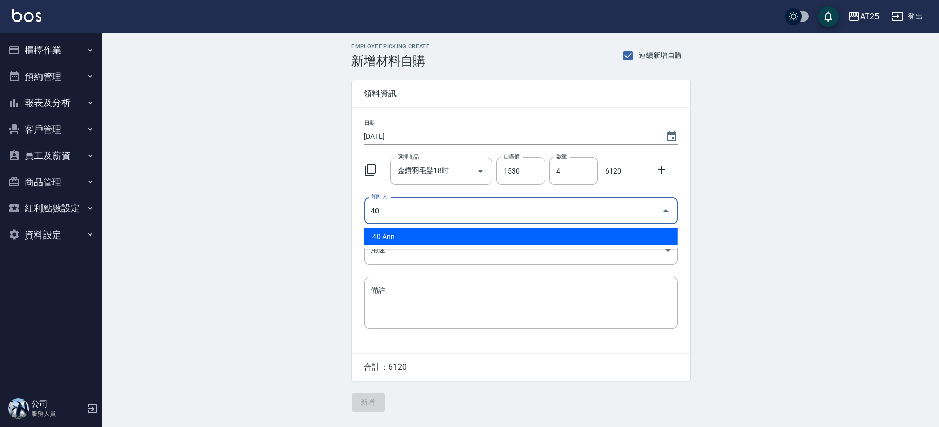
type input "40 Ann"
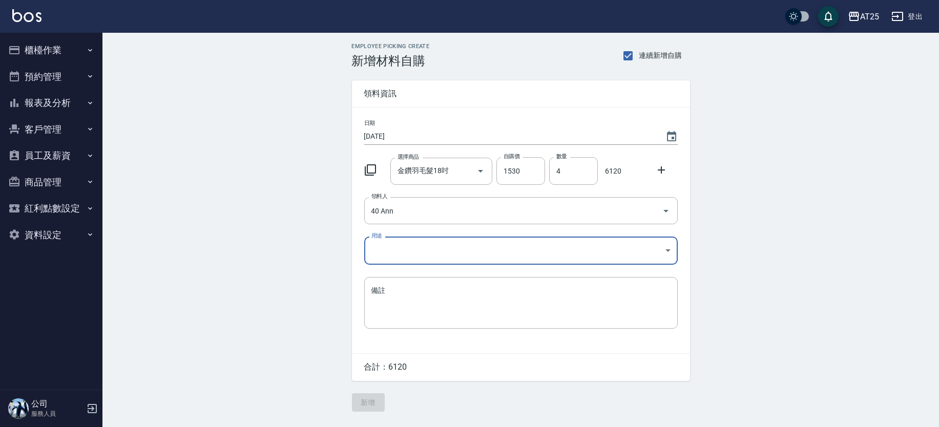
click at [448, 248] on body "AT25 登出 櫃檯作業 打帳單 帳單列表 掛單列表 現金收支登錄 高階收支登錄 材料自購登錄 每日結帳 排班表 現場電腦打卡 預約管理 預約管理 單日預約紀…" at bounding box center [469, 213] width 939 height 427
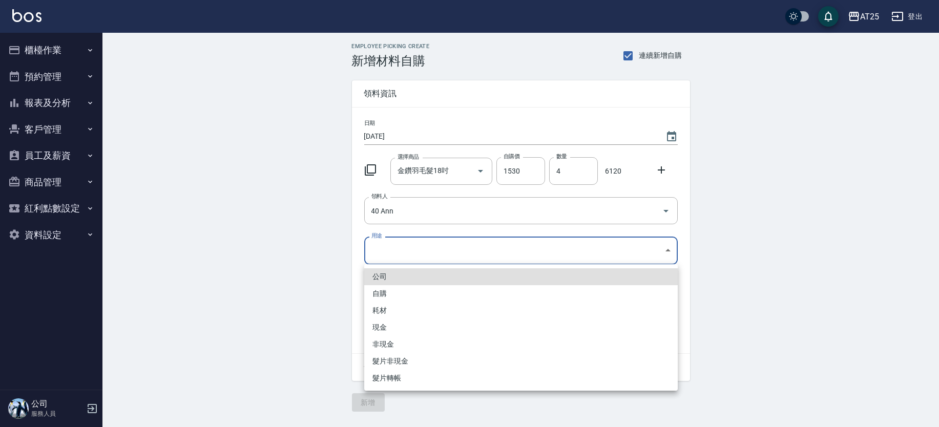
click at [388, 310] on li "耗材" at bounding box center [520, 310] width 313 height 17
type input "耗材"
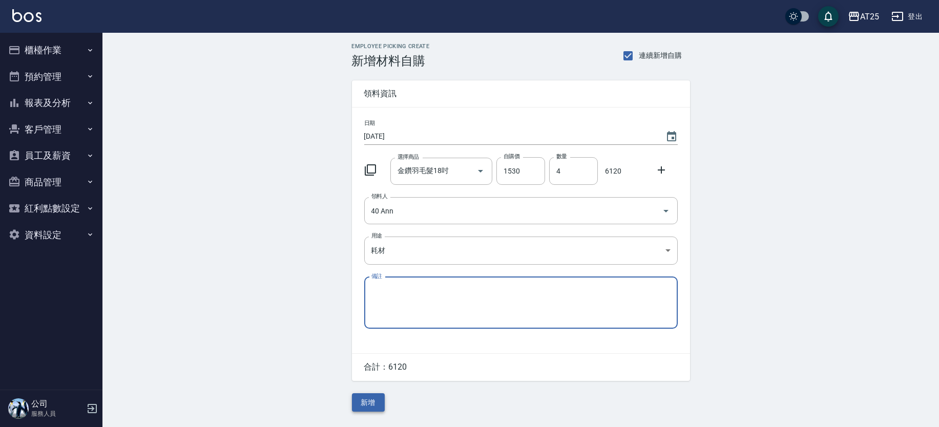
click at [372, 405] on button "新增" at bounding box center [368, 402] width 33 height 19
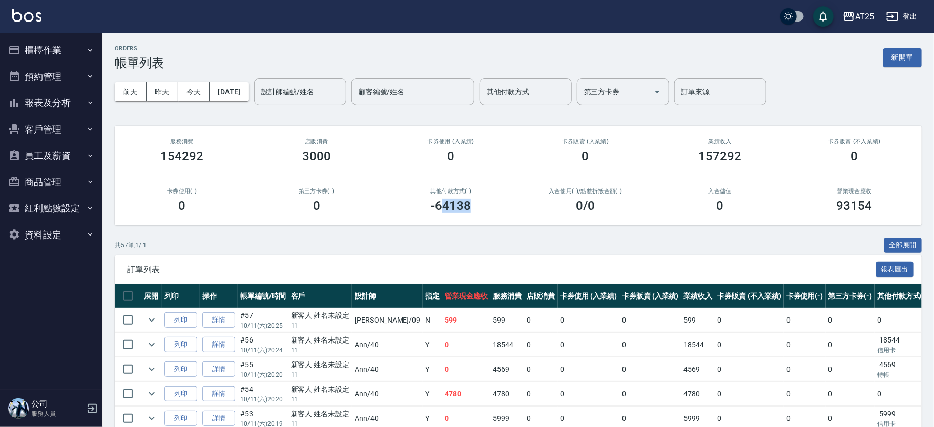
drag, startPoint x: 479, startPoint y: 212, endPoint x: 442, endPoint y: 206, distance: 37.3
click at [442, 206] on div "-64138" at bounding box center [451, 206] width 110 height 14
drag, startPoint x: 432, startPoint y: 204, endPoint x: 489, endPoint y: 206, distance: 57.4
click at [489, 206] on div "-64138" at bounding box center [451, 206] width 110 height 14
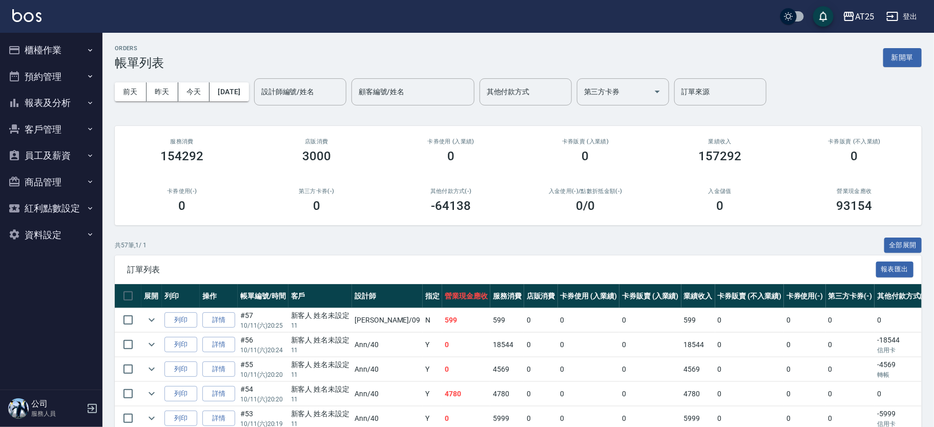
click at [489, 240] on div "共 57 筆, 1 / 1 全部展開" at bounding box center [518, 246] width 807 height 16
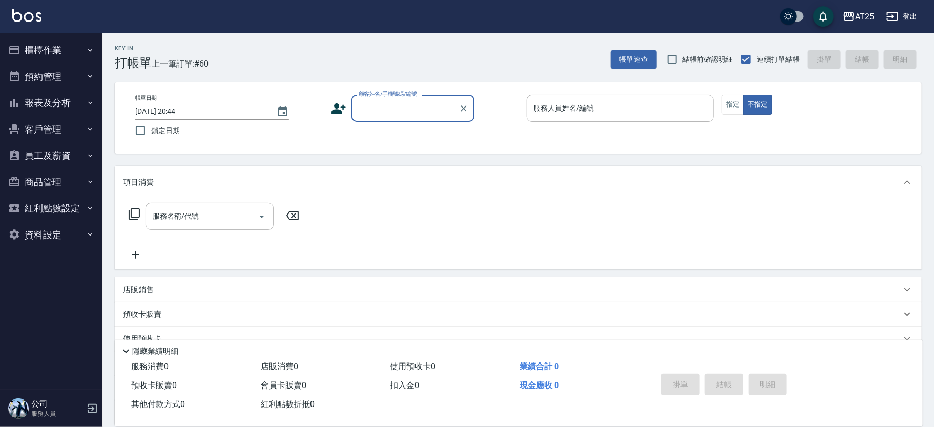
click at [76, 98] on button "報表及分析" at bounding box center [51, 103] width 94 height 27
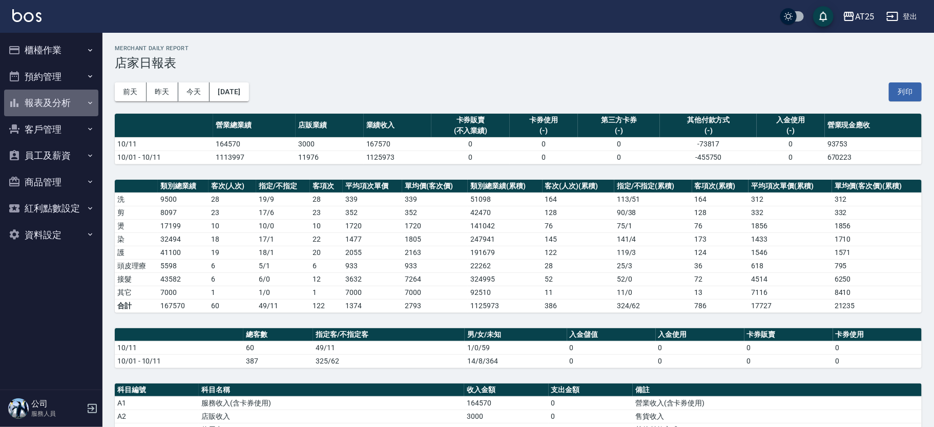
click at [64, 108] on button "報表及分析" at bounding box center [51, 103] width 94 height 27
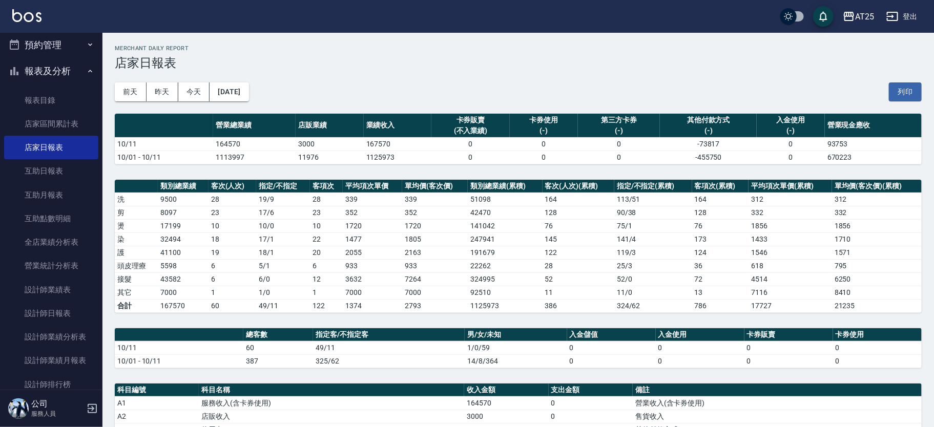
scroll to position [170, 0]
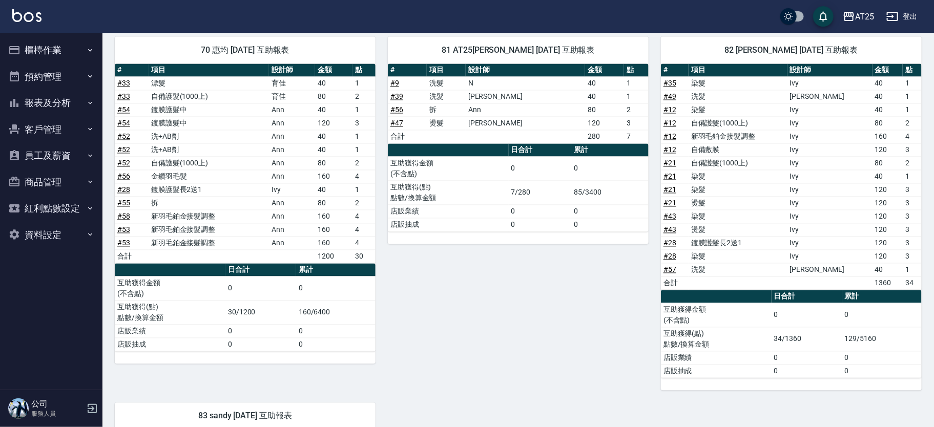
scroll to position [1173, 0]
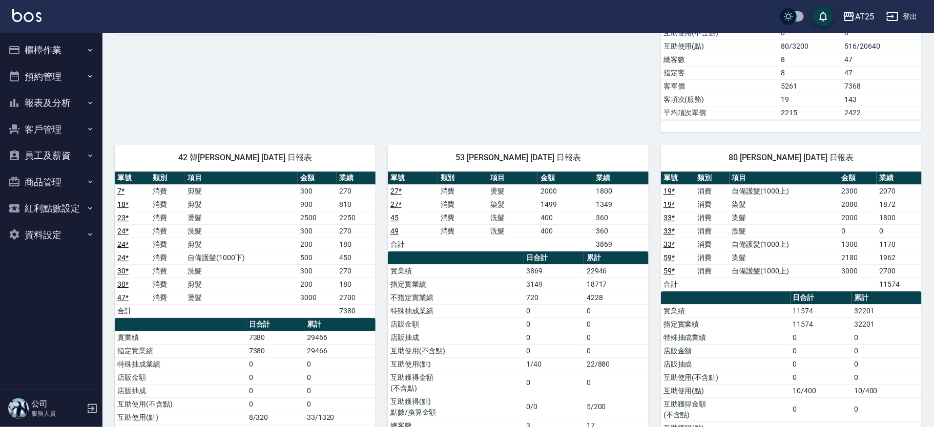
scroll to position [1590, 0]
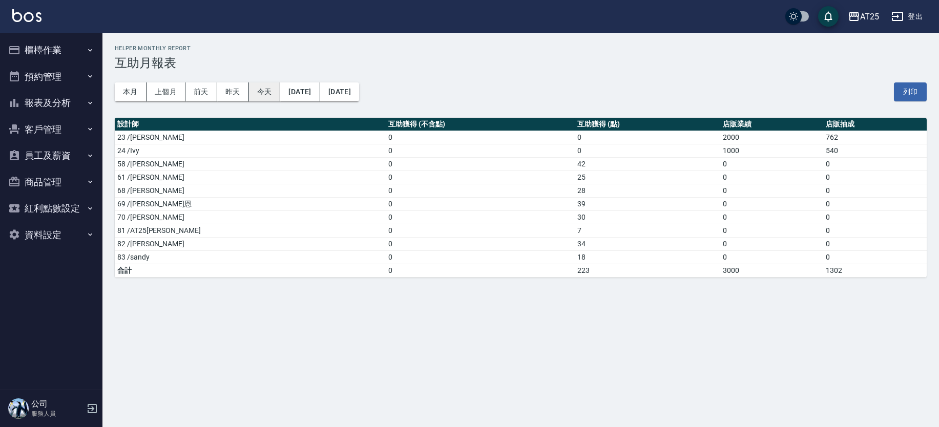
click at [259, 94] on button "今天" at bounding box center [265, 91] width 32 height 19
drag, startPoint x: 552, startPoint y: 167, endPoint x: 136, endPoint y: 164, distance: 415.9
click at [136, 164] on tr "58 /[PERSON_NAME] 0 42 0 0" at bounding box center [521, 163] width 812 height 13
click at [575, 212] on td "30" at bounding box center [647, 217] width 145 height 13
drag, startPoint x: 543, startPoint y: 203, endPoint x: 134, endPoint y: 191, distance: 409.4
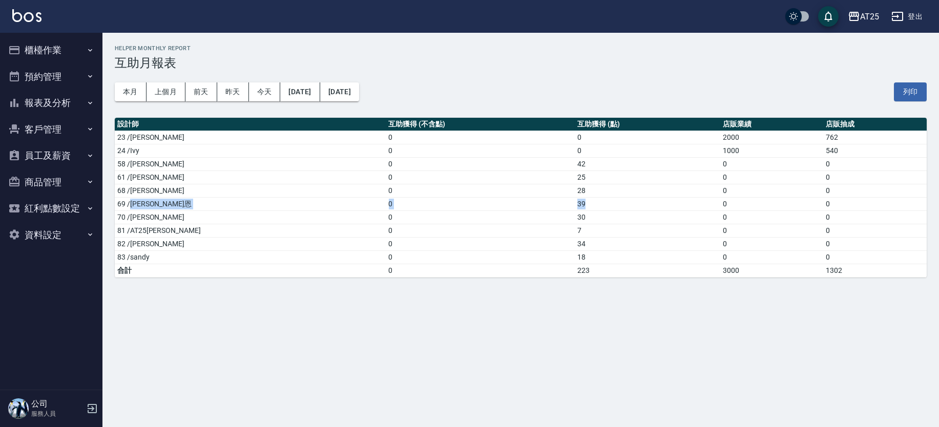
click at [131, 204] on tr "69 /[PERSON_NAME]恩 0 39 0 0" at bounding box center [521, 203] width 812 height 13
click at [575, 159] on td "42" at bounding box center [647, 163] width 145 height 13
drag, startPoint x: 461, startPoint y: 250, endPoint x: 131, endPoint y: 238, distance: 330.6
click at [131, 238] on tr "82 /[PERSON_NAME] 0 34 0 0" at bounding box center [521, 243] width 812 height 13
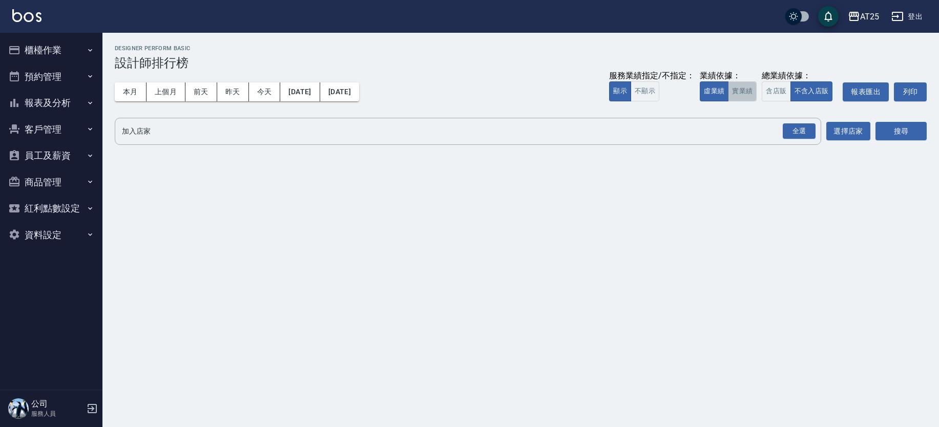
click at [737, 89] on button "實業績" at bounding box center [742, 91] width 29 height 20
click at [816, 133] on button "全選" at bounding box center [799, 131] width 37 height 20
click at [803, 124] on div "全選" at bounding box center [799, 131] width 33 height 16
click at [262, 90] on button "今天" at bounding box center [265, 91] width 32 height 19
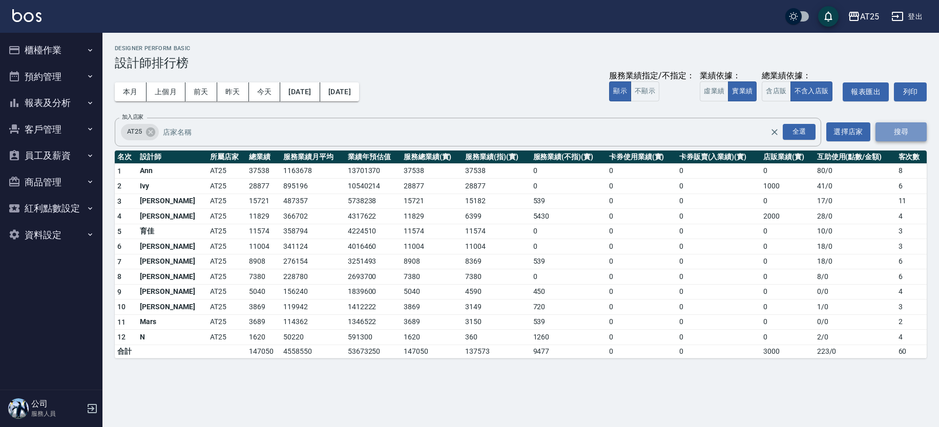
click at [892, 134] on button "搜尋" at bounding box center [900, 131] width 51 height 19
click at [295, 26] on div "AT25 登出" at bounding box center [469, 16] width 939 height 33
